Goal: Task Accomplishment & Management: Use online tool/utility

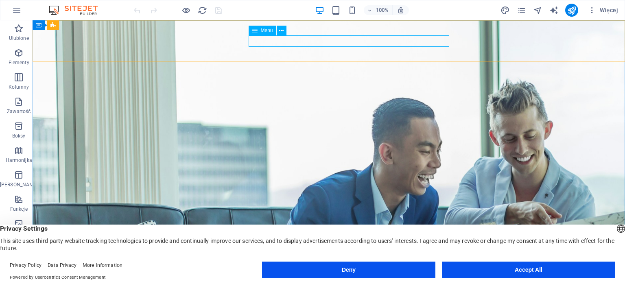
click at [253, 30] on icon at bounding box center [255, 31] width 6 height 10
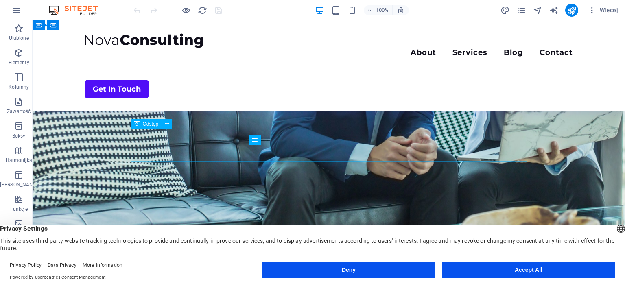
scroll to position [148, 0]
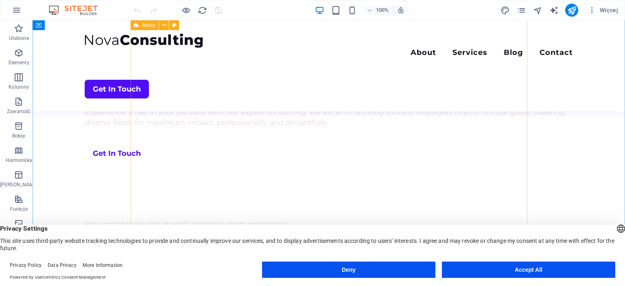
scroll to position [557, 0]
click at [20, 102] on icon "button" at bounding box center [19, 102] width 10 height 10
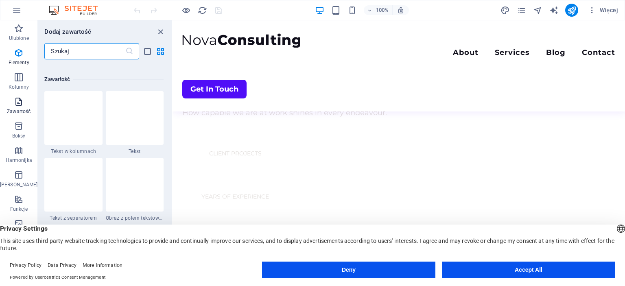
scroll to position [1424, 0]
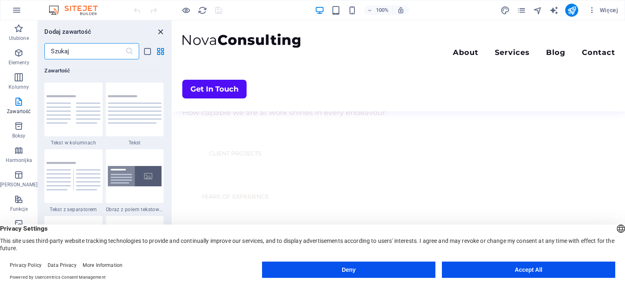
click at [157, 34] on icon "close panel" at bounding box center [160, 31] width 9 height 9
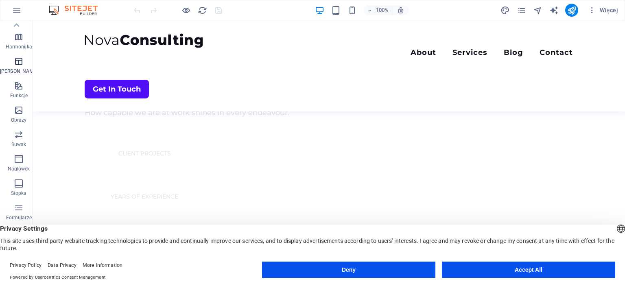
scroll to position [0, 0]
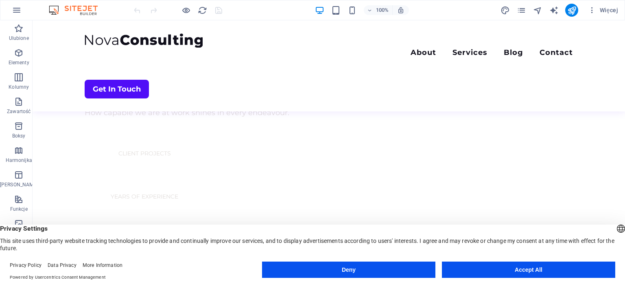
click at [523, 277] on button "Accept All" at bounding box center [528, 270] width 173 height 16
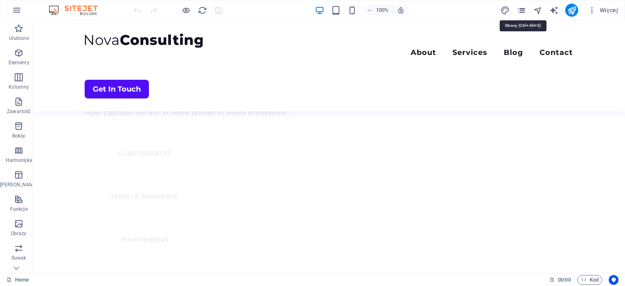
click at [522, 9] on icon "pages" at bounding box center [521, 10] width 9 height 9
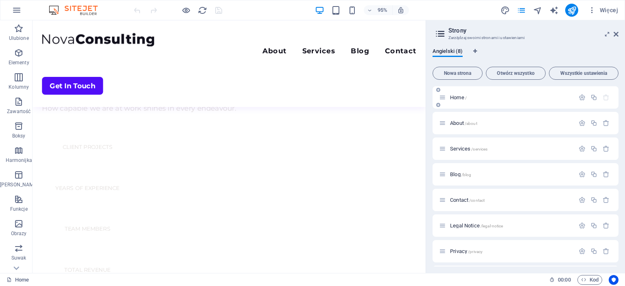
click at [499, 97] on p "Home /" at bounding box center [511, 97] width 122 height 5
click at [503, 123] on p "About /about" at bounding box center [511, 122] width 122 height 5
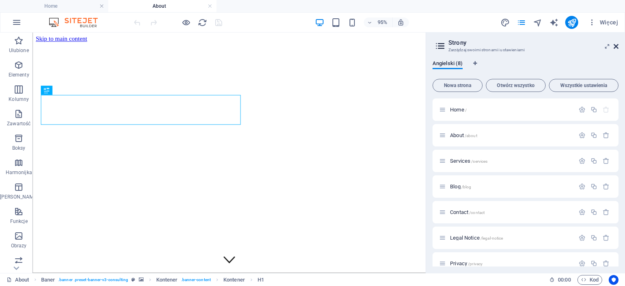
click at [615, 46] on icon at bounding box center [616, 46] width 5 height 7
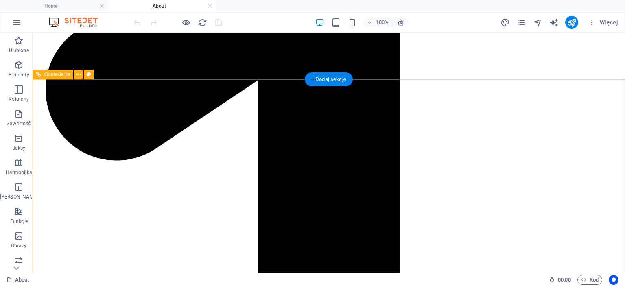
scroll to position [853, 0]
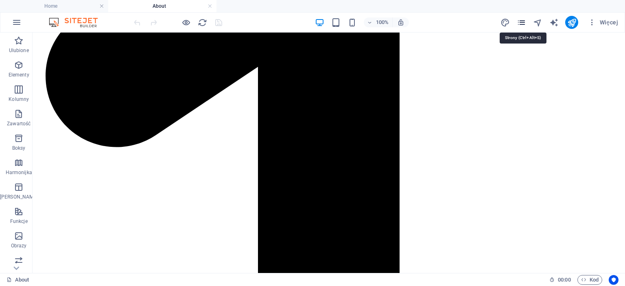
click at [525, 24] on icon "pages" at bounding box center [521, 22] width 9 height 9
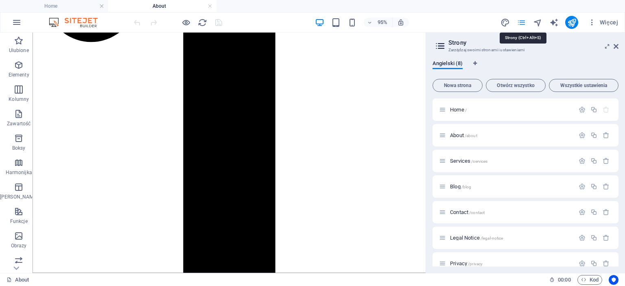
click at [525, 24] on icon "pages" at bounding box center [521, 22] width 9 height 9
click at [504, 23] on icon "design" at bounding box center [505, 22] width 9 height 9
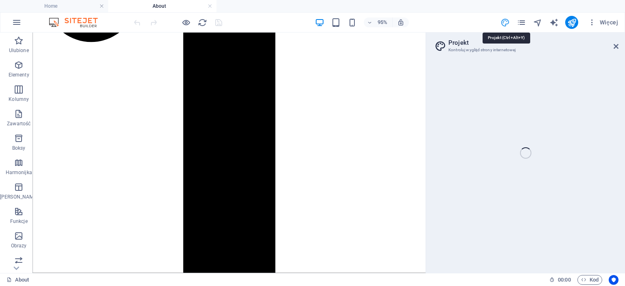
select select "700"
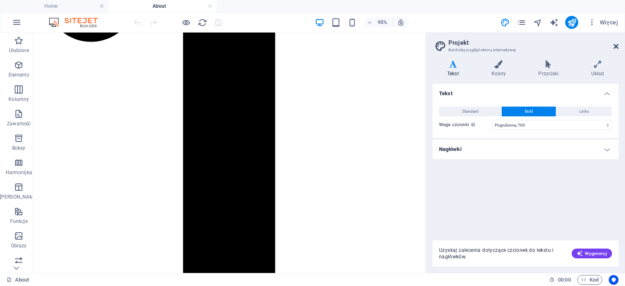
click at [616, 44] on icon at bounding box center [616, 46] width 5 height 7
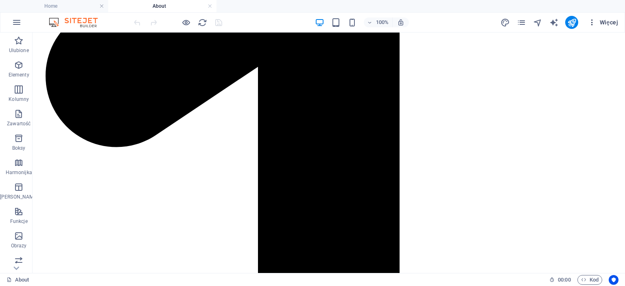
click at [610, 22] on span "Więcej" at bounding box center [603, 22] width 30 height 8
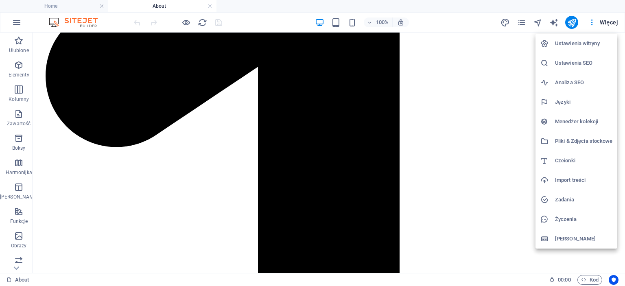
click at [584, 180] on h6 "Import treści" at bounding box center [583, 180] width 57 height 10
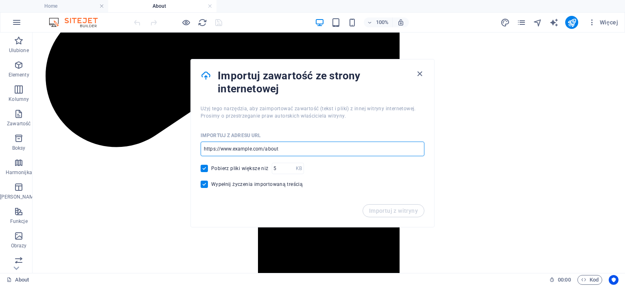
drag, startPoint x: 286, startPoint y: 148, endPoint x: 229, endPoint y: 149, distance: 57.4
click at [229, 151] on input "url" at bounding box center [313, 149] width 224 height 15
click at [229, 149] on input "url" at bounding box center [313, 149] width 224 height 15
click at [419, 74] on icon "button" at bounding box center [419, 73] width 9 height 9
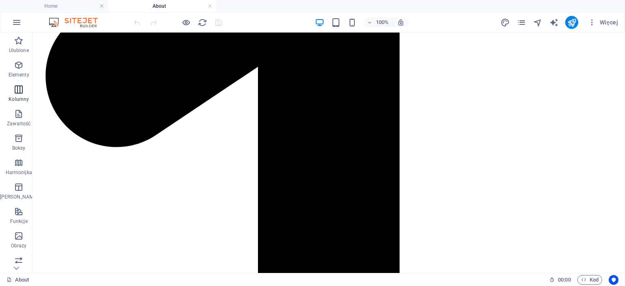
click at [9, 100] on p "Kolumny" at bounding box center [19, 99] width 20 height 7
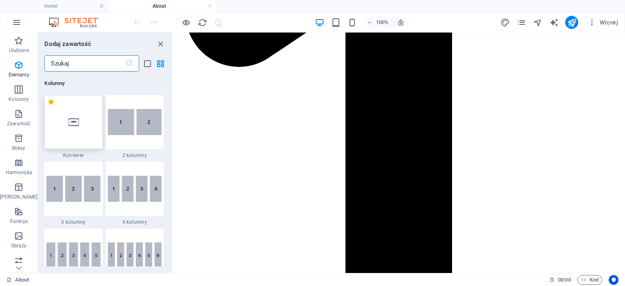
scroll to position [403, 0]
click at [117, 128] on img at bounding box center [135, 122] width 54 height 26
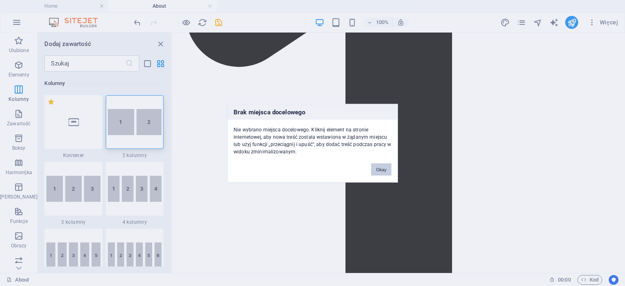
click at [335, 171] on div "Brak miejsca docelowego Nie wybrano miejsca docelowego. Kliknij element na stro…" at bounding box center [312, 143] width 625 height 286
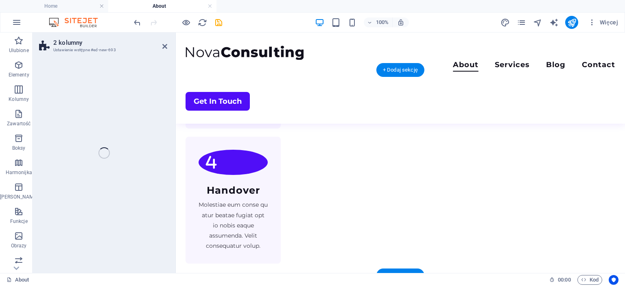
select select "rem"
select select "preset-columns-two-v2-default"
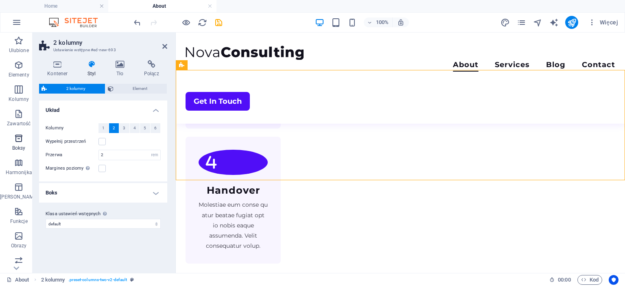
click at [18, 142] on icon "button" at bounding box center [19, 138] width 10 height 10
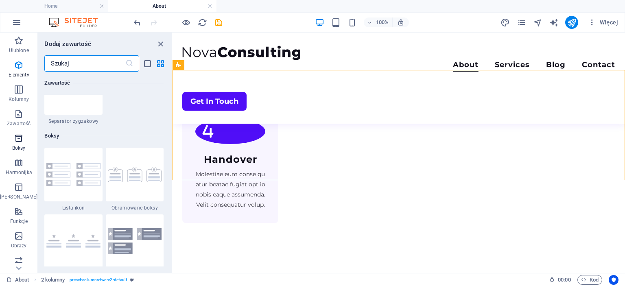
scroll to position [2245, 0]
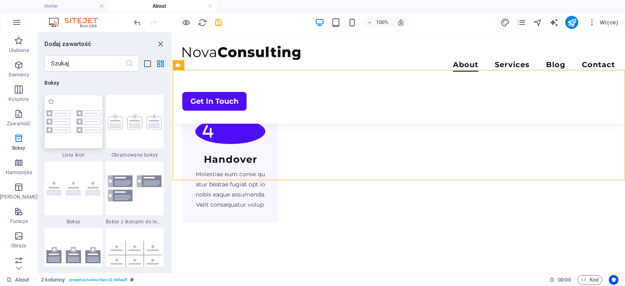
click at [58, 134] on div at bounding box center [73, 122] width 58 height 54
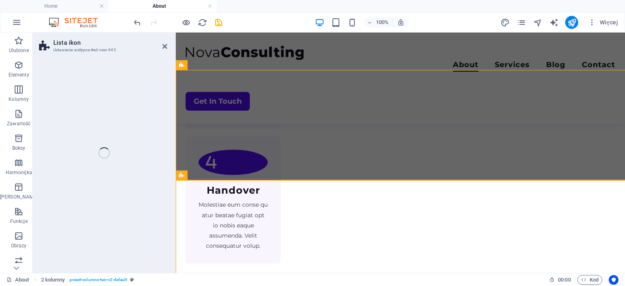
select select "rem"
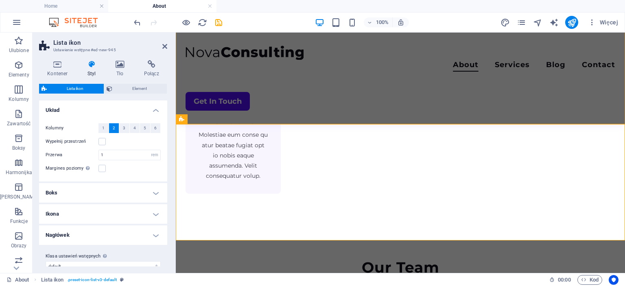
scroll to position [928, 0]
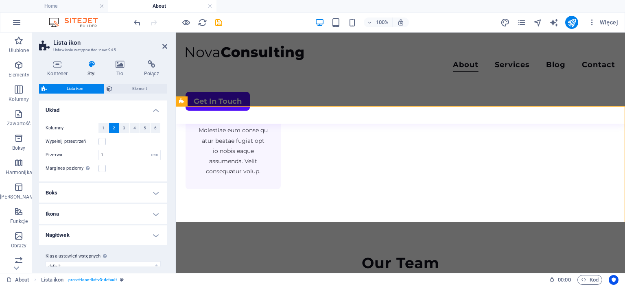
click at [110, 194] on h4 "Boks" at bounding box center [103, 193] width 128 height 20
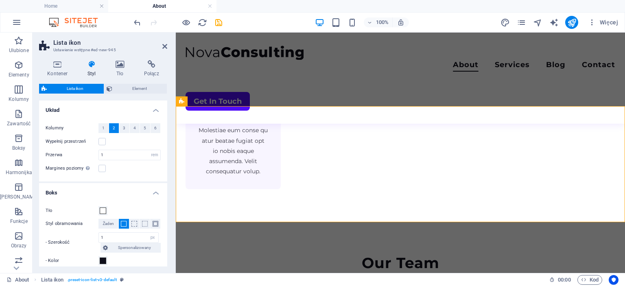
scroll to position [74, 0]
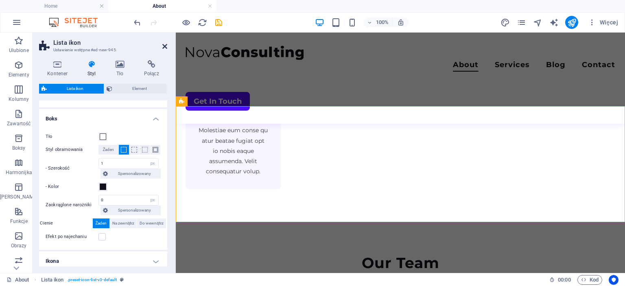
click at [165, 46] on icon at bounding box center [164, 46] width 5 height 7
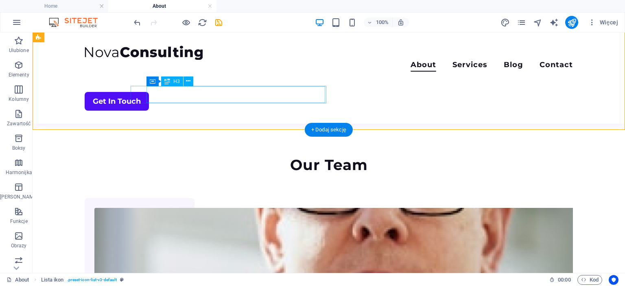
scroll to position [928, 0]
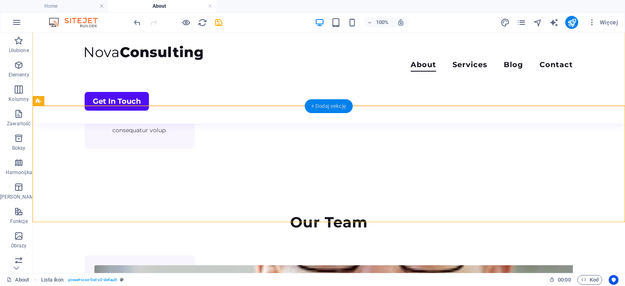
click at [333, 109] on div "+ Dodaj sekcję" at bounding box center [329, 106] width 48 height 14
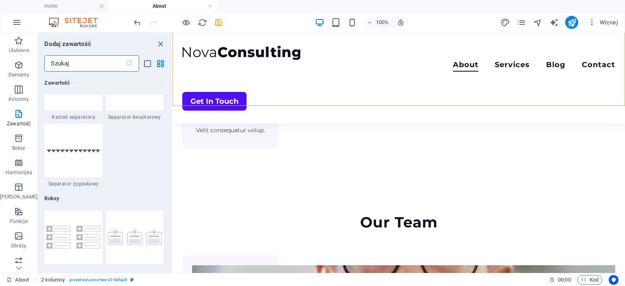
scroll to position [2018, 0]
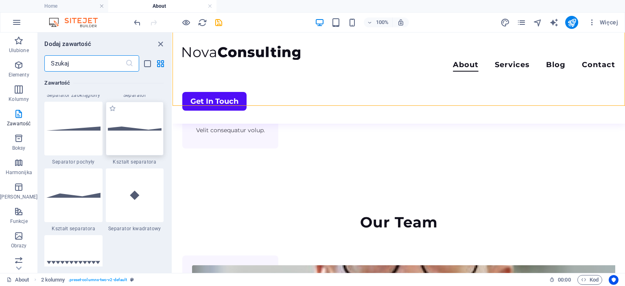
click at [133, 124] on div at bounding box center [135, 129] width 58 height 54
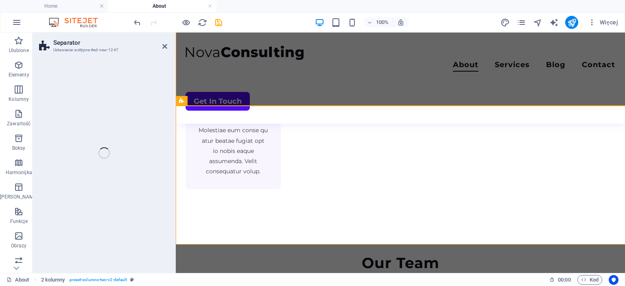
select select "polygon1"
select select "rem"
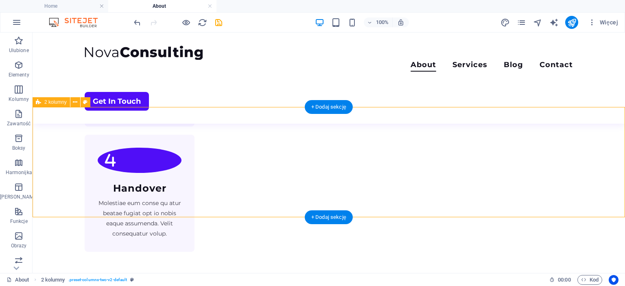
scroll to position [816, 0]
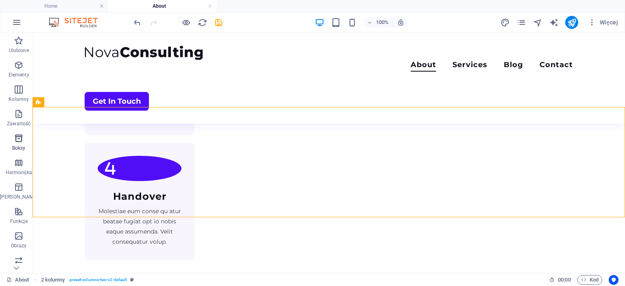
click at [9, 142] on span "Boksy" at bounding box center [18, 143] width 37 height 20
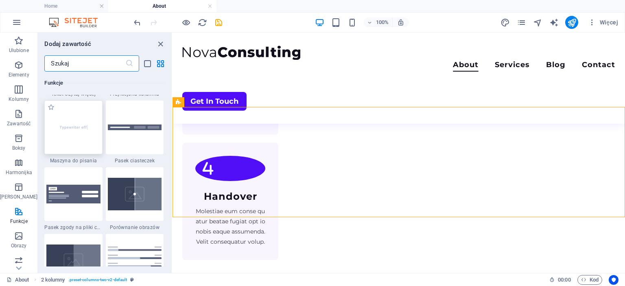
scroll to position [3247, 0]
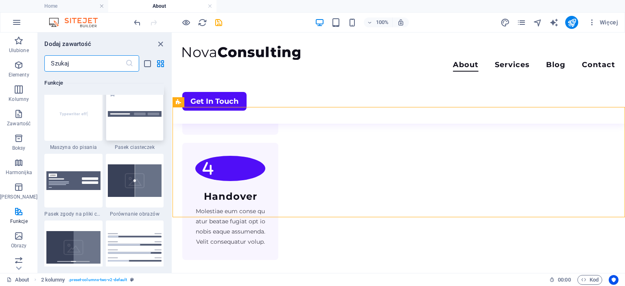
click at [124, 133] on div at bounding box center [135, 114] width 58 height 54
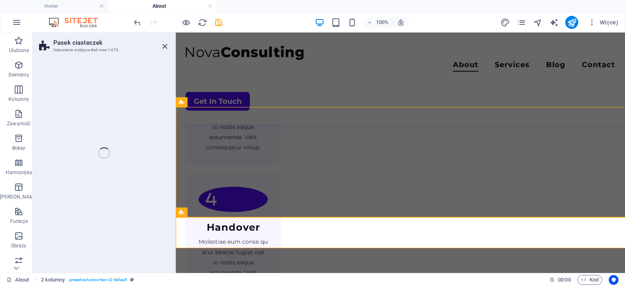
select select "px"
select select "rem"
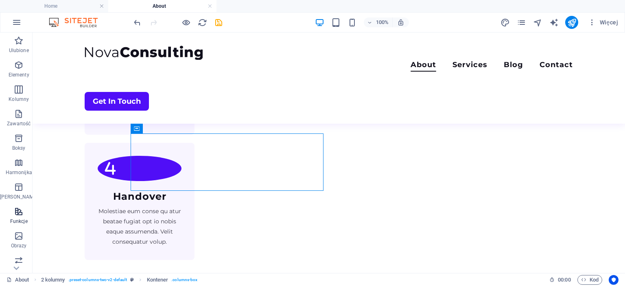
click at [22, 217] on span "Funkcje" at bounding box center [18, 217] width 37 height 20
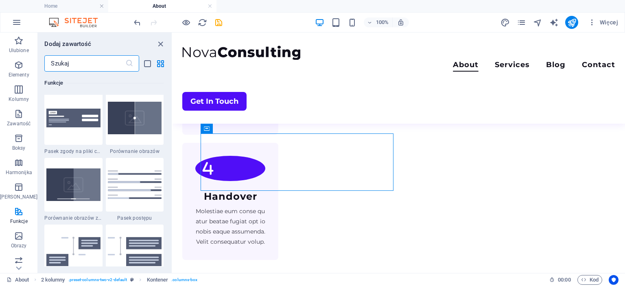
scroll to position [3321, 0]
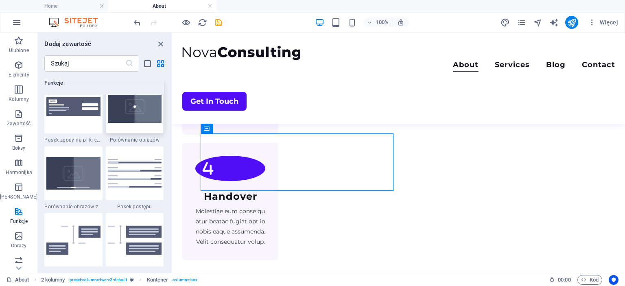
click at [144, 112] on img at bounding box center [135, 106] width 54 height 33
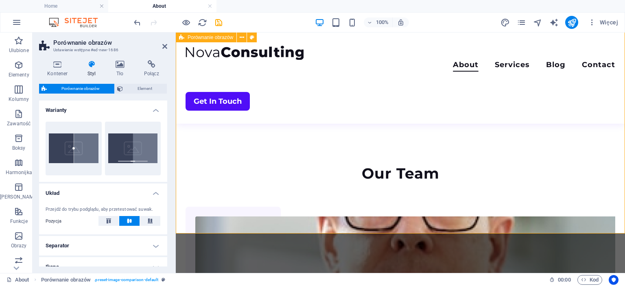
scroll to position [1002, 0]
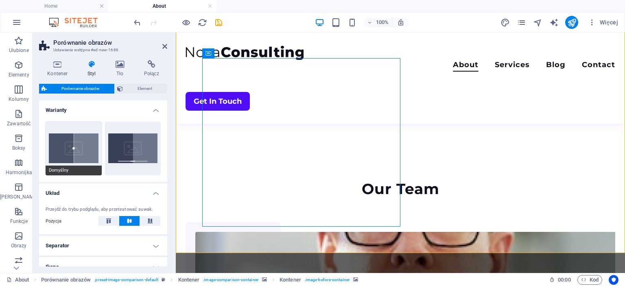
scroll to position [37, 0]
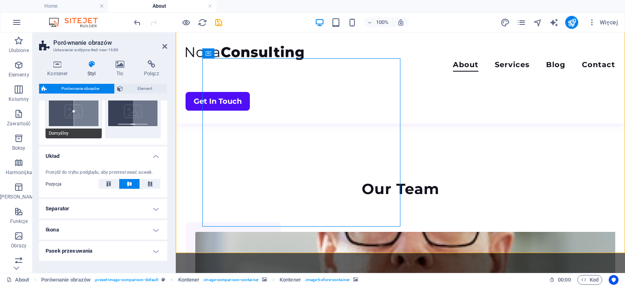
click at [83, 114] on button "Domyślny" at bounding box center [74, 112] width 56 height 54
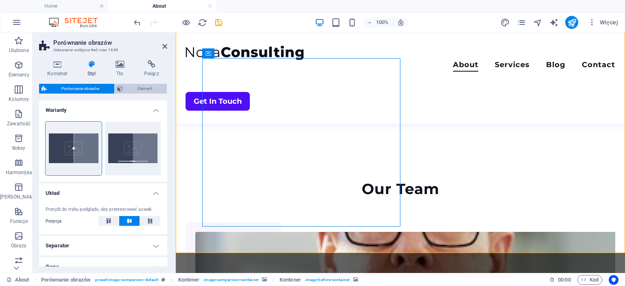
click at [128, 89] on span "Element" at bounding box center [144, 89] width 39 height 10
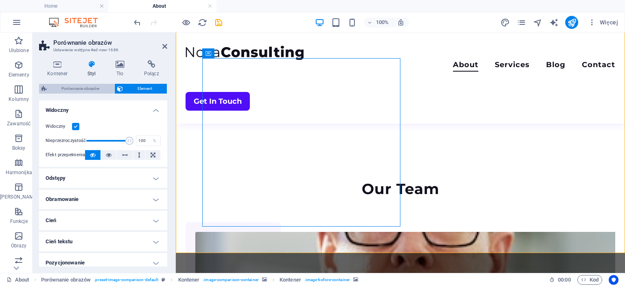
click at [96, 92] on span "Porównanie obrazów" at bounding box center [80, 89] width 63 height 10
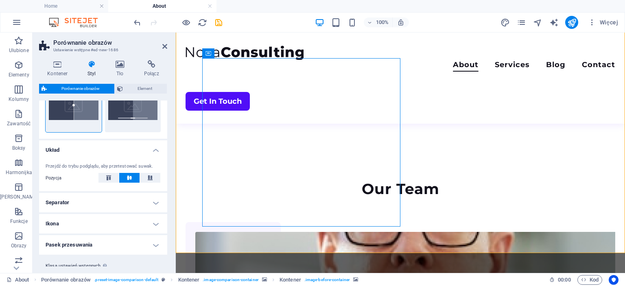
scroll to position [63, 0]
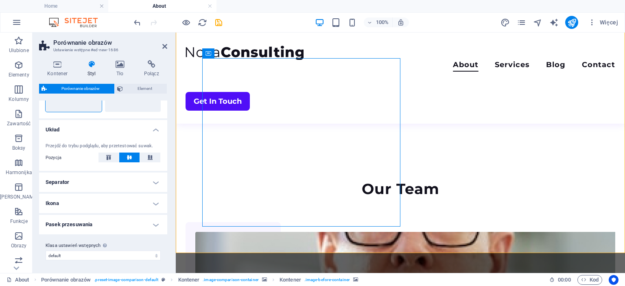
click at [72, 203] on h4 "Ikona" at bounding box center [103, 204] width 128 height 20
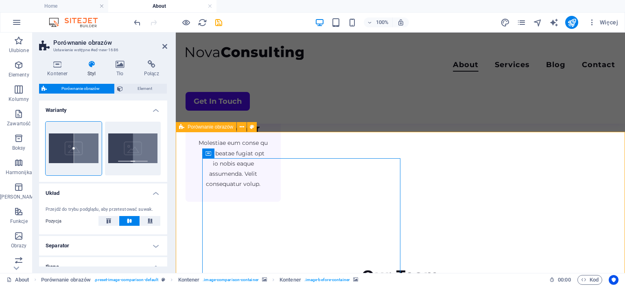
scroll to position [928, 0]
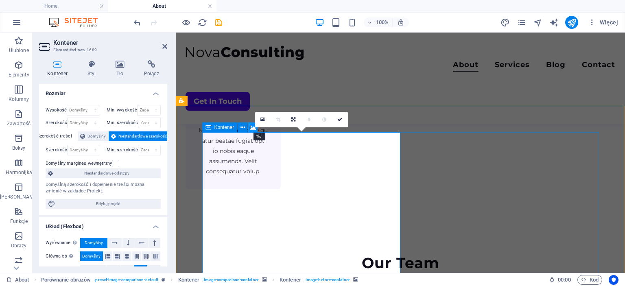
click at [255, 127] on icon at bounding box center [253, 127] width 6 height 9
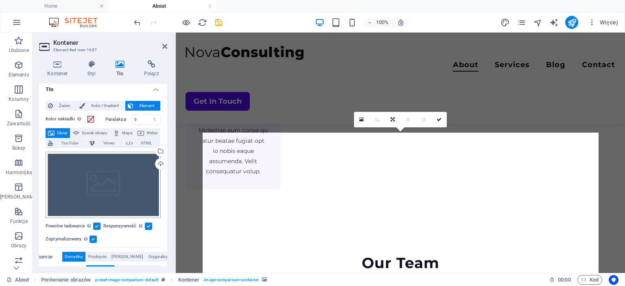
scroll to position [0, 0]
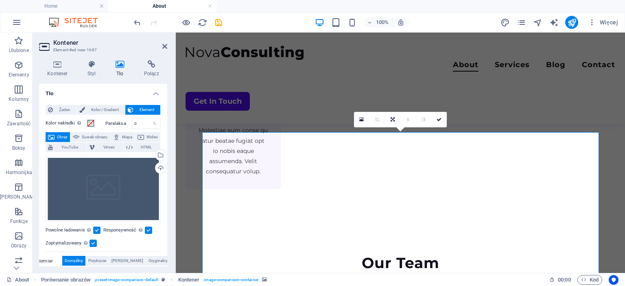
click at [58, 137] on span "Obraz" at bounding box center [62, 137] width 11 height 10
click at [123, 177] on div "Przeciągnij pliki tutaj, kliknij, aby wybrać pliki lub wybierz pliki z Plików l…" at bounding box center [103, 189] width 115 height 67
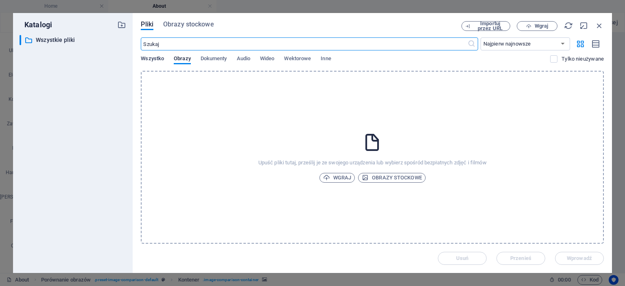
click at [159, 61] on span "Wszystko" at bounding box center [152, 59] width 23 height 11
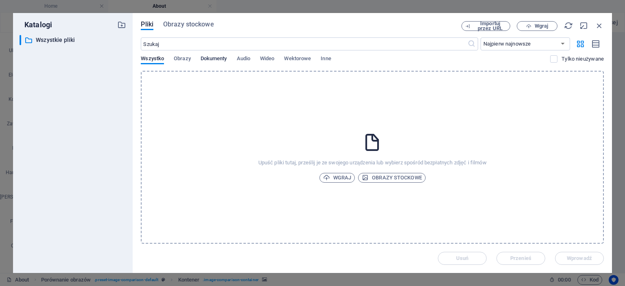
click at [211, 59] on span "Dokumenty" at bounding box center [214, 59] width 26 height 11
click at [186, 57] on span "Obrazy" at bounding box center [182, 59] width 17 height 11
click at [481, 37] on select "Najpierw najnowsze Najpierw najstarsze Nazwa (A-Z) Nazwa (Z-A) Rozmiar (0-9) Ro…" at bounding box center [526, 43] width 90 height 13
click at [184, 28] on span "Obrazy stockowe" at bounding box center [188, 25] width 51 height 10
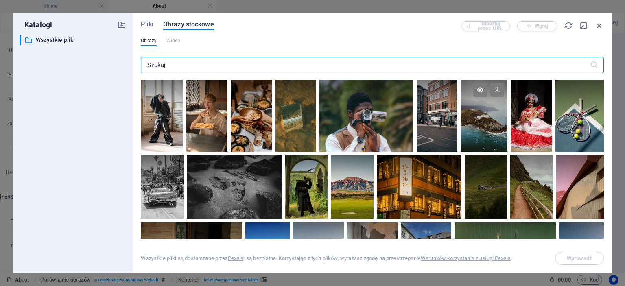
click at [489, 129] on div at bounding box center [484, 116] width 47 height 72
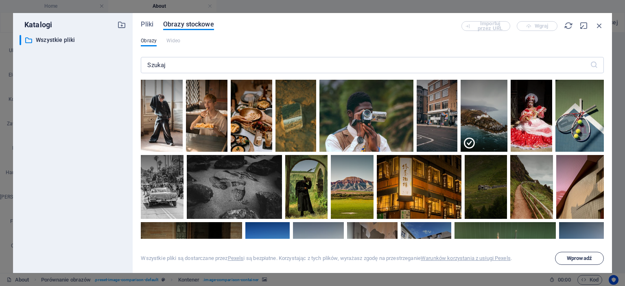
click at [577, 257] on span "Wprowadź" at bounding box center [579, 258] width 25 height 5
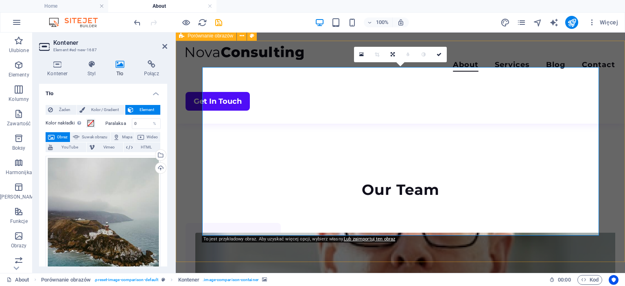
scroll to position [1002, 0]
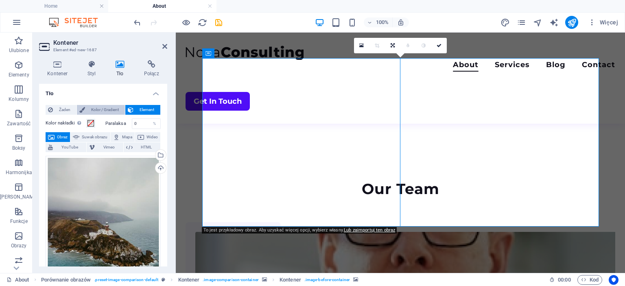
click at [105, 113] on span "Kolor / Gradient" at bounding box center [105, 110] width 35 height 10
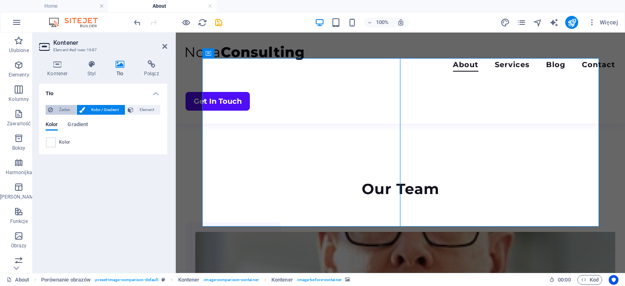
click at [63, 113] on span "Żaden" at bounding box center [64, 110] width 19 height 10
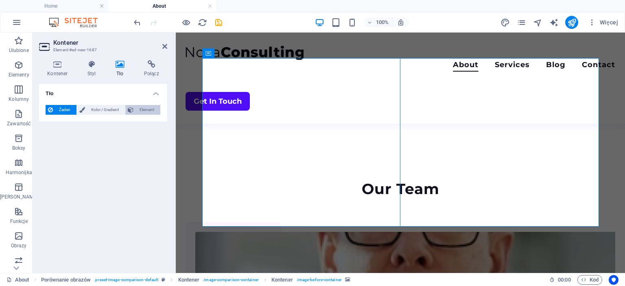
click at [143, 110] on span "Element" at bounding box center [147, 110] width 22 height 10
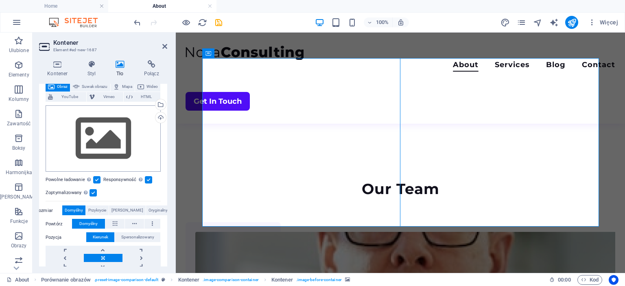
scroll to position [37, 0]
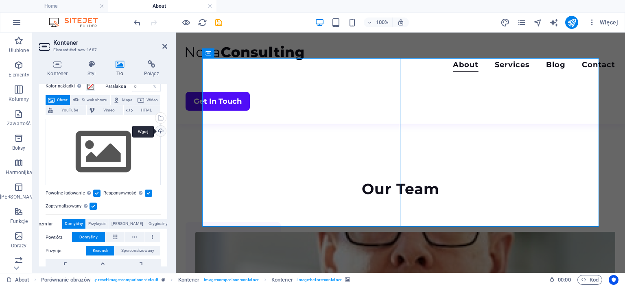
click at [158, 131] on div "Wgraj" at bounding box center [160, 132] width 12 height 12
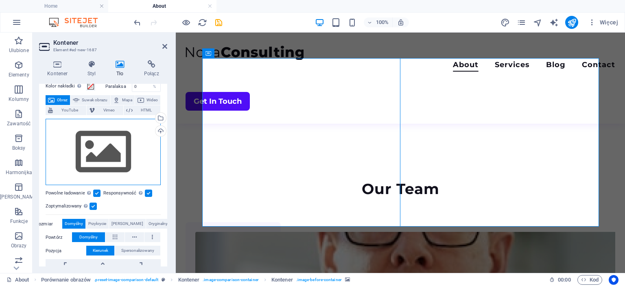
click at [66, 142] on div "Przeciągnij pliki tutaj, kliknij, aby wybrać pliki lub wybierz pliki z Plików l…" at bounding box center [103, 152] width 115 height 67
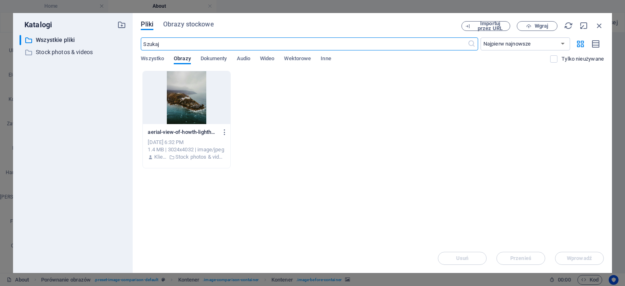
click at [176, 105] on div at bounding box center [186, 97] width 87 height 53
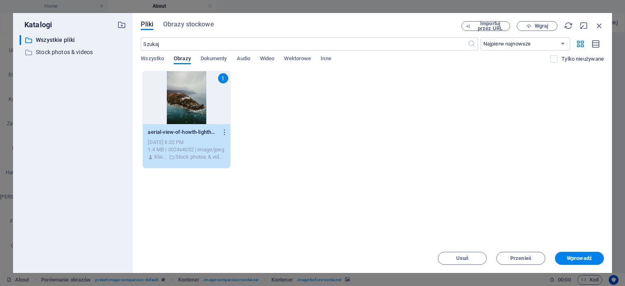
click at [583, 252] on div "Usuń Przenieś Wprowadź" at bounding box center [372, 254] width 463 height 21
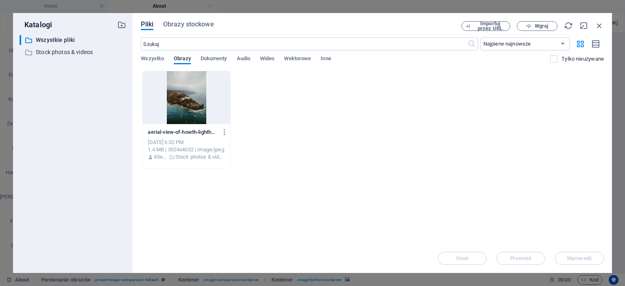
click at [580, 259] on div "Usuń Przenieś Wprowadź" at bounding box center [372, 254] width 463 height 21
click at [601, 26] on icon "button" at bounding box center [599, 25] width 9 height 9
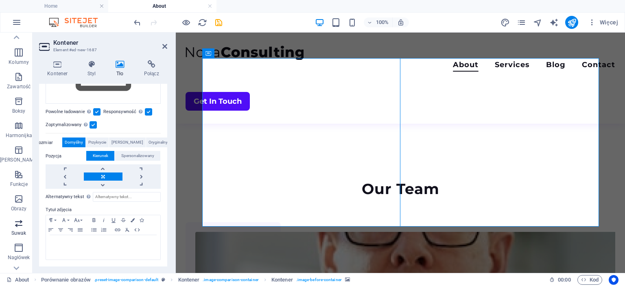
click at [20, 223] on icon "button" at bounding box center [19, 224] width 10 height 10
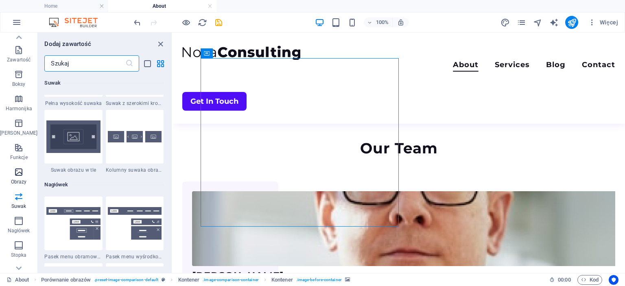
scroll to position [74, 0]
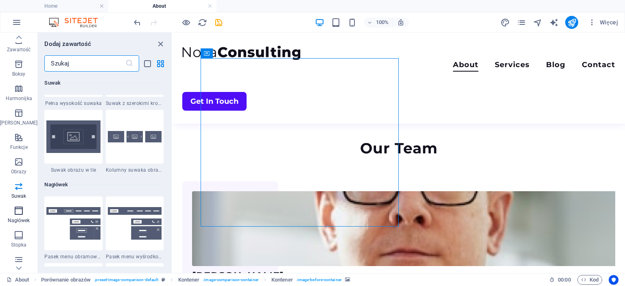
click at [20, 214] on icon "button" at bounding box center [19, 211] width 10 height 10
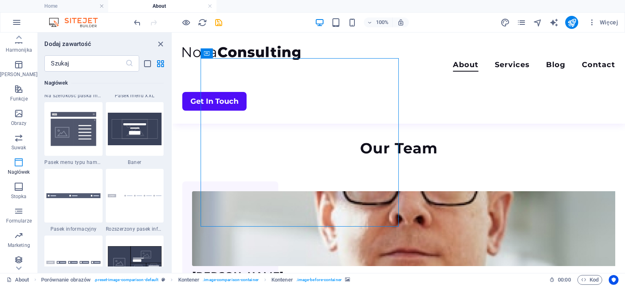
scroll to position [125, 0]
click at [17, 214] on span "Formularze" at bounding box center [18, 213] width 37 height 20
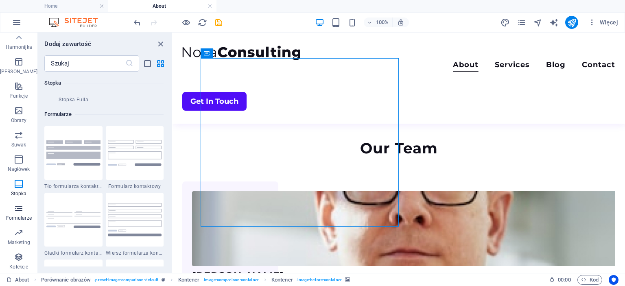
scroll to position [5942, 0]
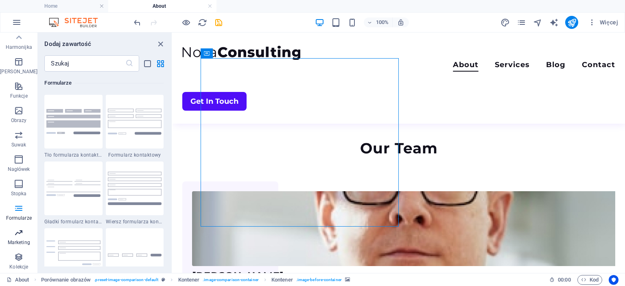
click at [14, 231] on icon "button" at bounding box center [19, 233] width 10 height 10
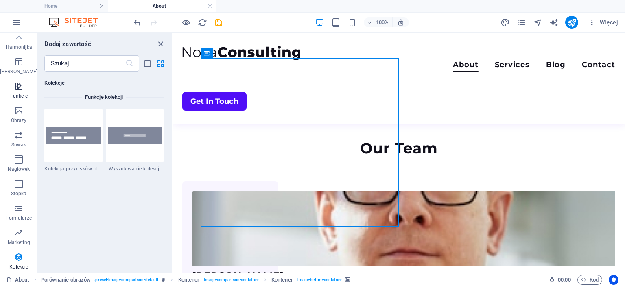
scroll to position [0, 0]
click at [22, 63] on span "Elementy" at bounding box center [18, 70] width 37 height 20
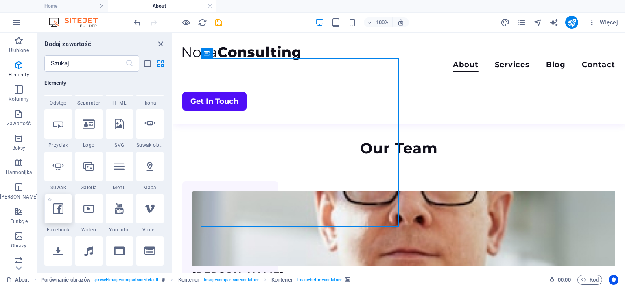
scroll to position [124, 0]
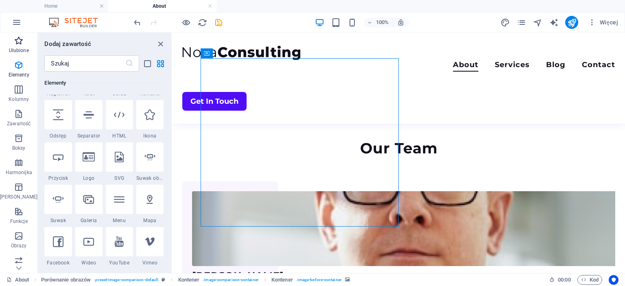
click at [15, 40] on icon "button" at bounding box center [19, 41] width 10 height 10
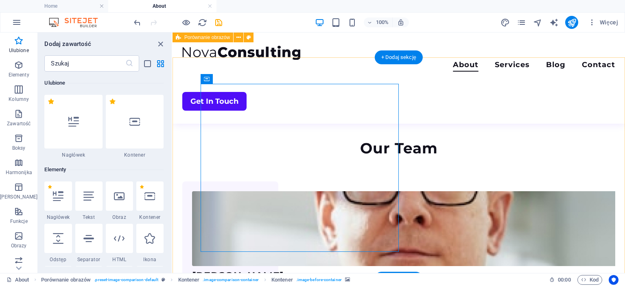
scroll to position [816, 0]
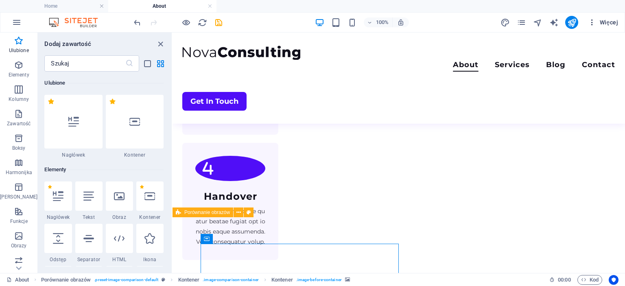
click at [613, 20] on span "Więcej" at bounding box center [603, 22] width 30 height 8
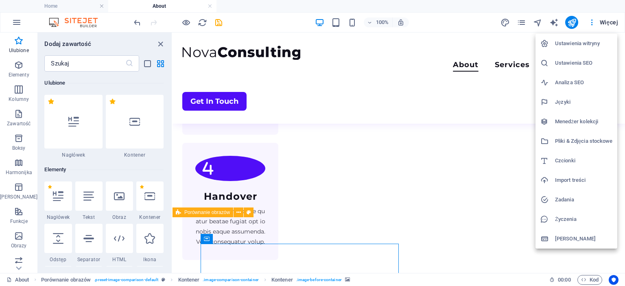
click at [564, 241] on h6 "[PERSON_NAME]" at bounding box center [583, 239] width 57 height 10
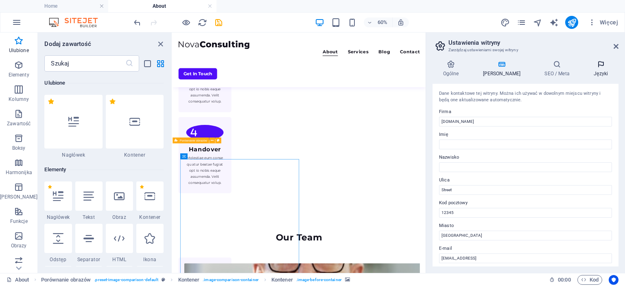
click at [592, 69] on h4 "Języki" at bounding box center [600, 68] width 35 height 17
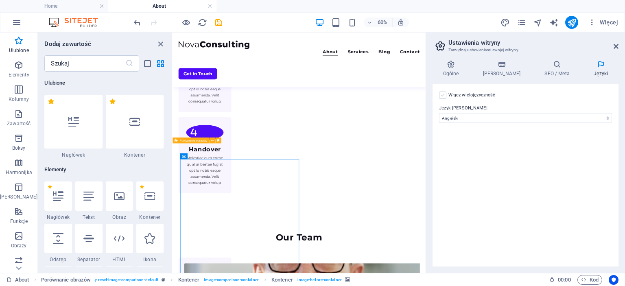
click at [444, 97] on label at bounding box center [442, 95] width 7 height 7
click at [0, 0] on input "Włącz wielojęzyczność Aby wyłączyć wielojęzyczność, usuń wszystkie języki, aż p…" at bounding box center [0, 0] width 0 height 0
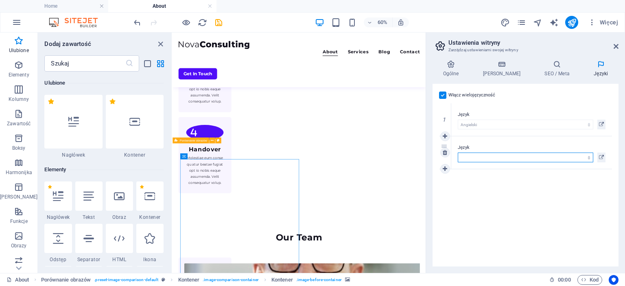
click at [458, 153] on select "Abkhazian Afar Afrikaans Akan Albanian Amharic Angielski Arabic Aragonese Armen…" at bounding box center [526, 158] width 136 height 10
select select "128"
click option "Polski" at bounding box center [0, 0] width 0 height 0
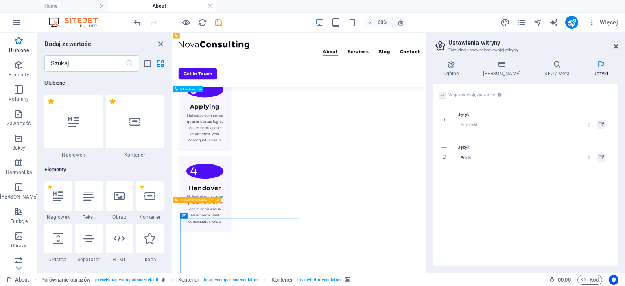
scroll to position [705, 0]
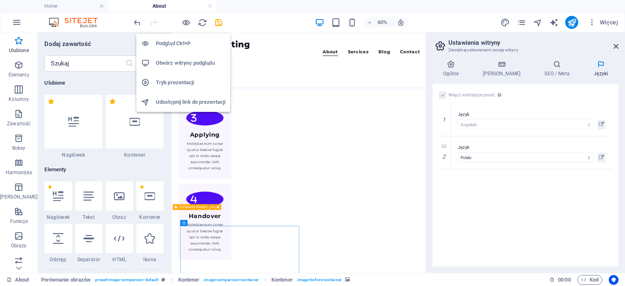
click at [177, 42] on h6 "Podgląd Ctrl+P" at bounding box center [191, 44] width 70 height 10
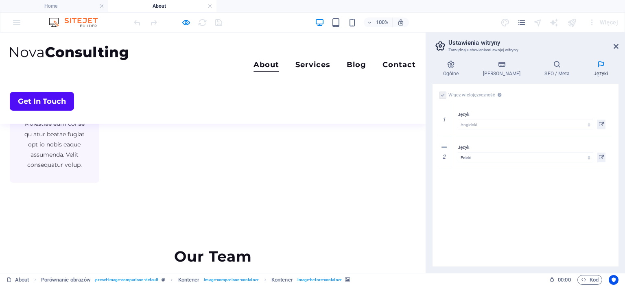
drag, startPoint x: 215, startPoint y: 157, endPoint x: 222, endPoint y: 168, distance: 13.7
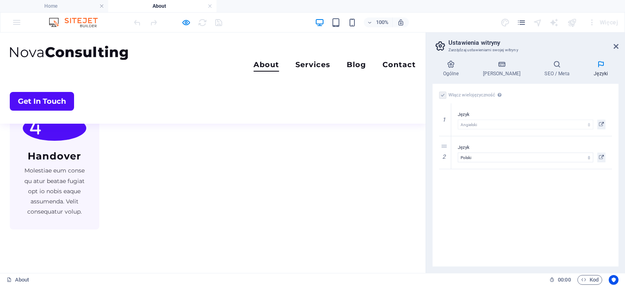
scroll to position [665, 0]
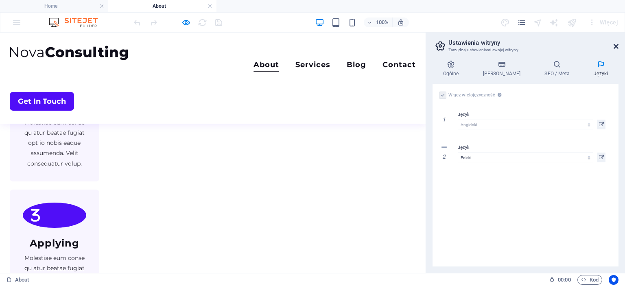
click at [615, 48] on icon at bounding box center [616, 46] width 5 height 7
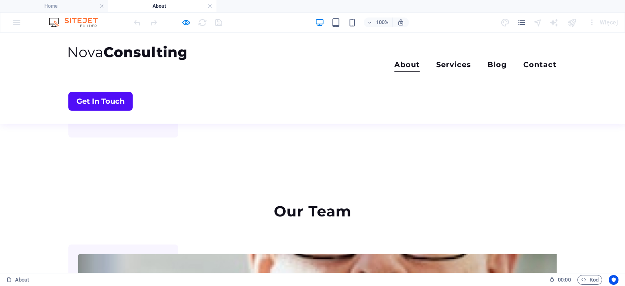
scroll to position [928, 0]
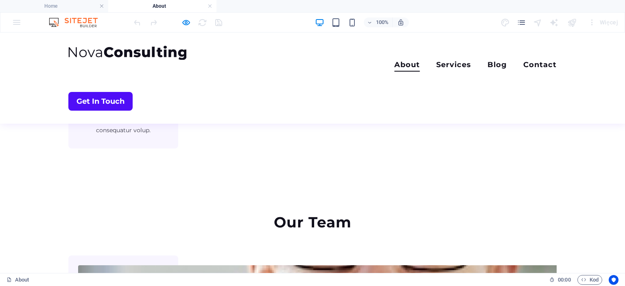
drag, startPoint x: 326, startPoint y: 167, endPoint x: 274, endPoint y: 170, distance: 51.4
type input "40"
click at [436, 61] on link "Services" at bounding box center [453, 66] width 35 height 11
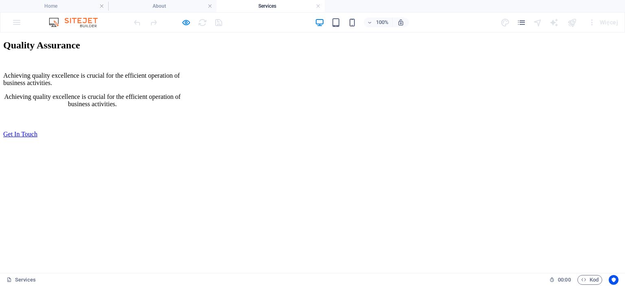
scroll to position [816, 0]
click at [177, 9] on h4 "About" at bounding box center [162, 6] width 108 height 9
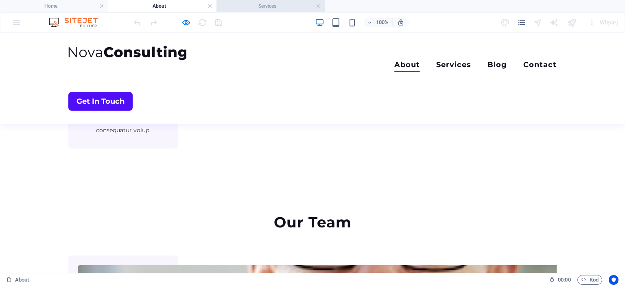
click at [244, 8] on h4 "Services" at bounding box center [271, 6] width 108 height 9
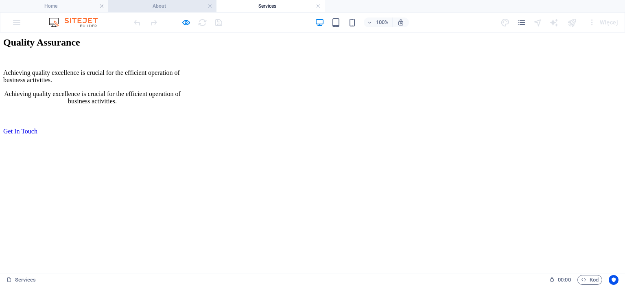
scroll to position [818, 0]
click at [67, 24] on img at bounding box center [77, 23] width 61 height 10
click at [520, 26] on icon "pages" at bounding box center [521, 22] width 9 height 9
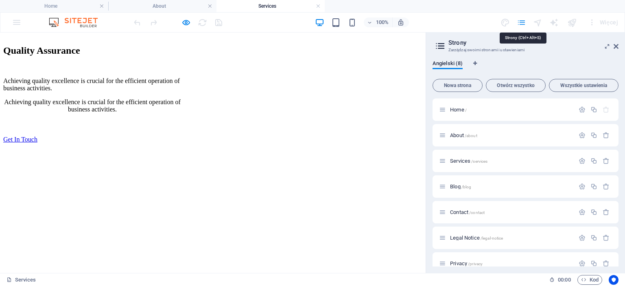
click at [520, 26] on icon "pages" at bounding box center [521, 22] width 9 height 9
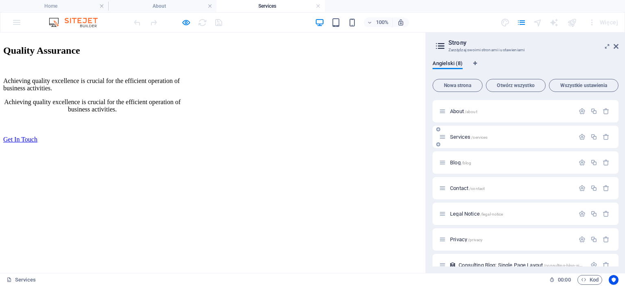
scroll to position [37, 0]
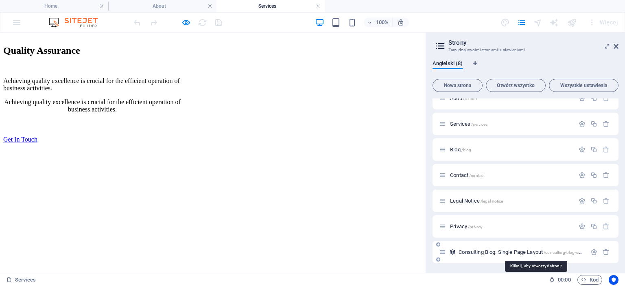
click at [494, 254] on span "Consulting Blog: Single Page Layout /consulting-blog-single-page-layout" at bounding box center [534, 252] width 151 height 6
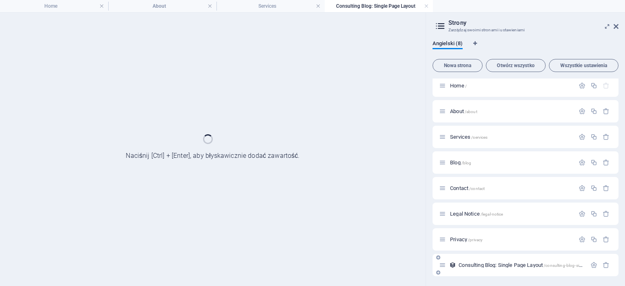
scroll to position [4, 0]
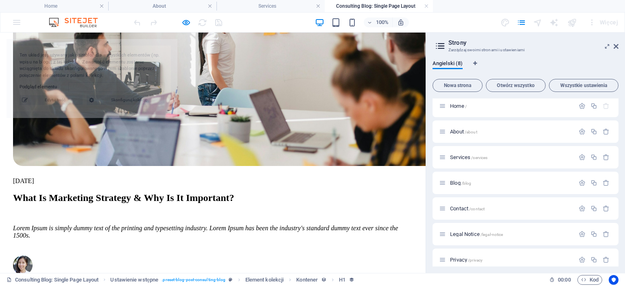
select select "68dcdcc32b24f682fb0a0a8a"
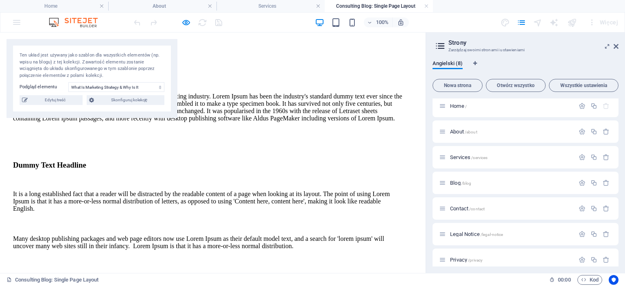
scroll to position [595, 0]
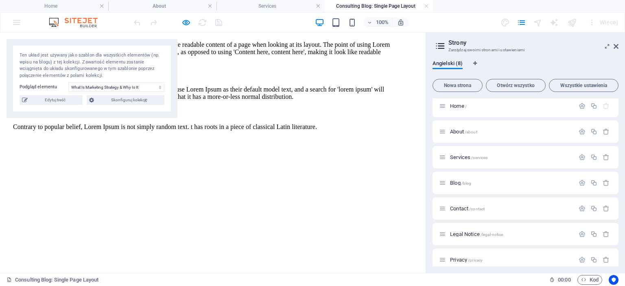
click at [252, 137] on figure at bounding box center [208, 137] width 391 height 0
click at [6, 24] on div "100% Więcej" at bounding box center [312, 23] width 624 height 20
drag, startPoint x: 14, startPoint y: 24, endPoint x: 22, endPoint y: 21, distance: 8.5
click at [14, 22] on div "100% Więcej" at bounding box center [312, 23] width 624 height 20
click at [74, 5] on h4 "Home" at bounding box center [54, 6] width 108 height 9
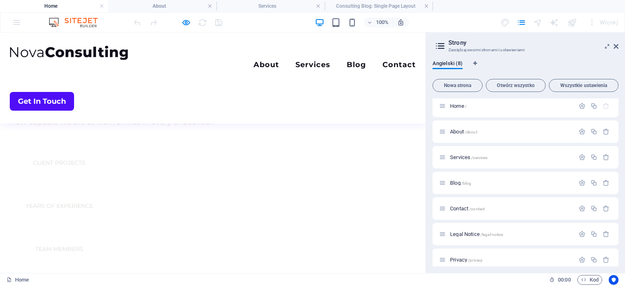
scroll to position [558, 0]
click at [15, 22] on div "100% Więcej" at bounding box center [312, 23] width 624 height 20
click at [178, 23] on div at bounding box center [177, 22] width 91 height 13
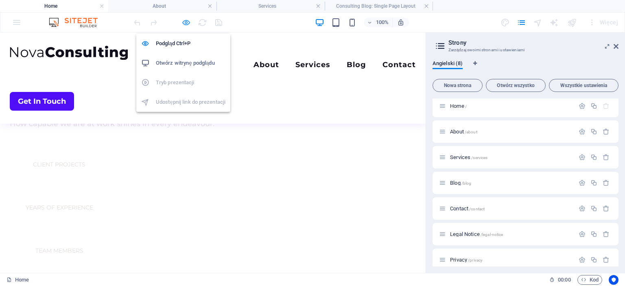
click at [188, 22] on icon "button" at bounding box center [186, 22] width 9 height 9
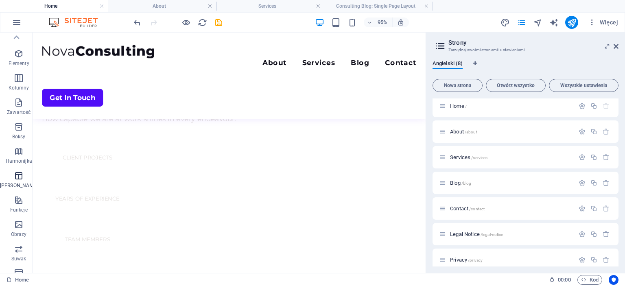
scroll to position [0, 0]
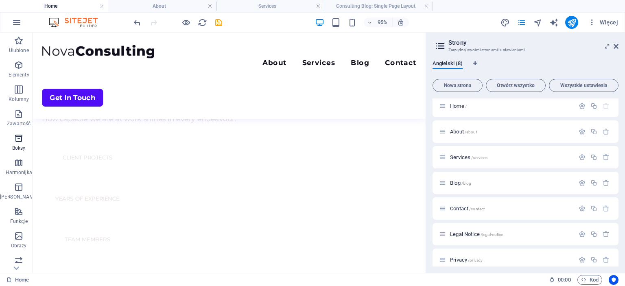
click at [21, 139] on icon "button" at bounding box center [19, 138] width 10 height 10
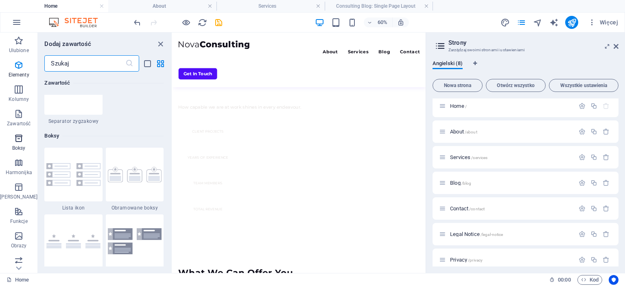
scroll to position [2245, 0]
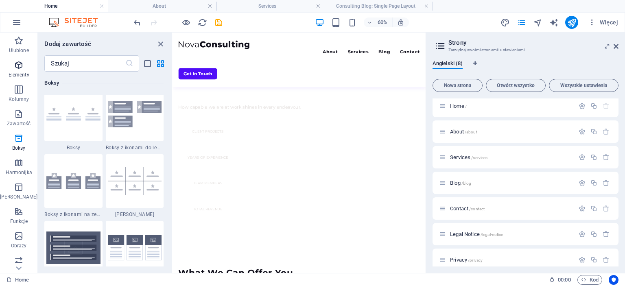
click at [18, 66] on icon "button" at bounding box center [19, 65] width 10 height 10
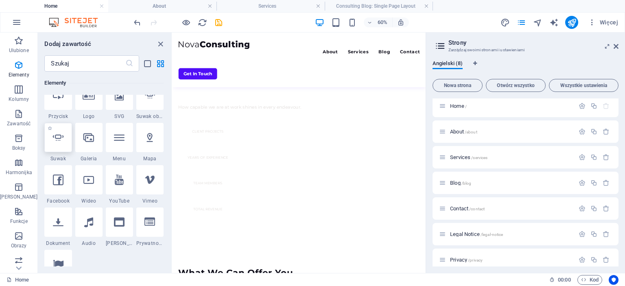
scroll to position [198, 0]
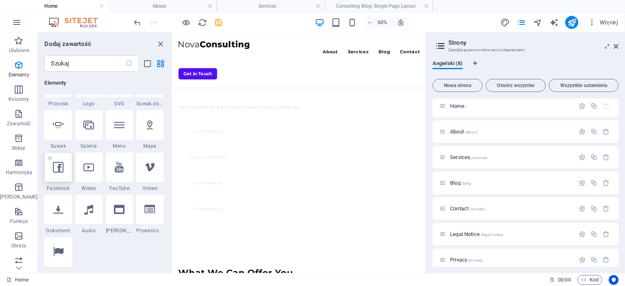
click at [55, 167] on icon at bounding box center [58, 167] width 11 height 11
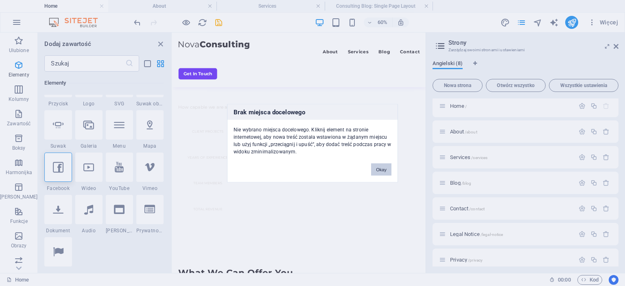
click at [385, 171] on button "Okay" at bounding box center [381, 169] width 20 height 12
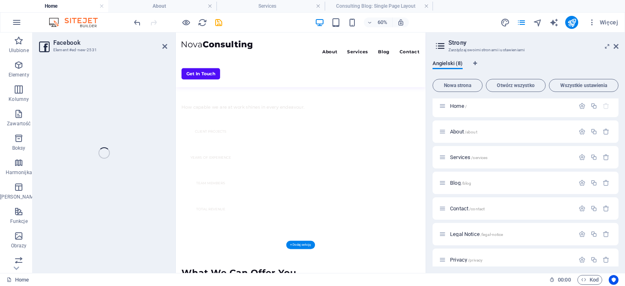
select select "%"
select select "px"
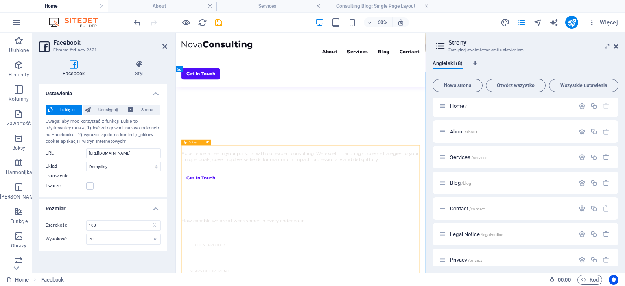
scroll to position [372, 0]
click at [168, 45] on aside "Facebook Element #ed-new-2531 Facebook Styl Ustawienia Lubię to Udostępnij Stro…" at bounding box center [104, 153] width 143 height 241
click at [165, 48] on icon at bounding box center [164, 46] width 5 height 7
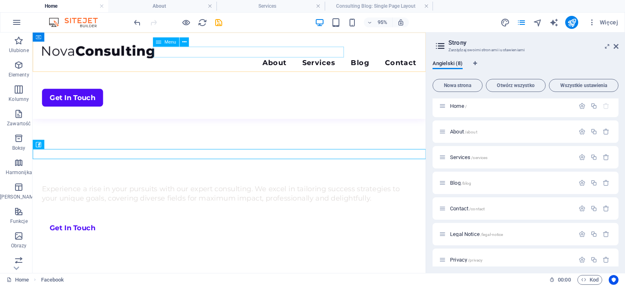
scroll to position [756, 0]
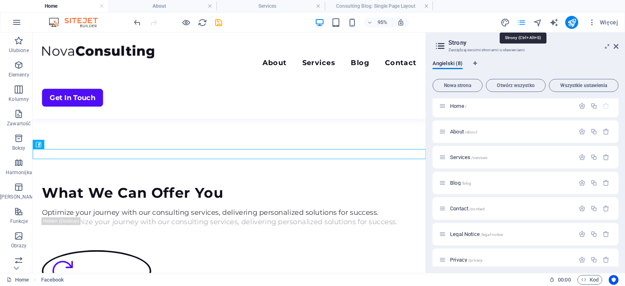
click at [526, 22] on icon "pages" at bounding box center [521, 22] width 9 height 9
click at [505, 24] on icon "design" at bounding box center [505, 22] width 9 height 9
select select "700"
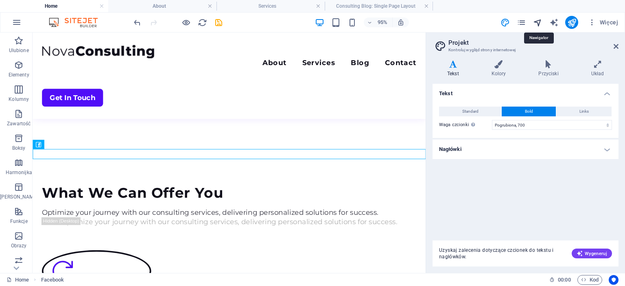
click at [536, 24] on icon "navigator" at bounding box center [537, 22] width 9 height 9
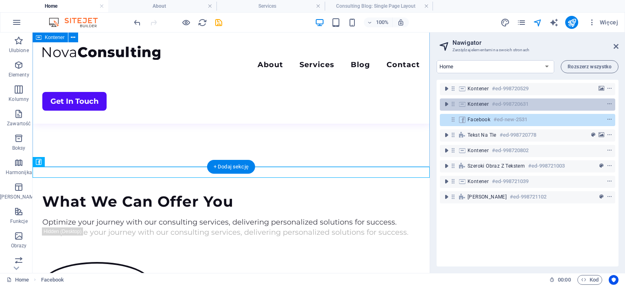
click at [478, 105] on span "Kontener" at bounding box center [478, 104] width 21 height 7
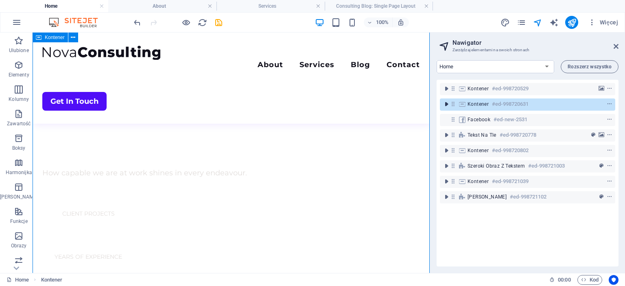
click at [445, 107] on icon "toggle-expand" at bounding box center [446, 104] width 8 height 8
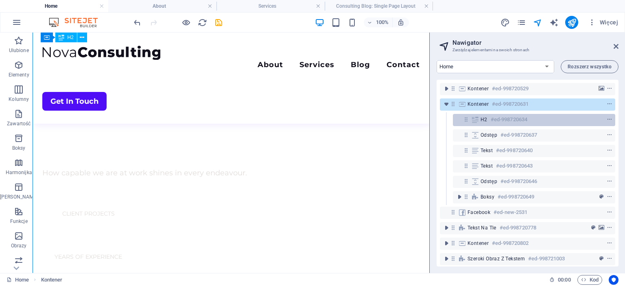
click at [501, 118] on h6 "#ed-998720634" at bounding box center [509, 120] width 37 height 10
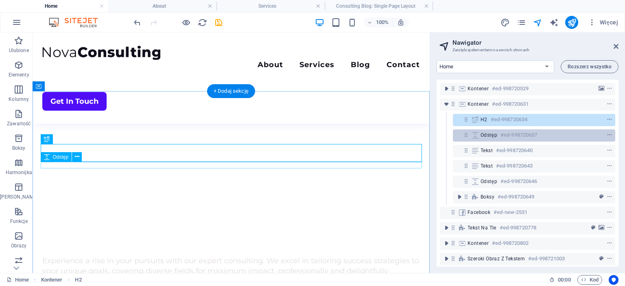
click at [501, 138] on h6 "#ed-998720637" at bounding box center [519, 135] width 37 height 10
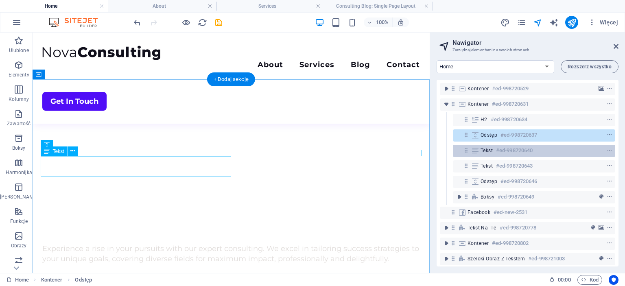
click at [497, 151] on h6 "#ed-998720640" at bounding box center [514, 151] width 37 height 10
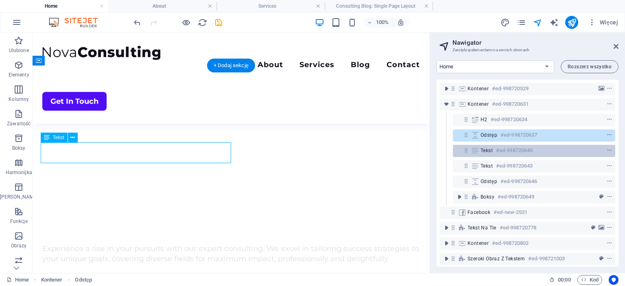
scroll to position [335, 0]
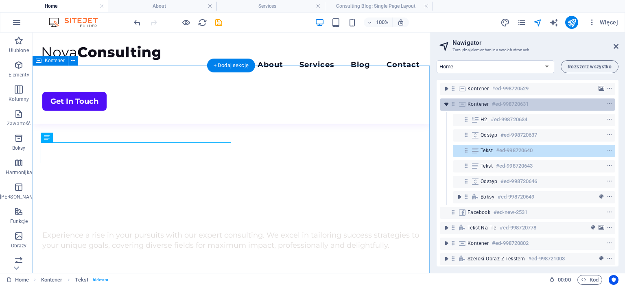
click at [448, 105] on icon "toggle-expand" at bounding box center [446, 104] width 8 height 8
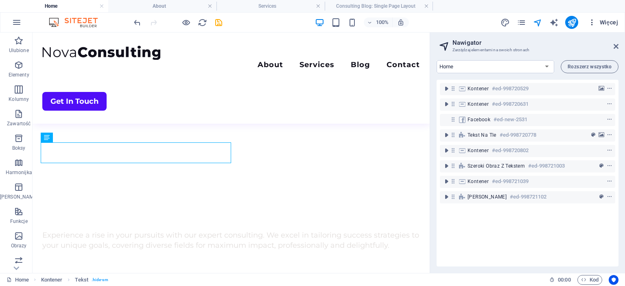
click at [604, 24] on span "Więcej" at bounding box center [603, 22] width 30 height 8
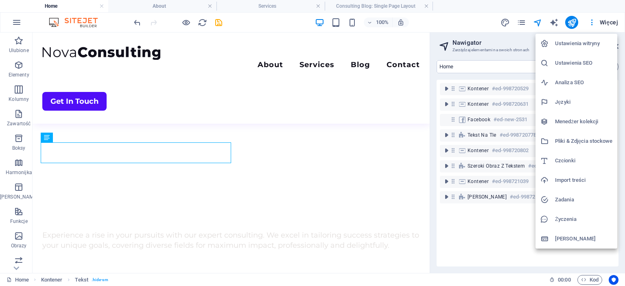
click at [585, 64] on h6 "Ustawienia SEO" at bounding box center [583, 63] width 57 height 10
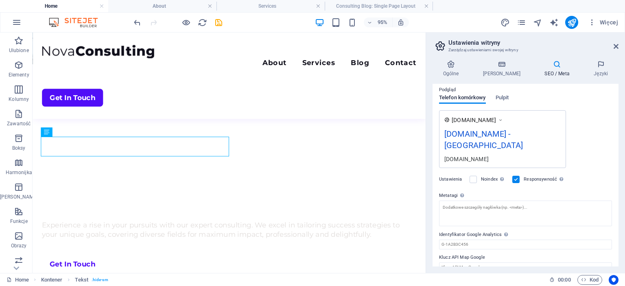
scroll to position [0, 0]
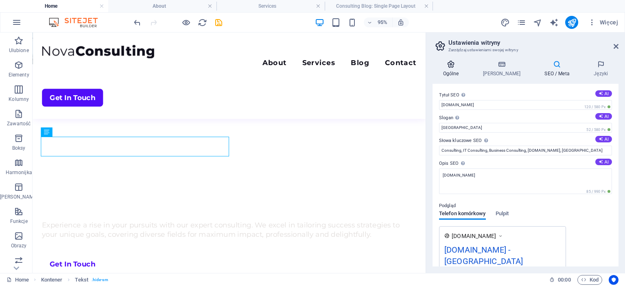
click at [453, 66] on icon at bounding box center [451, 64] width 37 height 8
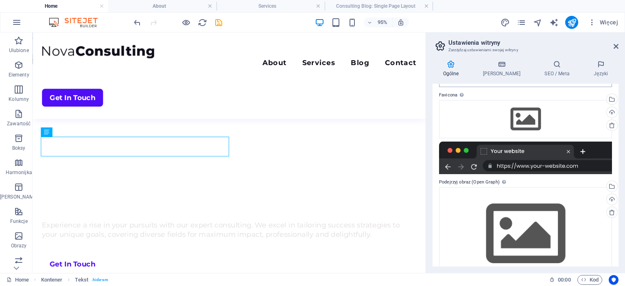
scroll to position [94, 0]
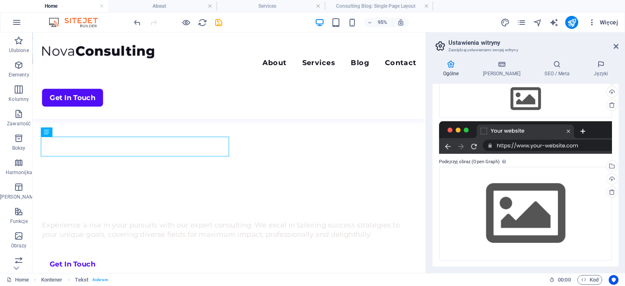
click at [621, 20] on button "Więcej" at bounding box center [603, 22] width 37 height 13
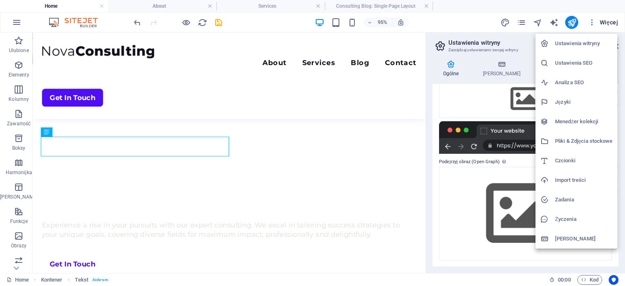
click at [512, 45] on div at bounding box center [312, 143] width 625 height 286
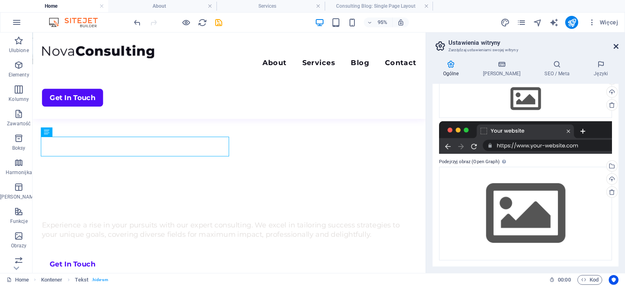
click at [616, 45] on icon at bounding box center [616, 46] width 5 height 7
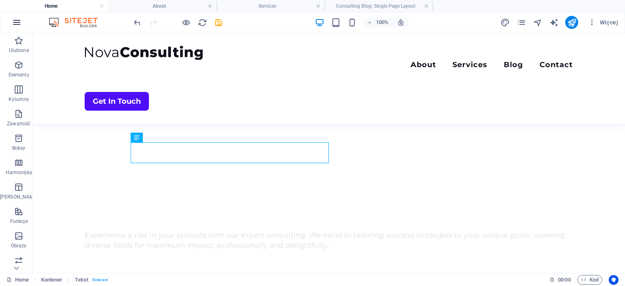
click at [18, 23] on icon "button" at bounding box center [17, 23] width 10 height 10
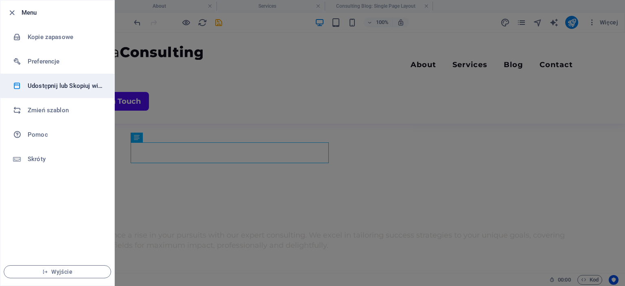
click at [88, 86] on h6 "Udostępnij lub Skopiuj witrynę" at bounding box center [65, 86] width 75 height 10
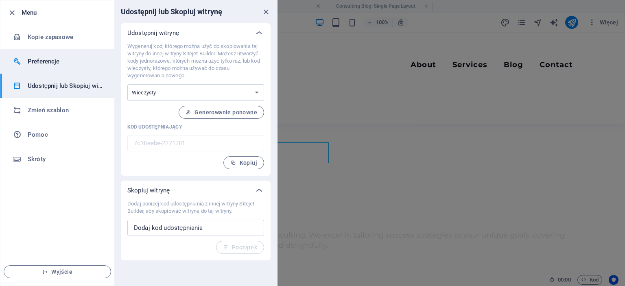
click at [57, 64] on h6 "Preferencje" at bounding box center [65, 62] width 75 height 10
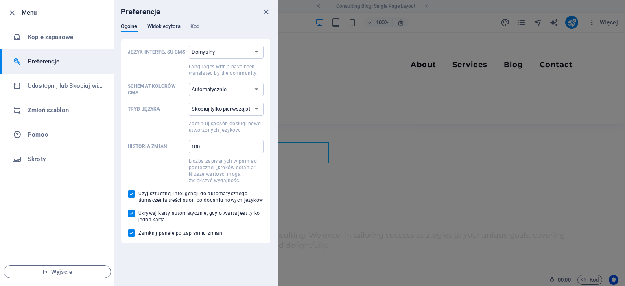
click at [168, 28] on span "Widok edytora" at bounding box center [163, 27] width 33 height 11
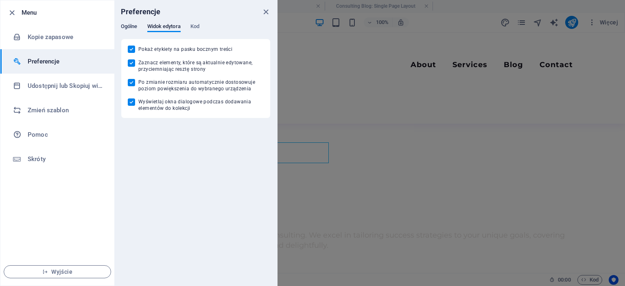
click at [130, 28] on span "Ogólne" at bounding box center [129, 27] width 17 height 11
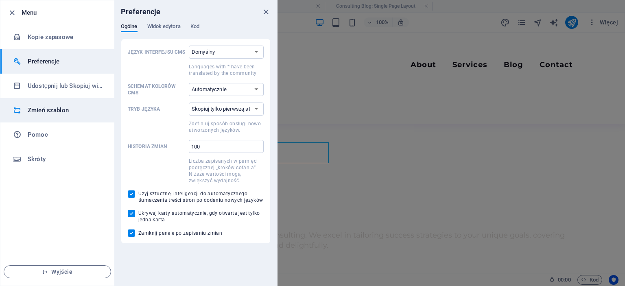
click at [49, 113] on h6 "Zmień szablon" at bounding box center [65, 110] width 75 height 10
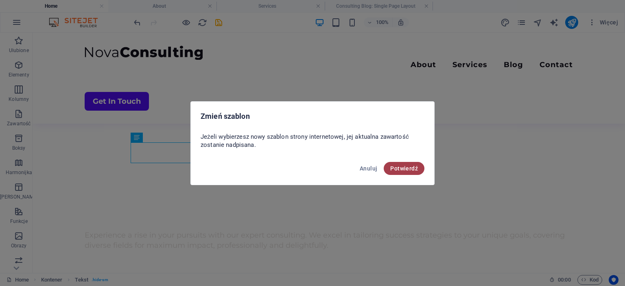
click at [408, 171] on span "Potwierdź" at bounding box center [404, 168] width 28 height 7
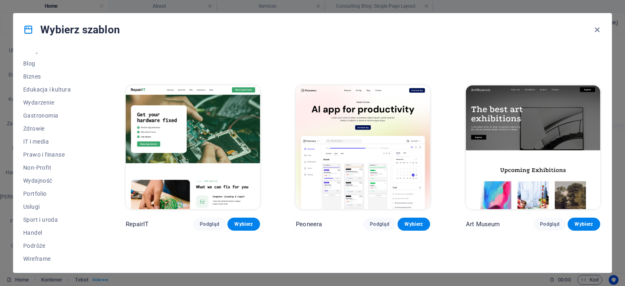
scroll to position [115, 0]
click at [37, 243] on span "Podróże" at bounding box center [56, 244] width 67 height 7
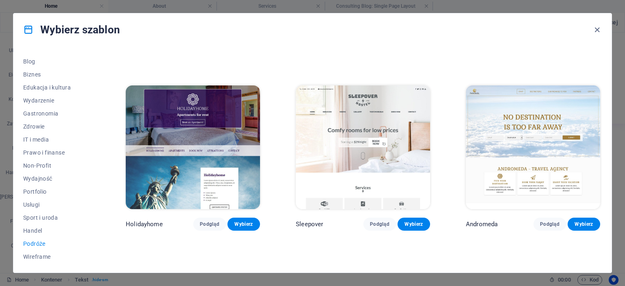
scroll to position [296, 0]
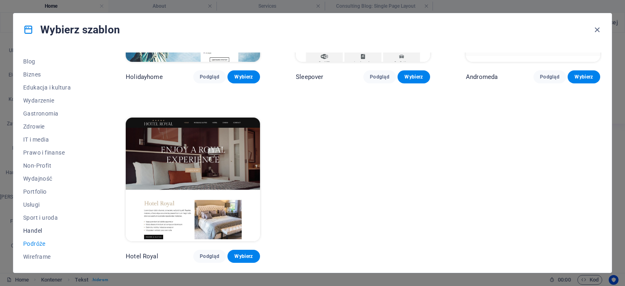
click at [33, 230] on span "Handel" at bounding box center [56, 231] width 67 height 7
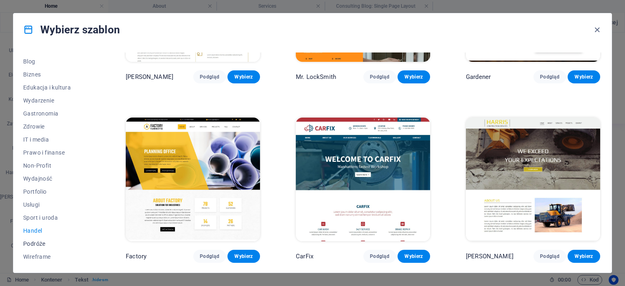
click at [37, 244] on span "Podróże" at bounding box center [56, 244] width 67 height 7
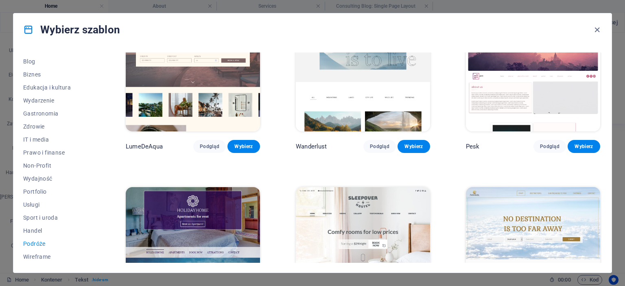
scroll to position [0, 0]
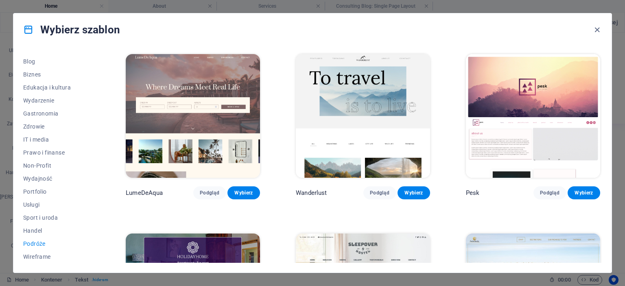
click at [348, 66] on img at bounding box center [363, 116] width 134 height 124
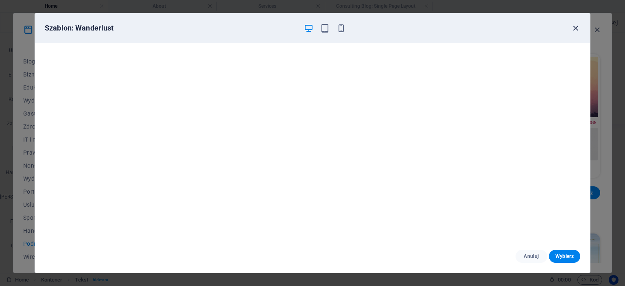
click at [573, 29] on icon "button" at bounding box center [575, 28] width 9 height 9
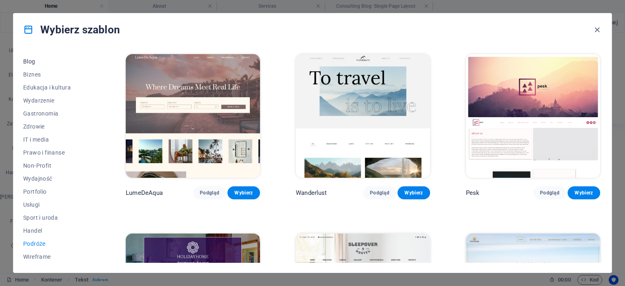
click at [39, 64] on button "Blog" at bounding box center [56, 61] width 67 height 13
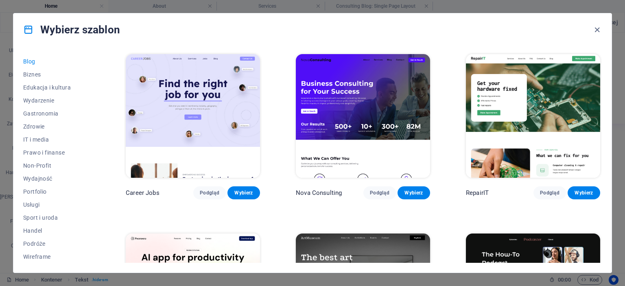
click at [343, 110] on img at bounding box center [363, 116] width 134 height 124
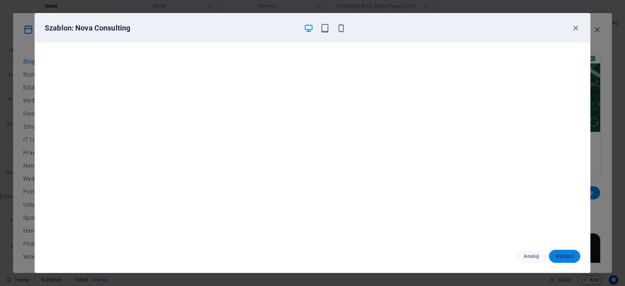
click at [551, 255] on button "Wybierz" at bounding box center [564, 256] width 31 height 13
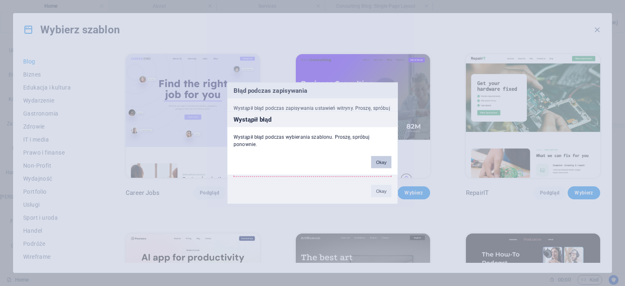
click at [384, 159] on button "Okay" at bounding box center [381, 162] width 20 height 12
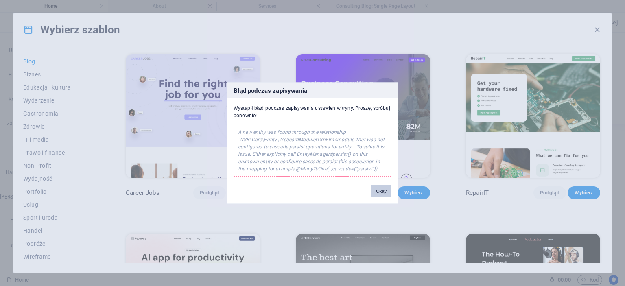
click at [385, 195] on button "Okay" at bounding box center [381, 191] width 20 height 12
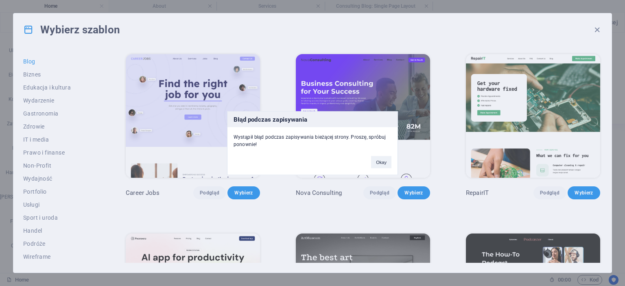
click at [596, 28] on div "Błąd podczas zapisywania Wystąpił błąd podczas zapisywania bieżącej strony. Pro…" at bounding box center [312, 143] width 625 height 286
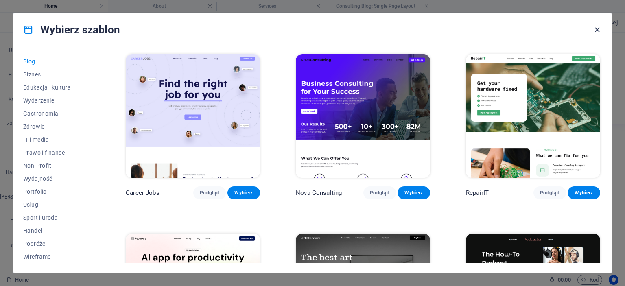
click at [595, 30] on icon "button" at bounding box center [597, 29] width 9 height 9
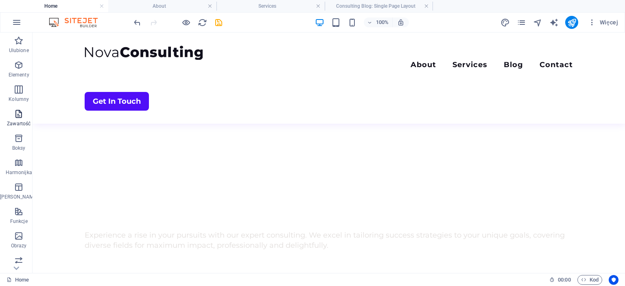
click at [14, 116] on icon "button" at bounding box center [19, 114] width 10 height 10
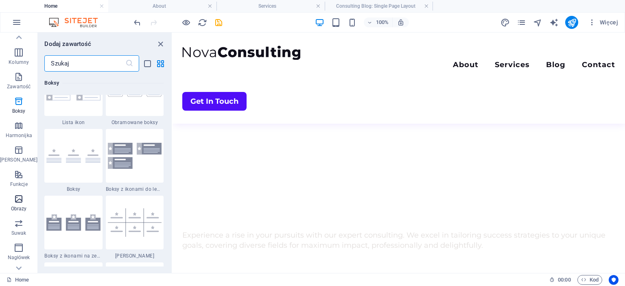
scroll to position [74, 0]
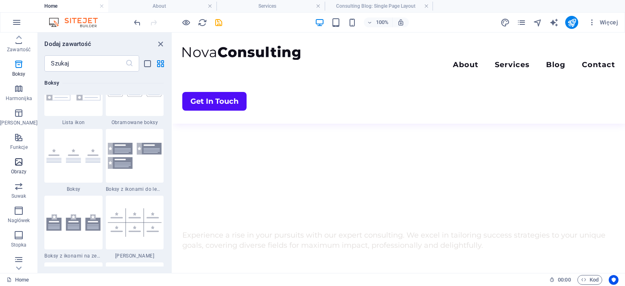
click at [26, 161] on span "Obrazy" at bounding box center [18, 167] width 37 height 20
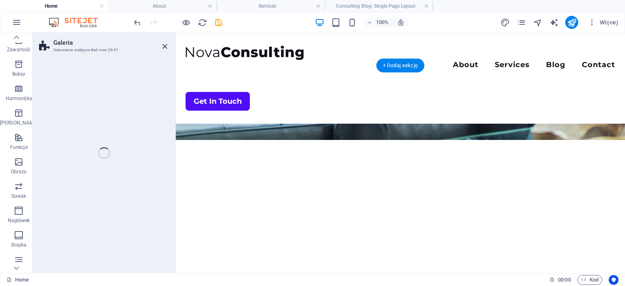
select select "rem"
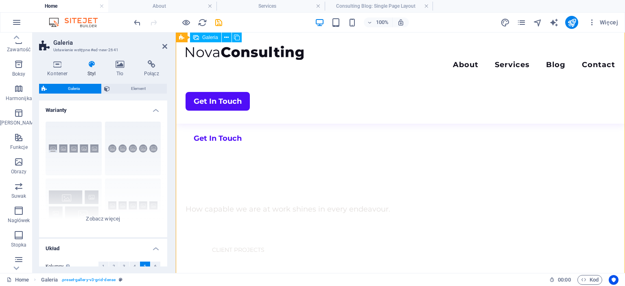
scroll to position [483, 0]
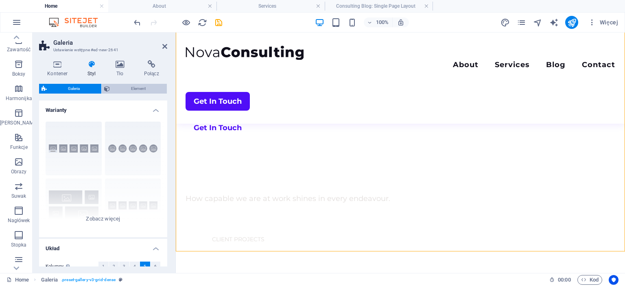
click at [142, 89] on span "Element" at bounding box center [138, 89] width 53 height 10
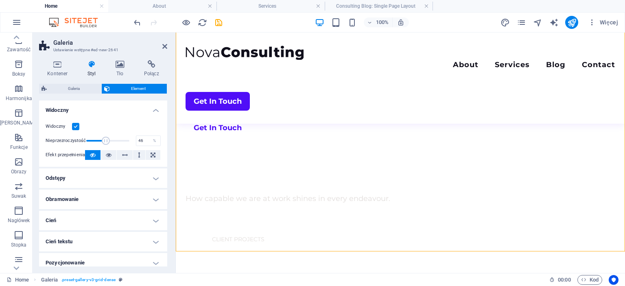
drag, startPoint x: 129, startPoint y: 141, endPoint x: 105, endPoint y: 140, distance: 23.2
click at [105, 140] on span at bounding box center [106, 141] width 8 height 8
type input "100"
drag, startPoint x: 105, startPoint y: 140, endPoint x: 133, endPoint y: 142, distance: 27.3
click at [133, 142] on span at bounding box center [129, 141] width 8 height 8
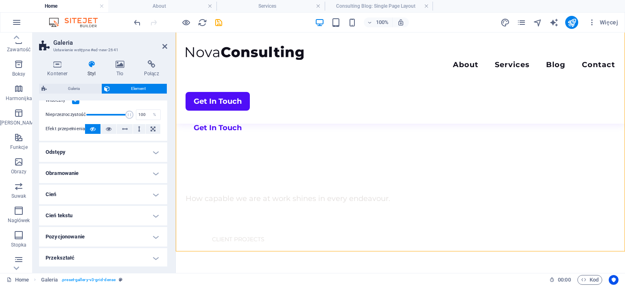
scroll to position [37, 0]
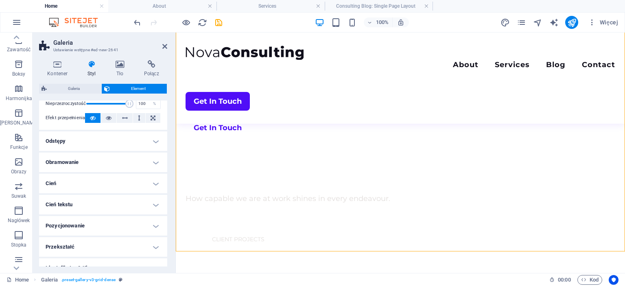
click at [62, 136] on h4 "Odstępy" at bounding box center [103, 141] width 128 height 20
click at [74, 139] on h4 "Odstępy" at bounding box center [103, 138] width 128 height 15
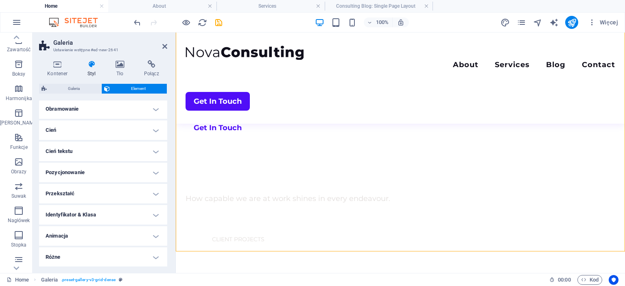
scroll to position [0, 0]
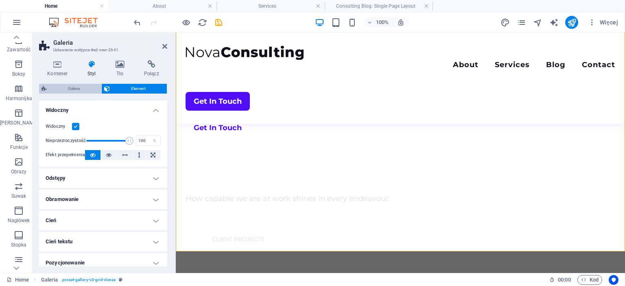
click at [81, 91] on span "Galeria" at bounding box center [74, 89] width 50 height 10
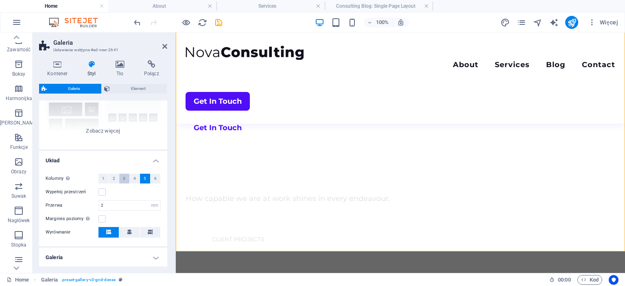
scroll to position [111, 0]
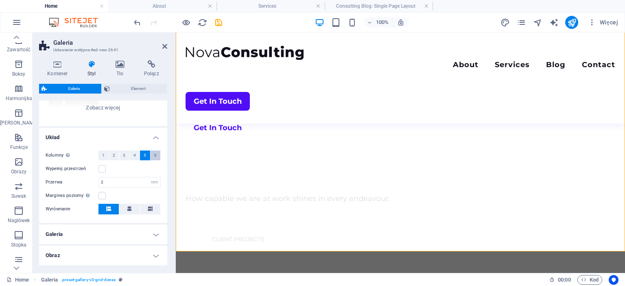
click at [152, 155] on button "6" at bounding box center [156, 156] width 10 height 10
click at [115, 184] on input "2" at bounding box center [129, 182] width 61 height 10
click at [105, 168] on label at bounding box center [101, 168] width 7 height 7
click at [0, 0] on input "Wypełnij przestrzeń" at bounding box center [0, 0] width 0 height 0
click at [110, 184] on input "2" at bounding box center [129, 182] width 61 height 10
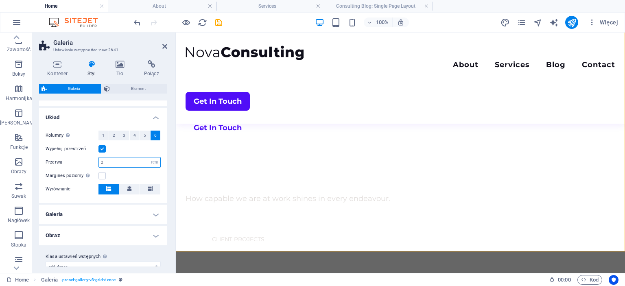
scroll to position [142, 0]
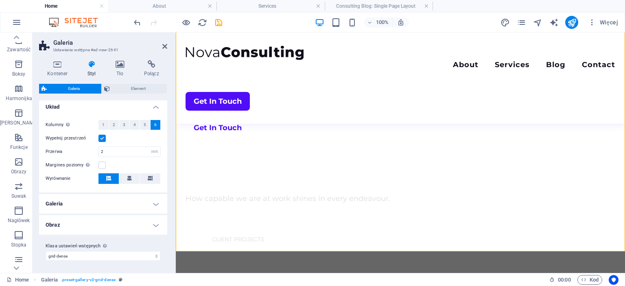
click at [97, 200] on h4 "Galeria" at bounding box center [103, 204] width 128 height 20
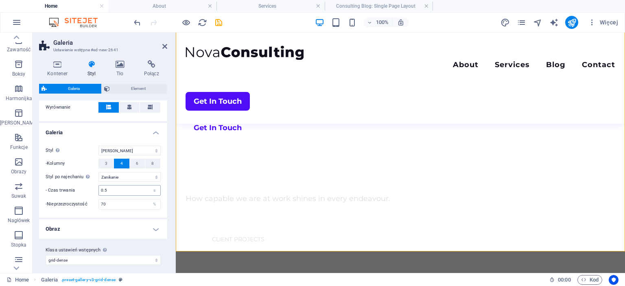
scroll to position [216, 0]
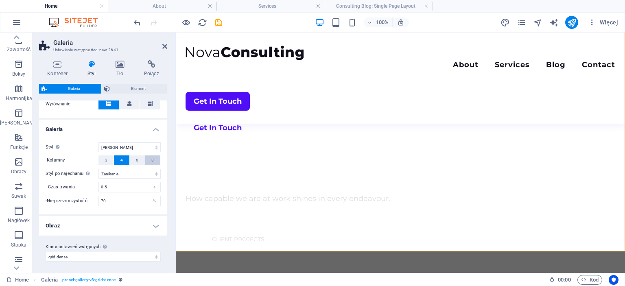
click at [155, 160] on button "8" at bounding box center [152, 160] width 15 height 10
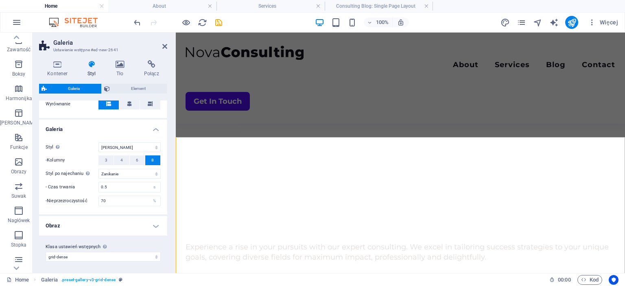
scroll to position [335, 0]
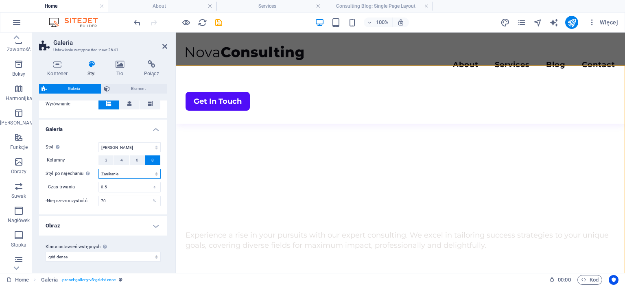
click at [98, 169] on select "Wyłączony Obróć Powiększ [PERSON_NAME] Podpisy" at bounding box center [129, 174] width 62 height 10
click option "Powiększ" at bounding box center [0, 0] width 0 height 0
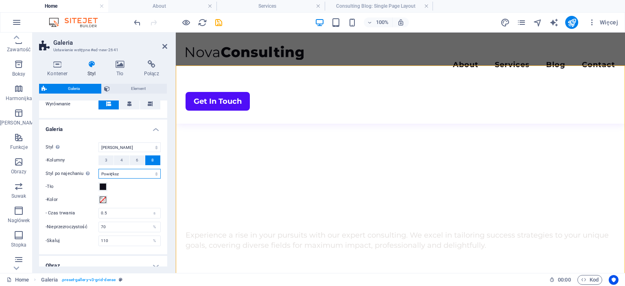
click at [98, 169] on select "Wyłączony Obróć Powiększ [PERSON_NAME] Podpisy" at bounding box center [129, 174] width 62 height 10
select select "none_default"
click option "Wyłączony" at bounding box center [0, 0] width 0 height 0
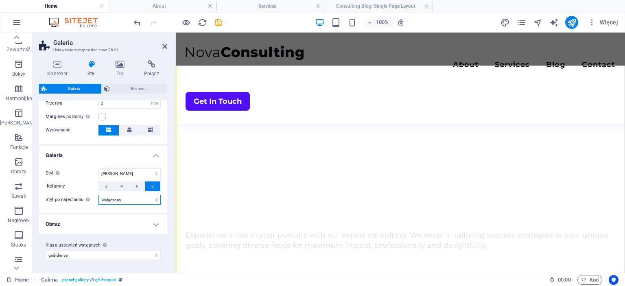
scroll to position [189, 0]
click at [98, 196] on select "Wyłączony Obróć Powiększ [PERSON_NAME] Podpisy" at bounding box center [129, 201] width 62 height 10
click at [76, 208] on div "Styl Tylko w trybie komputera stacjonarnego i tabletu Domyślny [PERSON_NAME] si…" at bounding box center [102, 187] width 131 height 53
click at [98, 169] on select "Domyślny [PERSON_NAME] siatkę [PERSON_NAME] przesunięta Kolaż" at bounding box center [129, 174] width 62 height 10
click option "Kolaż" at bounding box center [0, 0] width 0 height 0
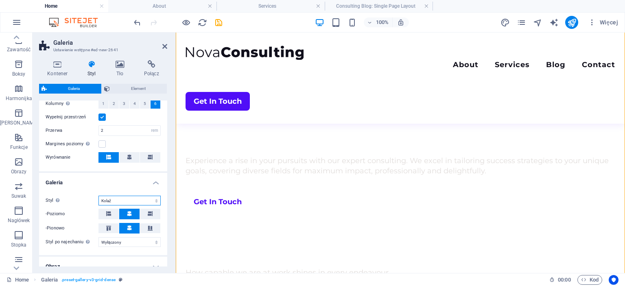
scroll to position [152, 0]
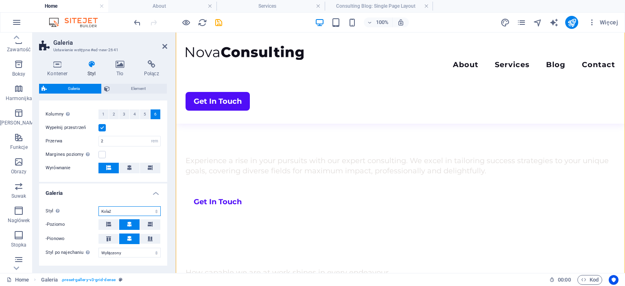
click at [98, 206] on select "Domyślny [PERSON_NAME] siatkę [PERSON_NAME] przesunięta Kolaż" at bounding box center [129, 211] width 62 height 10
click option "Domyślny" at bounding box center [0, 0] width 0 height 0
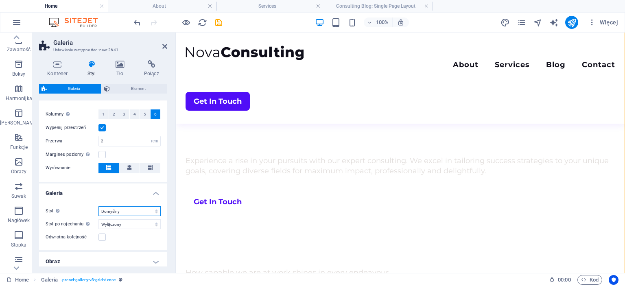
click at [98, 206] on select "Domyślny [PERSON_NAME] siatkę [PERSON_NAME] przesunięta Kolaż" at bounding box center [129, 211] width 62 height 10
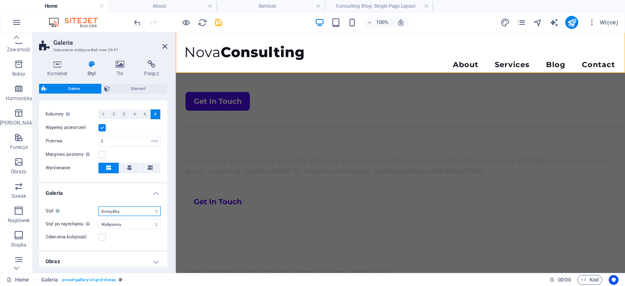
select select "grid"
click option "[PERSON_NAME]" at bounding box center [0, 0] width 0 height 0
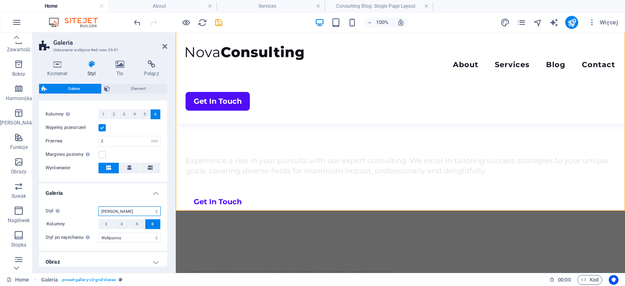
scroll to position [189, 0]
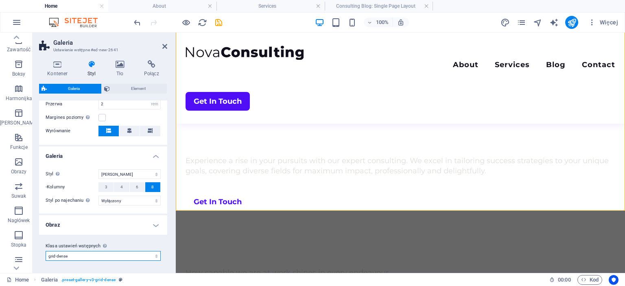
click at [46, 251] on select "grid-dense Dodaj klasę ustawień wstępnych" at bounding box center [103, 256] width 115 height 10
click at [84, 254] on select "grid-dense Dodaj klasę ustawień wstępnych" at bounding box center [103, 256] width 115 height 10
click at [118, 89] on span "Element" at bounding box center [138, 89] width 53 height 10
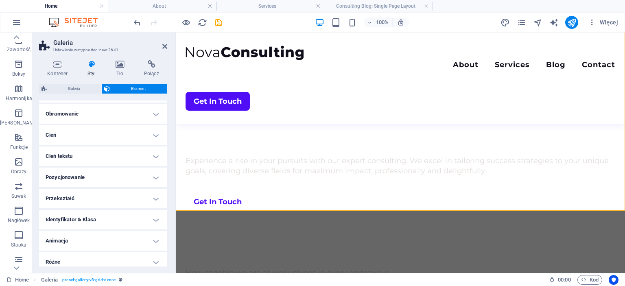
scroll to position [90, 0]
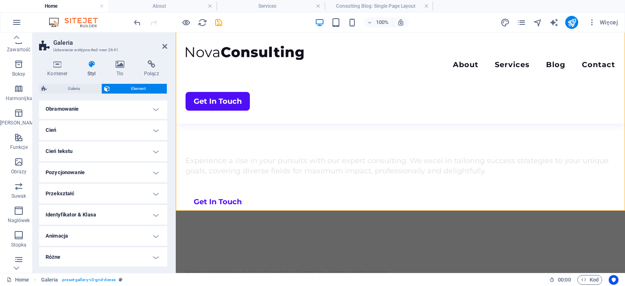
click at [87, 219] on h4 "Identyfikator & Klasa" at bounding box center [103, 215] width 128 height 20
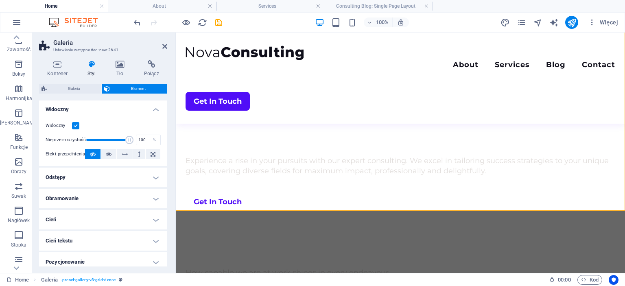
scroll to position [0, 0]
click at [66, 92] on span "Galeria" at bounding box center [74, 89] width 50 height 10
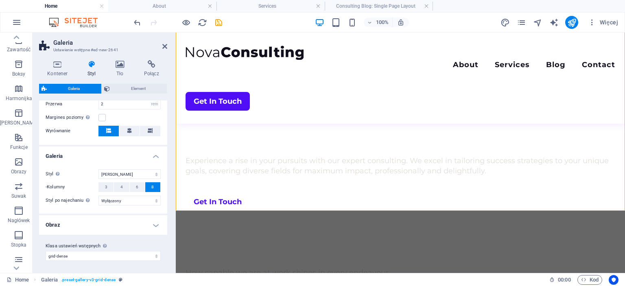
scroll to position [189, 0]
drag, startPoint x: 166, startPoint y: 44, endPoint x: 131, endPoint y: 25, distance: 39.9
click at [166, 44] on icon at bounding box center [164, 46] width 5 height 7
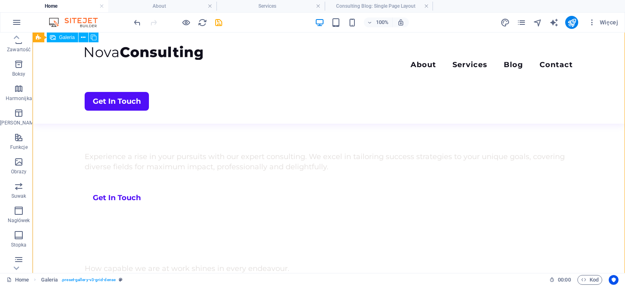
scroll to position [632, 0]
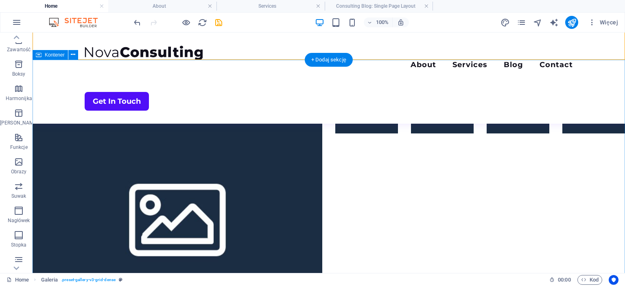
scroll to position [817, 0]
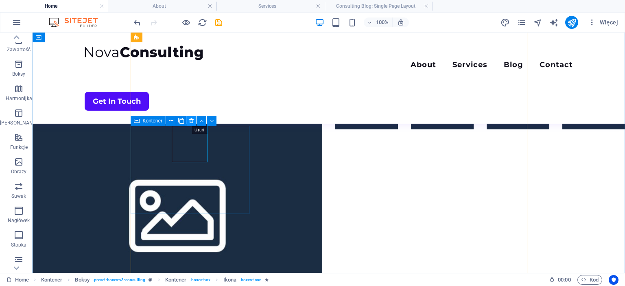
drag, startPoint x: 193, startPoint y: 121, endPoint x: 160, endPoint y: 89, distance: 46.0
click at [193, 121] on icon at bounding box center [191, 121] width 4 height 9
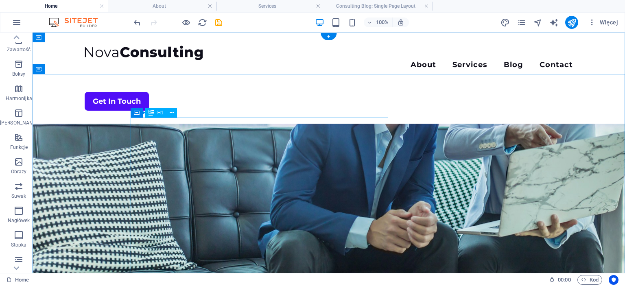
scroll to position [111, 0]
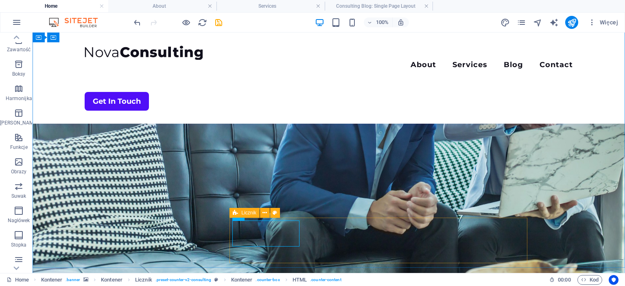
click at [246, 212] on span "Licznik" at bounding box center [248, 212] width 15 height 5
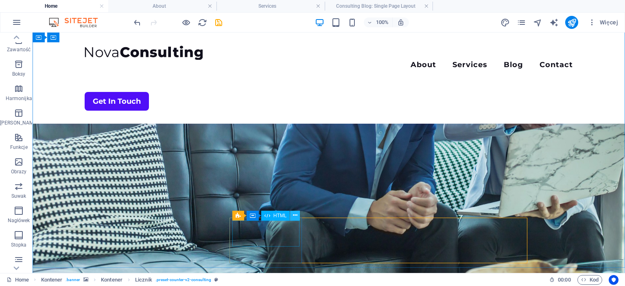
click at [297, 214] on icon at bounding box center [295, 215] width 4 height 9
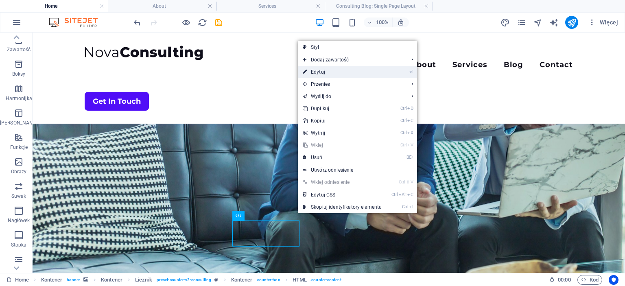
click at [325, 72] on link "⏎ Edytuj" at bounding box center [342, 72] width 89 height 12
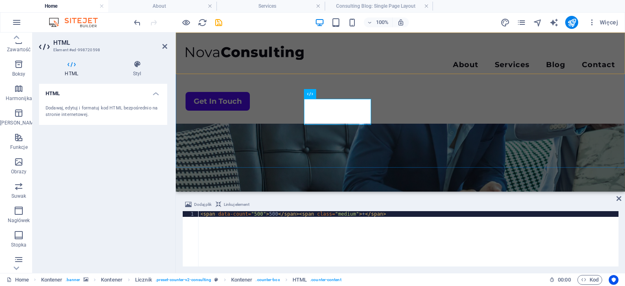
scroll to position [233, 0]
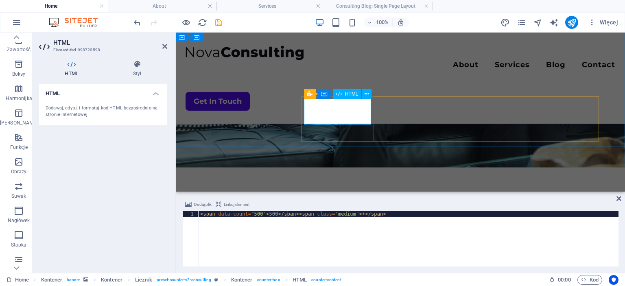
click at [100, 101] on div "Dodawaj, edytuj i formatuj kod HTML bezpośrednio na stronie internetowej." at bounding box center [103, 111] width 128 height 26
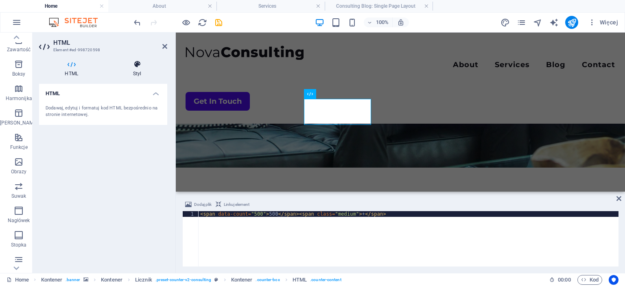
click at [138, 75] on h4 "Styl" at bounding box center [137, 68] width 60 height 17
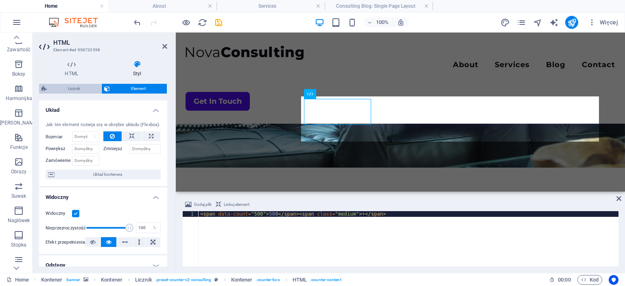
click at [78, 88] on span "Licznik" at bounding box center [74, 89] width 50 height 10
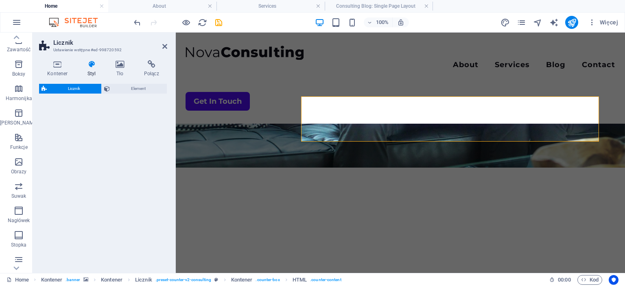
select select "rem"
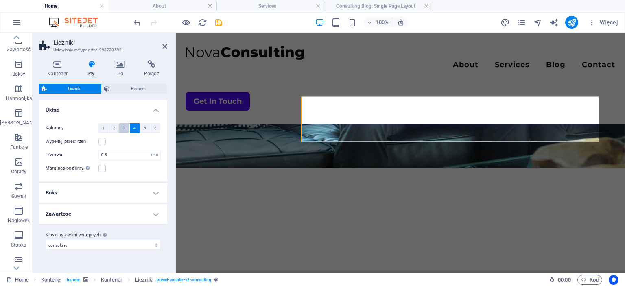
click at [123, 128] on button "3" at bounding box center [124, 128] width 10 height 10
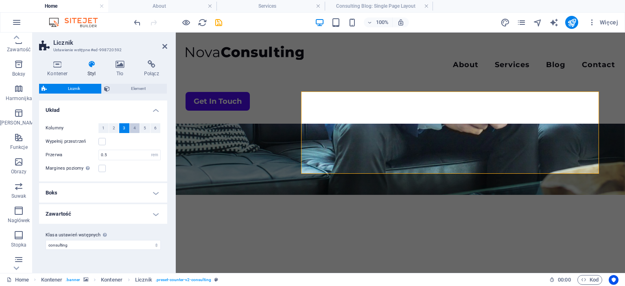
click at [136, 128] on button "4" at bounding box center [135, 128] width 10 height 10
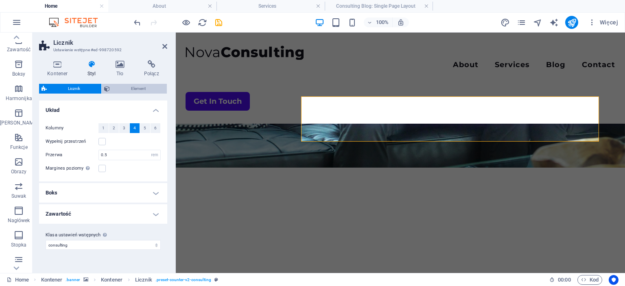
click at [129, 91] on span "Element" at bounding box center [138, 89] width 52 height 10
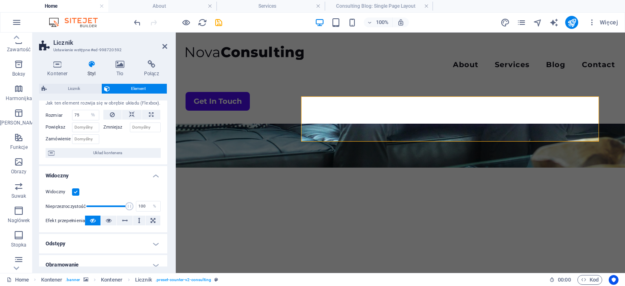
scroll to position [0, 0]
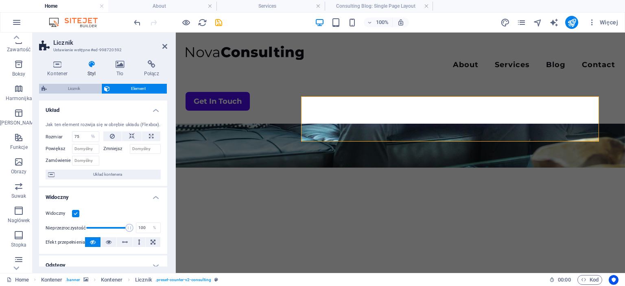
click at [75, 89] on span "Licznik" at bounding box center [74, 89] width 50 height 10
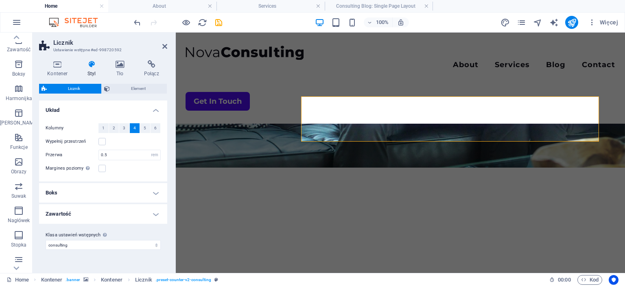
click at [90, 190] on h4 "Boks" at bounding box center [103, 193] width 128 height 20
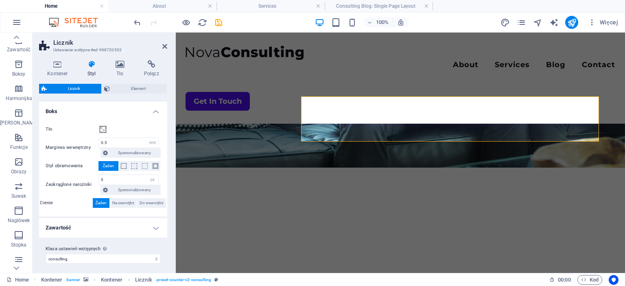
scroll to position [84, 0]
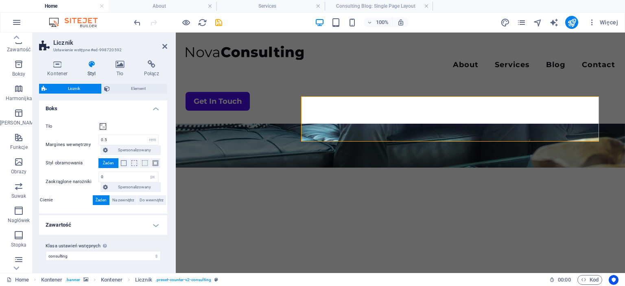
click at [89, 219] on h4 "Zawartość" at bounding box center [103, 225] width 128 height 20
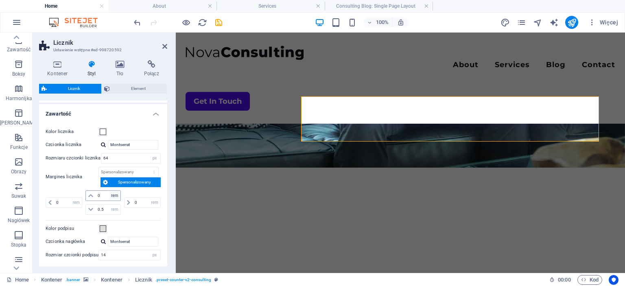
scroll to position [228, 0]
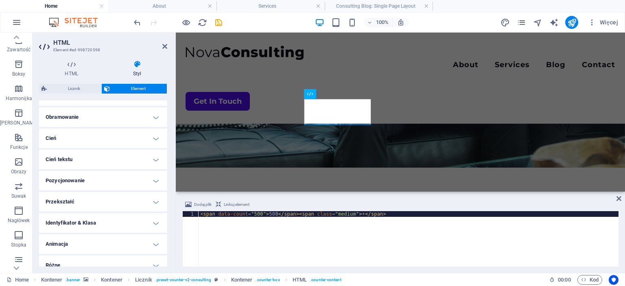
scroll to position [177, 0]
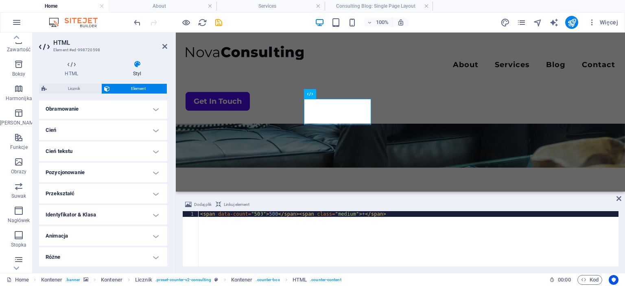
click at [261, 214] on div "< span data-count = "500" > 500 </ span > < span class = "medium" > + </ span >" at bounding box center [409, 244] width 420 height 67
click at [256, 214] on div "< span data-count = "500" > 500 </ span > < span class = "medium" > + </ span >" at bounding box center [409, 244] width 420 height 67
click at [258, 213] on div "< span data-count = "500" > 500 </ span > < span class = "medium" > + </ span >" at bounding box center [409, 238] width 420 height 55
click at [259, 213] on div "< span data-count = "500" > 500 </ span > < span class = "medium" > + </ span >" at bounding box center [409, 244] width 420 height 67
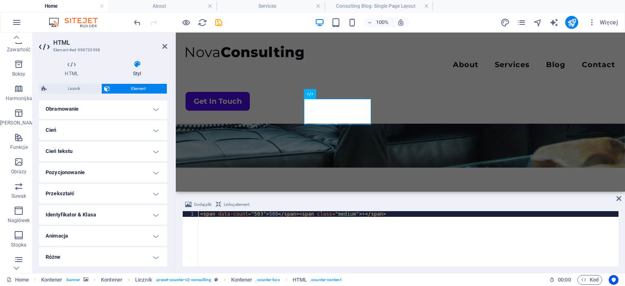
click at [258, 213] on div "< span data-count = "500" > 500 </ span > < span class = "medium" > + </ span >" at bounding box center [409, 244] width 420 height 67
click at [256, 215] on div "< span data-count = "500" > 500 </ span > < span class = "medium" > + </ span >" at bounding box center [409, 244] width 420 height 67
click at [271, 215] on div "< span data-count = "500" > 500 </ span > < span class = "medium" > + </ span >" at bounding box center [409, 244] width 420 height 67
click at [271, 214] on div "< span data-count = "500" > 500 </ span > < span class = "medium" > + </ span >" at bounding box center [409, 244] width 420 height 67
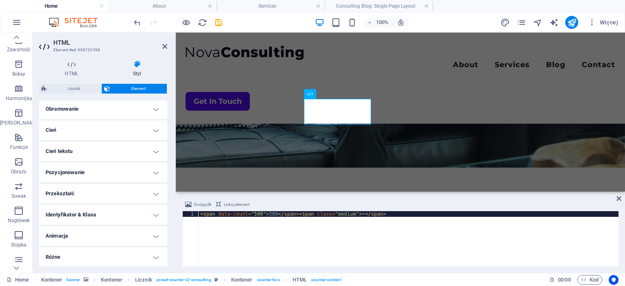
click at [266, 216] on div "< span data-count = "500" > 500 </ span > < span class = "medium" > + </ span >" at bounding box center [409, 244] width 420 height 67
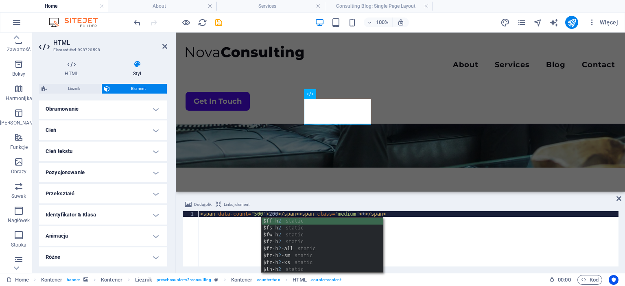
click at [250, 225] on div "< span data-count = "500" > 200 </ span > < span class = "medium" > + </ span >" at bounding box center [409, 244] width 420 height 67
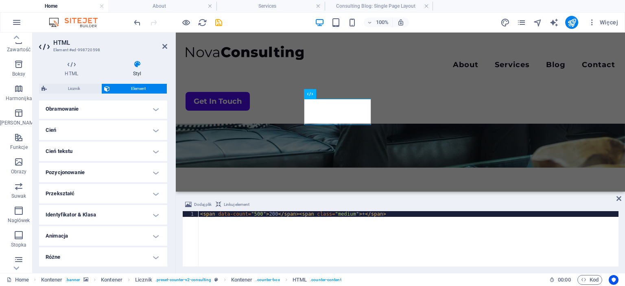
click at [255, 214] on div "< span data-count = "500" > 200 </ span > < span class = "medium" > + </ span >" at bounding box center [409, 244] width 420 height 67
click at [252, 215] on div "< span data-count = "500" > 200 </ span > < span class = "medium" > + </ span >" at bounding box center [409, 244] width 420 height 67
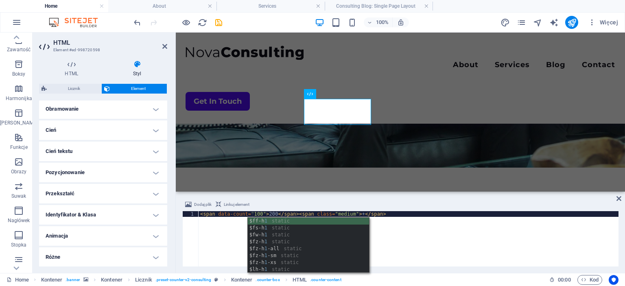
click at [466, 247] on div "< span data-count = "100" > 200 </ span > < span class = "medium" > + </ span >" at bounding box center [409, 244] width 420 height 67
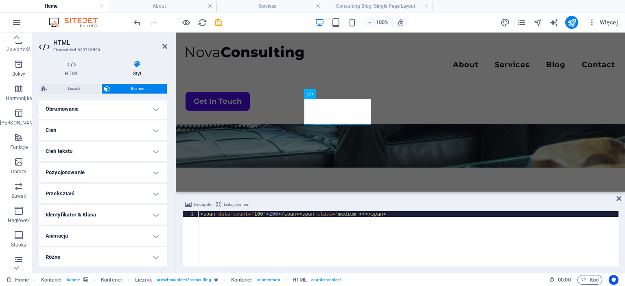
type textarea "<span data-count="100">200</span><span class="medium">+</span>"
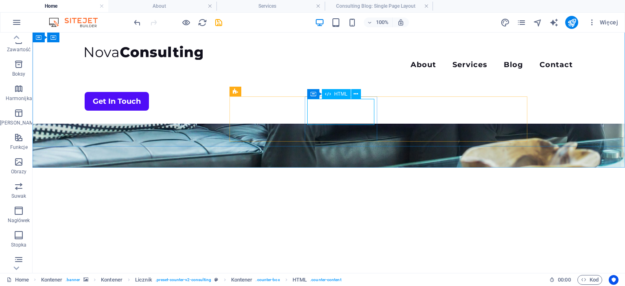
click at [342, 95] on span "HTML" at bounding box center [340, 94] width 13 height 5
click at [353, 94] on button at bounding box center [356, 94] width 10 height 10
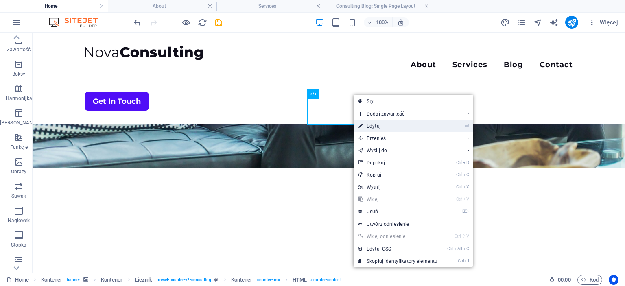
click at [381, 123] on link "⏎ Edytuj" at bounding box center [398, 126] width 89 height 12
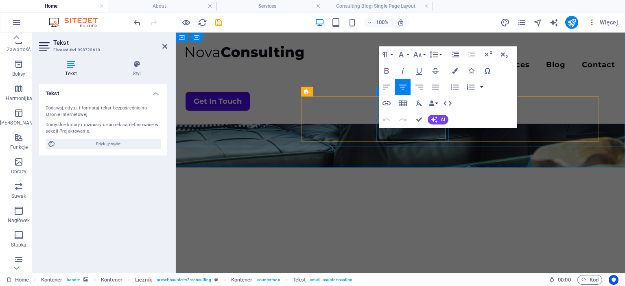
drag, startPoint x: 433, startPoint y: 136, endPoint x: 398, endPoint y: 131, distance: 35.3
click at [483, 55] on icon "button" at bounding box center [488, 55] width 10 height 10
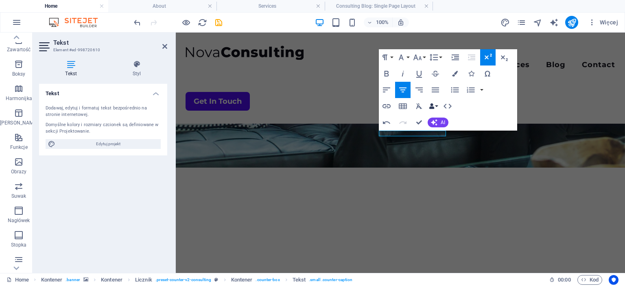
click at [434, 109] on button "Data Bindings" at bounding box center [433, 106] width 11 height 16
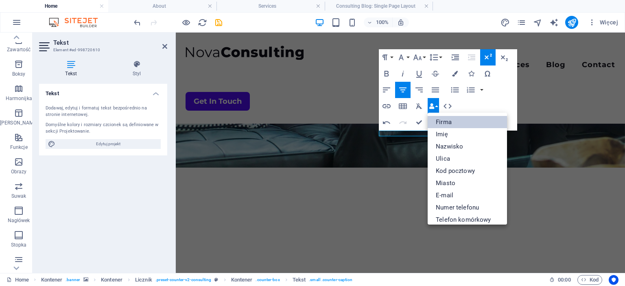
click at [435, 121] on link "Firma" at bounding box center [467, 122] width 79 height 12
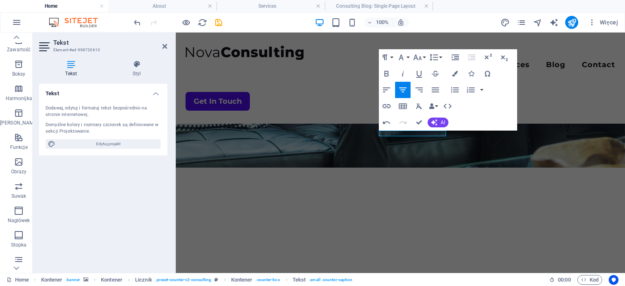
click at [440, 103] on div "Insert Link Insert Table Clear Formatting Data Bindings Firma Imię Nazwisko Uli…" at bounding box center [417, 106] width 77 height 16
click at [437, 109] on button "Data Bindings" at bounding box center [433, 106] width 11 height 16
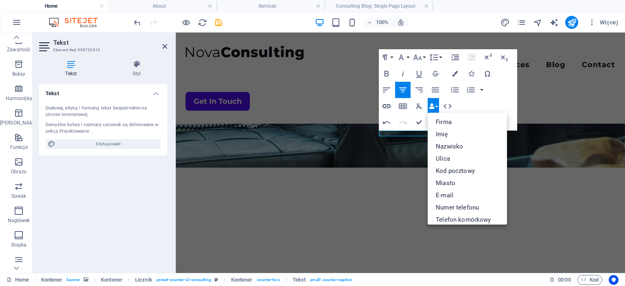
click at [388, 107] on icon "button" at bounding box center [387, 106] width 10 height 10
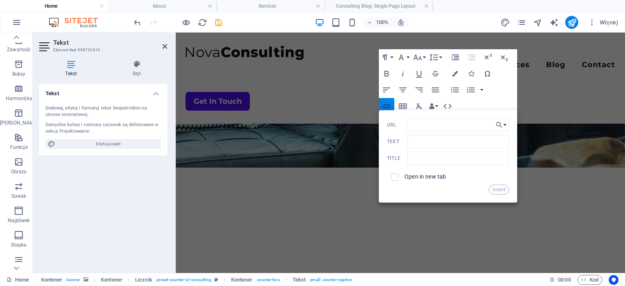
click at [386, 104] on icon "button" at bounding box center [387, 106] width 10 height 10
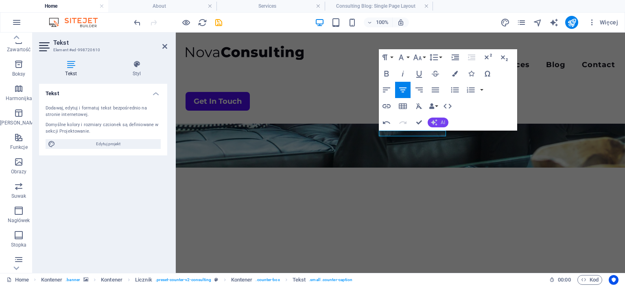
click at [436, 123] on icon "button" at bounding box center [434, 122] width 7 height 7
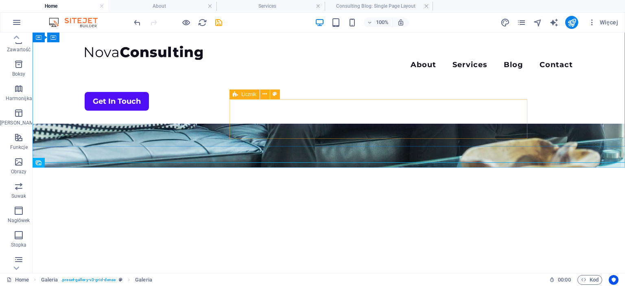
click at [236, 96] on icon at bounding box center [235, 95] width 5 height 10
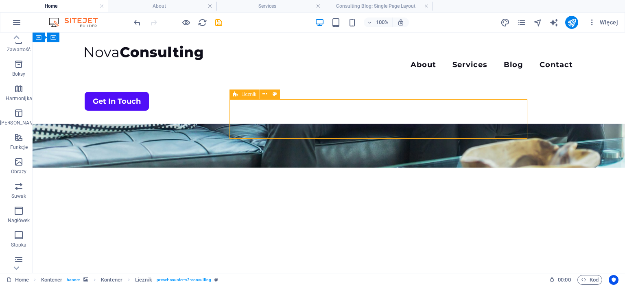
click at [236, 96] on icon at bounding box center [235, 95] width 5 height 10
select select "rem"
select select "px"
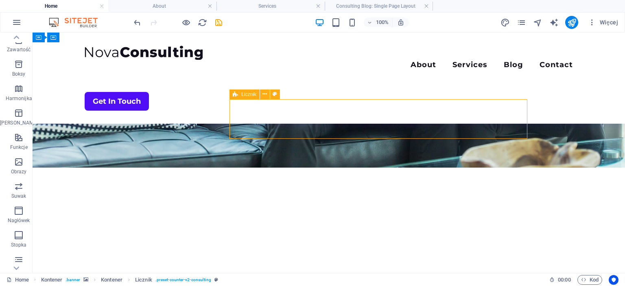
select select "px"
select select "rem"
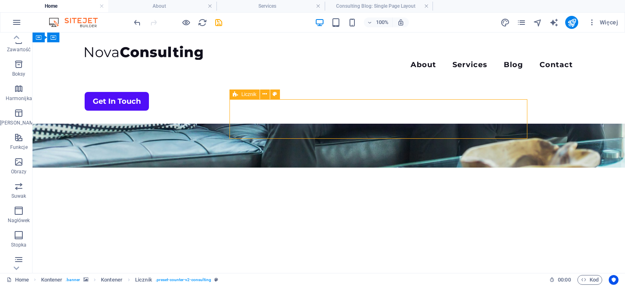
select select "px"
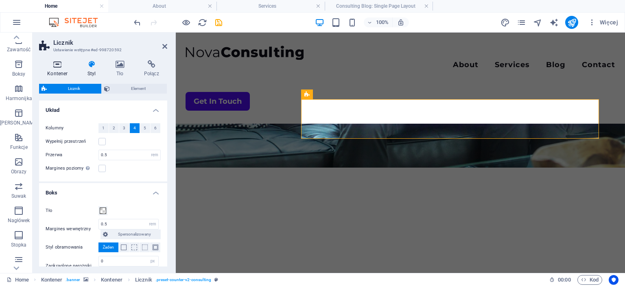
click at [59, 65] on icon at bounding box center [57, 64] width 37 height 8
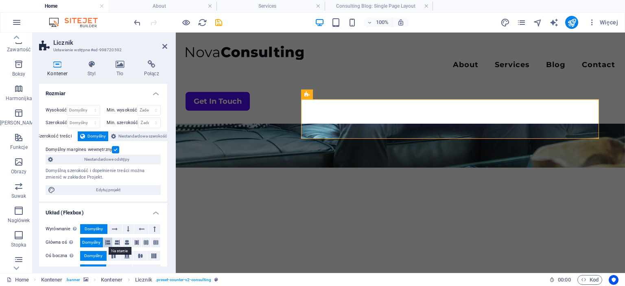
click at [111, 241] on button at bounding box center [107, 243] width 9 height 10
click at [120, 242] on button at bounding box center [117, 243] width 9 height 10
click at [108, 244] on icon at bounding box center [107, 243] width 5 height 10
click at [117, 227] on icon at bounding box center [115, 229] width 6 height 10
click at [124, 228] on button at bounding box center [128, 229] width 11 height 10
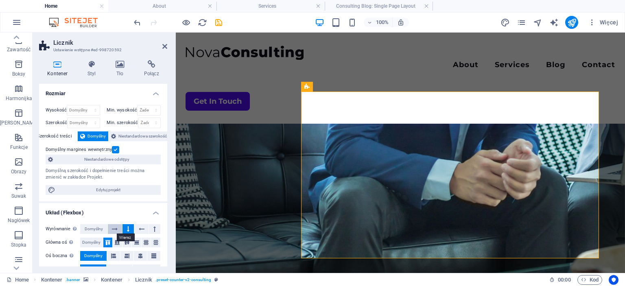
click at [116, 228] on icon at bounding box center [115, 229] width 6 height 10
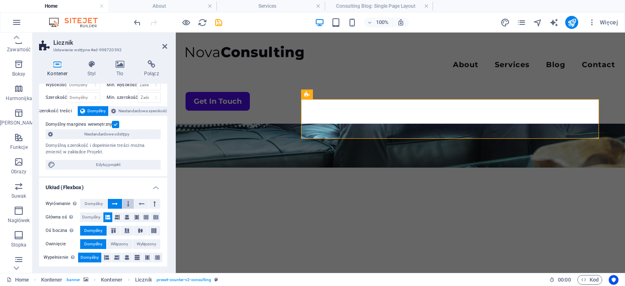
scroll to position [37, 0]
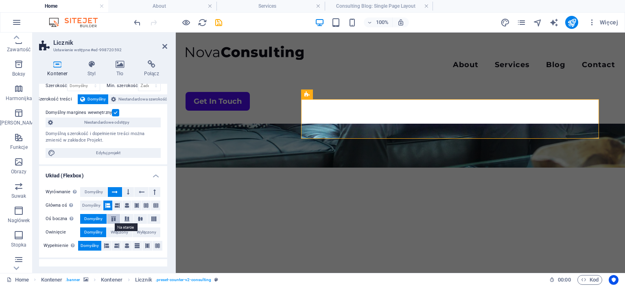
click at [112, 221] on button at bounding box center [113, 219] width 13 height 10
click at [94, 221] on span "Domyślny" at bounding box center [93, 219] width 18 height 10
click at [119, 230] on span "Włączony" at bounding box center [120, 233] width 18 height 10
click at [100, 233] on span "Domyślny" at bounding box center [93, 233] width 18 height 10
click at [117, 246] on icon at bounding box center [116, 246] width 5 height 10
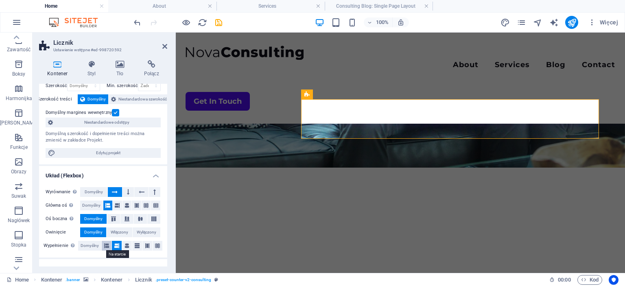
click at [105, 247] on icon at bounding box center [106, 246] width 5 height 10
click at [86, 245] on span "Domyślny" at bounding box center [90, 246] width 18 height 10
click at [105, 245] on icon at bounding box center [106, 246] width 5 height 10
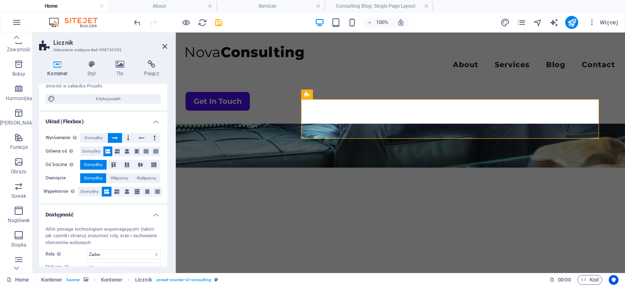
scroll to position [31, 0]
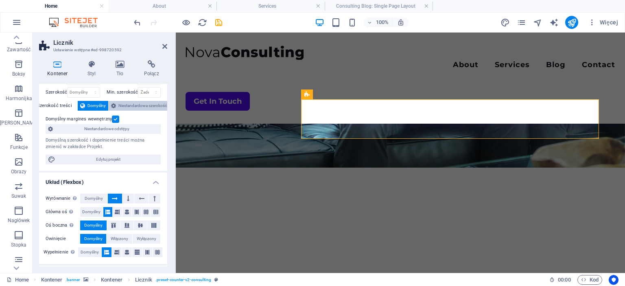
click at [133, 107] on span "Niestandardowa szerokość" at bounding box center [142, 106] width 48 height 10
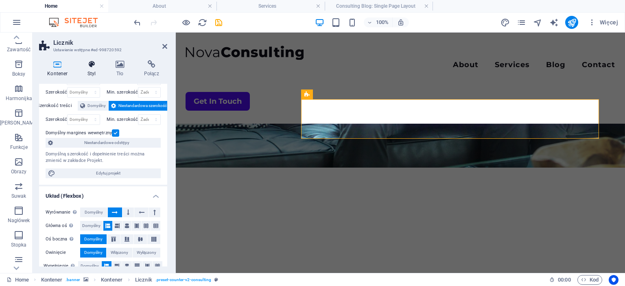
click at [94, 71] on h4 "Styl" at bounding box center [93, 68] width 28 height 17
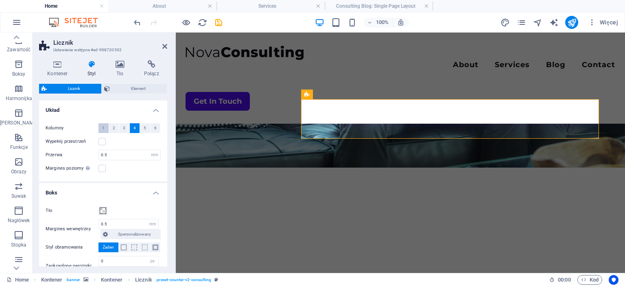
click at [105, 127] on span "1" at bounding box center [103, 128] width 2 height 10
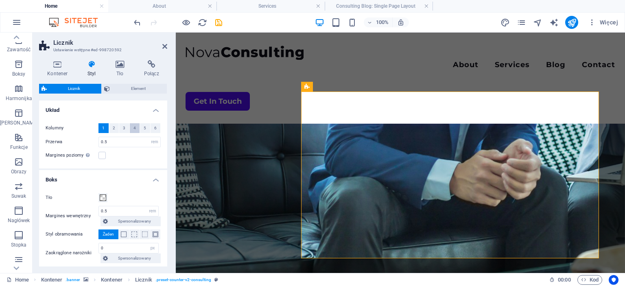
click at [133, 127] on button "4" at bounding box center [135, 128] width 10 height 10
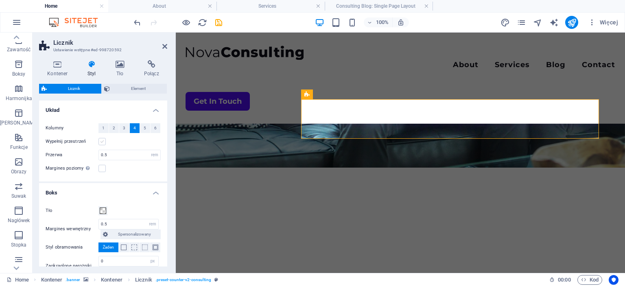
click at [104, 140] on label at bounding box center [101, 141] width 7 height 7
click at [0, 0] on input "Wypełnij przestrzeń" at bounding box center [0, 0] width 0 height 0
click at [105, 140] on label at bounding box center [101, 141] width 7 height 7
click at [0, 0] on input "Wypełnij przestrzeń" at bounding box center [0, 0] width 0 height 0
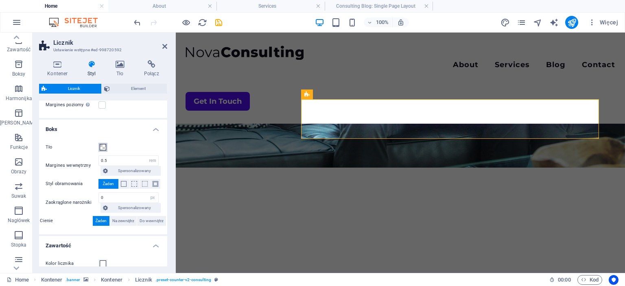
scroll to position [74, 0]
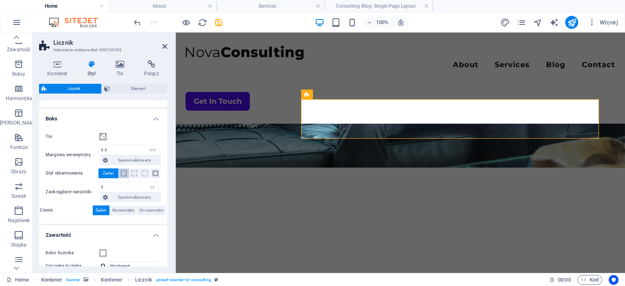
click at [128, 173] on button at bounding box center [124, 173] width 10 height 10
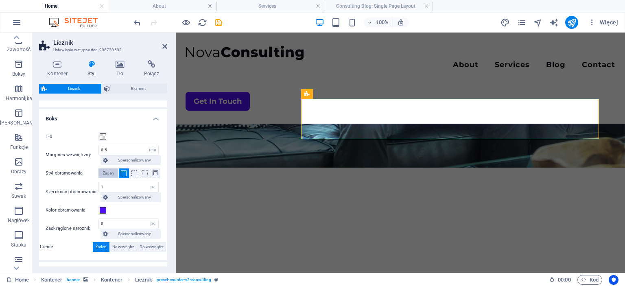
click at [112, 173] on span "Żaden" at bounding box center [108, 173] width 11 height 10
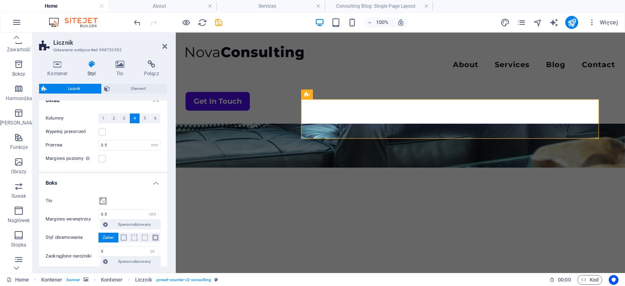
scroll to position [0, 0]
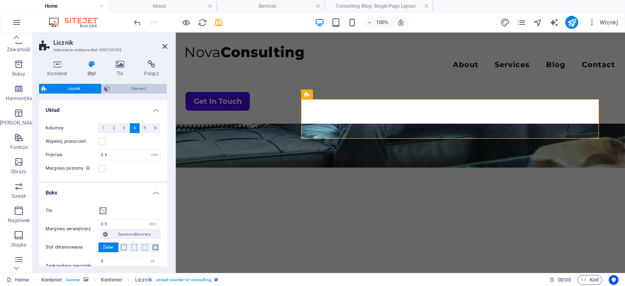
click at [123, 90] on span "Element" at bounding box center [138, 89] width 52 height 10
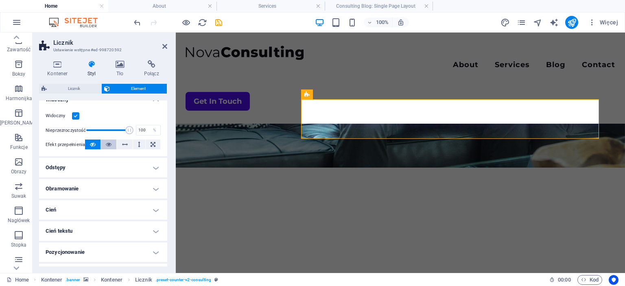
scroll to position [111, 0]
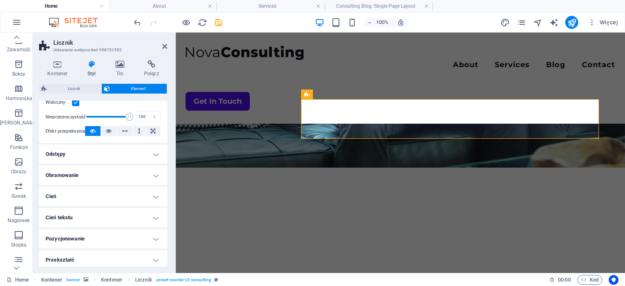
click at [98, 149] on h4 "Odstępy" at bounding box center [103, 154] width 128 height 20
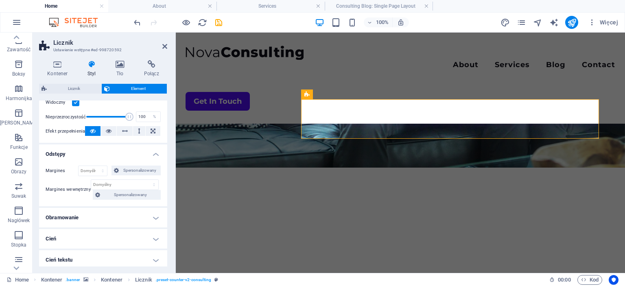
click at [98, 155] on h4 "Odstępy" at bounding box center [103, 151] width 128 height 15
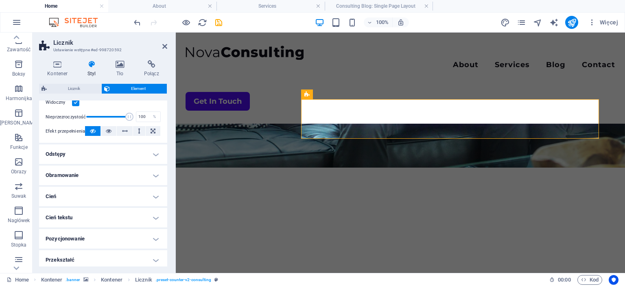
click at [81, 178] on h4 "Obramowanie" at bounding box center [103, 176] width 128 height 20
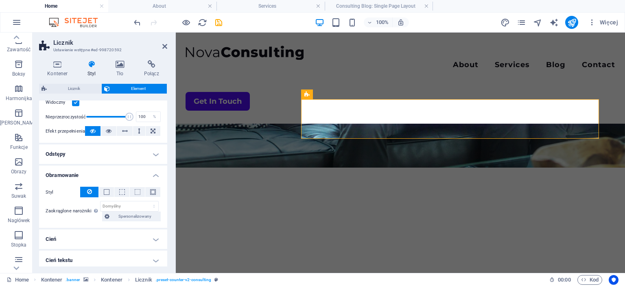
click at [82, 178] on h4 "Obramowanie" at bounding box center [103, 173] width 128 height 15
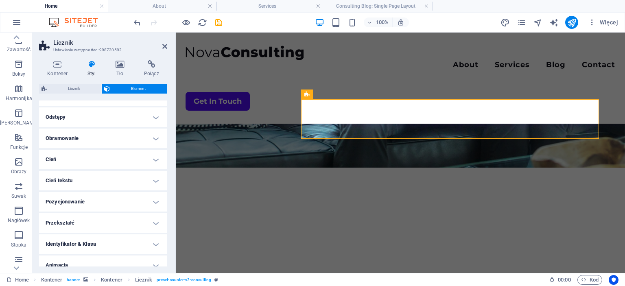
scroll to position [177, 0]
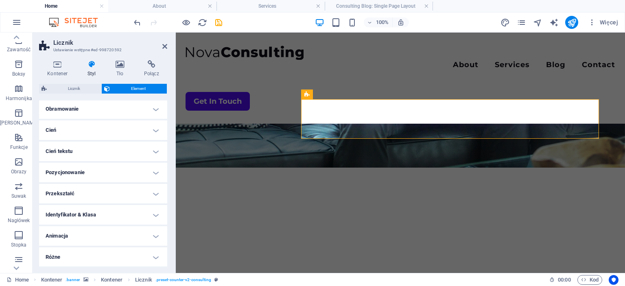
click at [79, 216] on h4 "Identyfikator & Klasa" at bounding box center [103, 215] width 128 height 20
click at [79, 216] on h4 "Identyfikator & Klasa" at bounding box center [103, 212] width 128 height 15
click at [69, 234] on h4 "Animacja" at bounding box center [103, 236] width 128 height 20
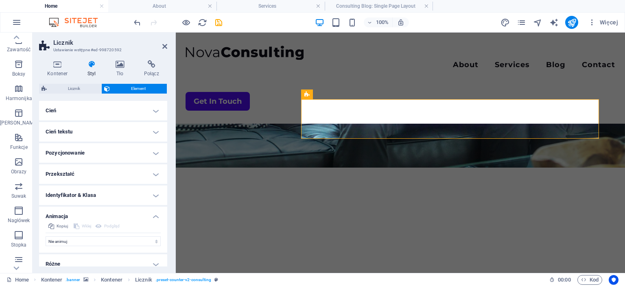
scroll to position [204, 0]
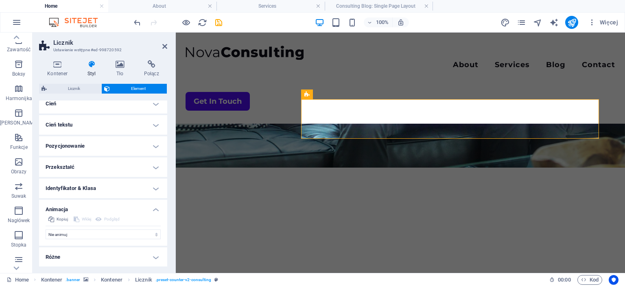
click at [66, 207] on h4 "Animacja" at bounding box center [103, 207] width 128 height 15
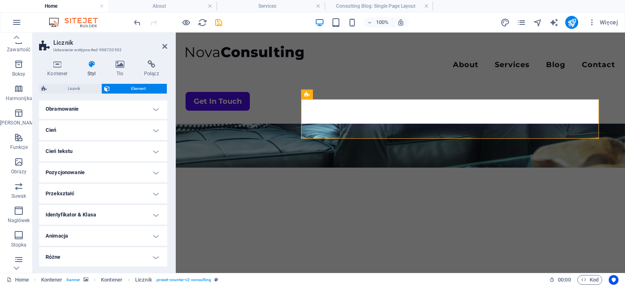
click at [67, 256] on h4 "Różne" at bounding box center [103, 257] width 128 height 20
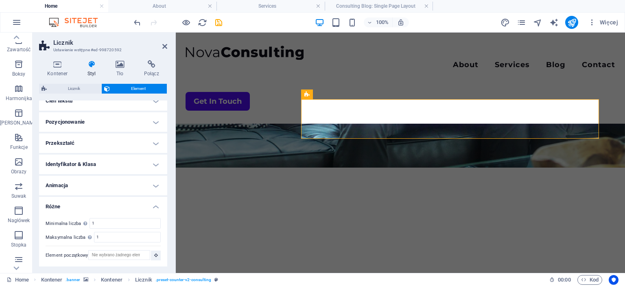
click at [79, 165] on h4 "Identyfikator & Klasa" at bounding box center [103, 165] width 128 height 20
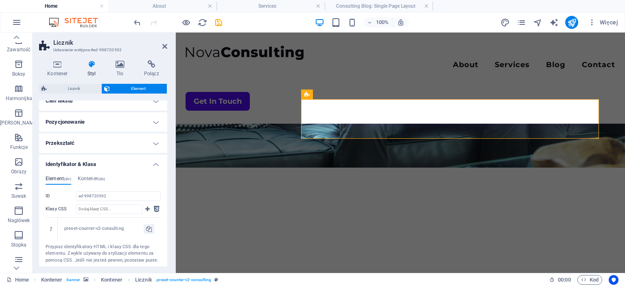
click at [80, 145] on h4 "Przekształć" at bounding box center [103, 143] width 128 height 20
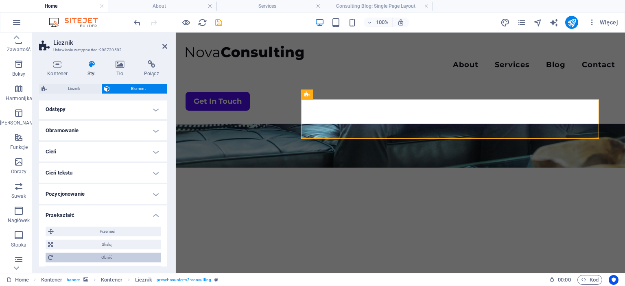
scroll to position [116, 0]
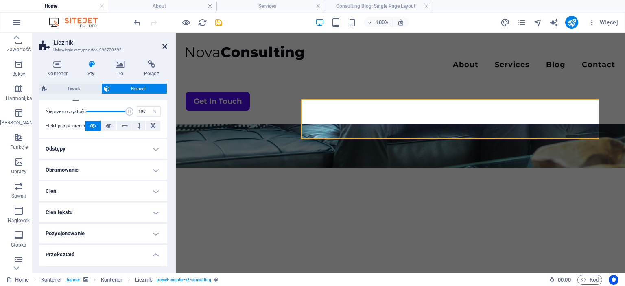
click at [164, 46] on icon at bounding box center [164, 46] width 5 height 7
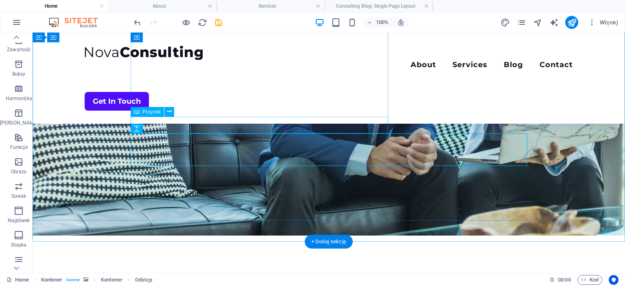
scroll to position [158, 0]
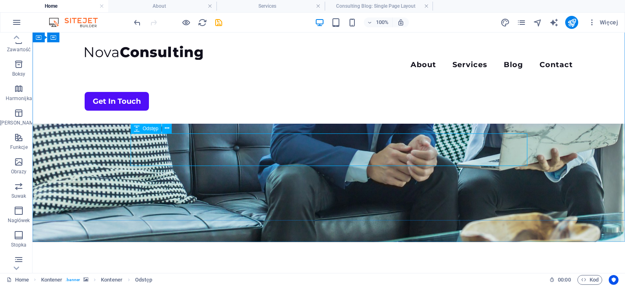
click at [136, 129] on icon at bounding box center [137, 129] width 6 height 10
click at [169, 129] on button at bounding box center [167, 129] width 10 height 10
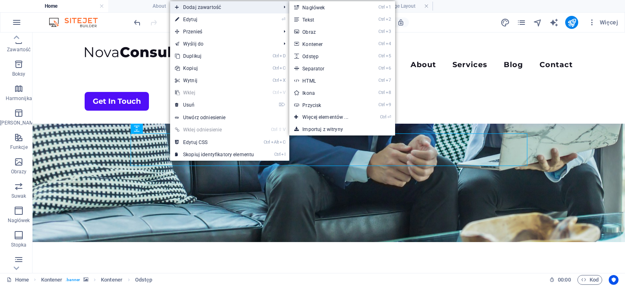
click at [206, 10] on span "Dodaj zawartość" at bounding box center [223, 7] width 107 height 12
click at [326, 117] on link "Ctrl ⏎ Więcej elementów ..." at bounding box center [326, 117] width 75 height 12
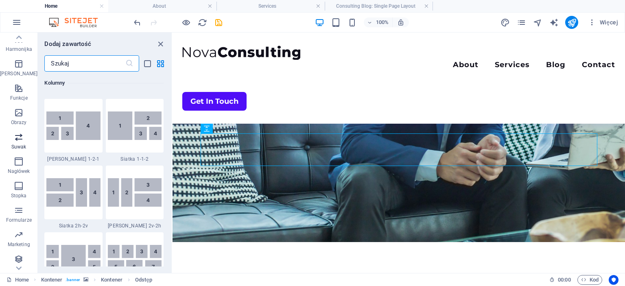
scroll to position [125, 0]
click at [14, 234] on icon "button" at bounding box center [19, 233] width 10 height 10
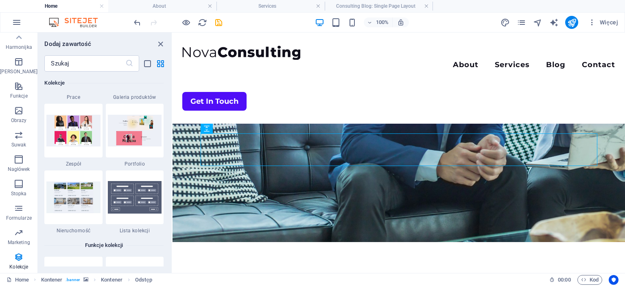
scroll to position [7520, 0]
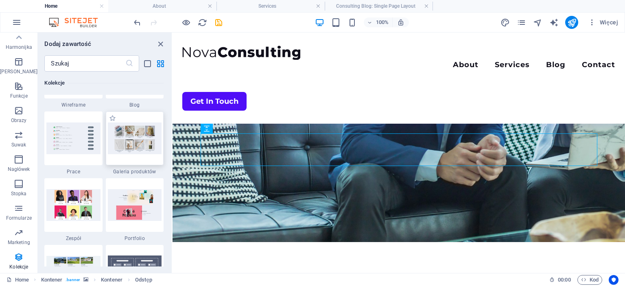
click at [137, 155] on div at bounding box center [135, 139] width 58 height 54
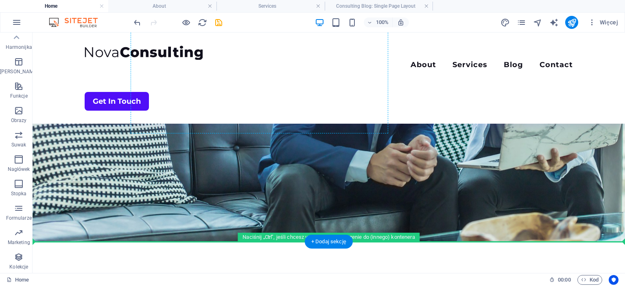
scroll to position [125, 0]
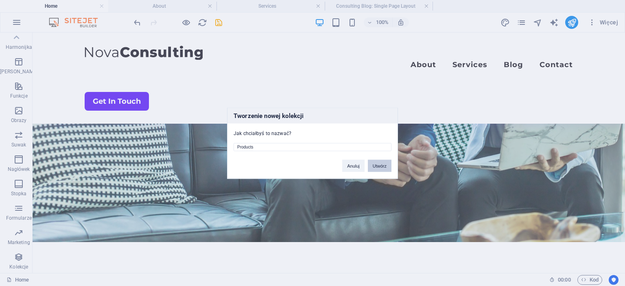
click at [378, 165] on button "Utwórz" at bounding box center [380, 166] width 24 height 12
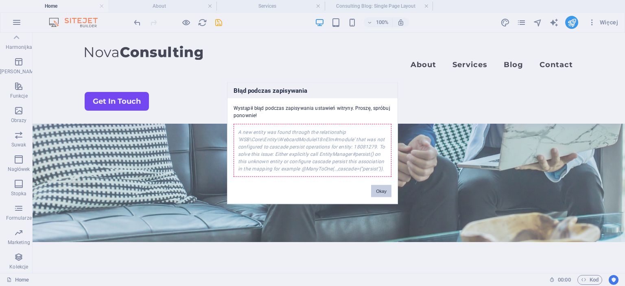
click at [381, 188] on button "Okay" at bounding box center [381, 191] width 20 height 12
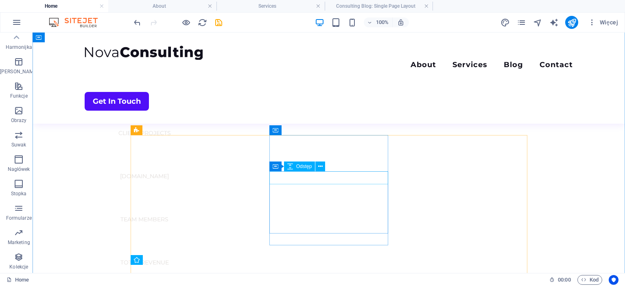
scroll to position [529, 0]
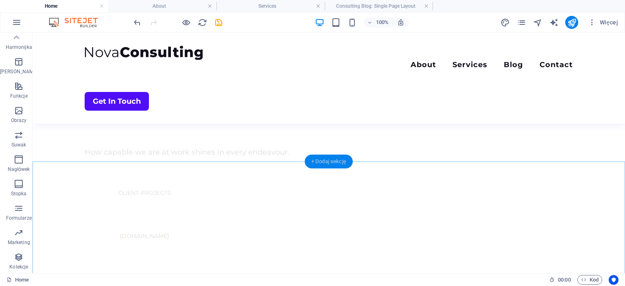
click at [331, 164] on div "+ Dodaj sekcję" at bounding box center [329, 162] width 48 height 14
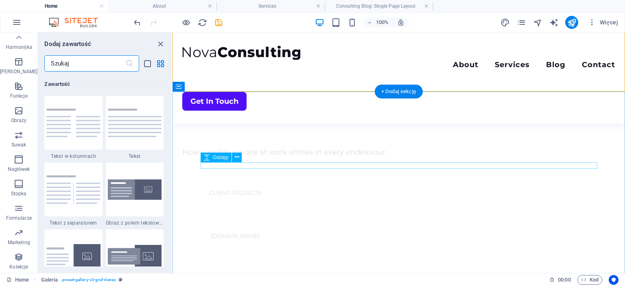
scroll to position [1424, 0]
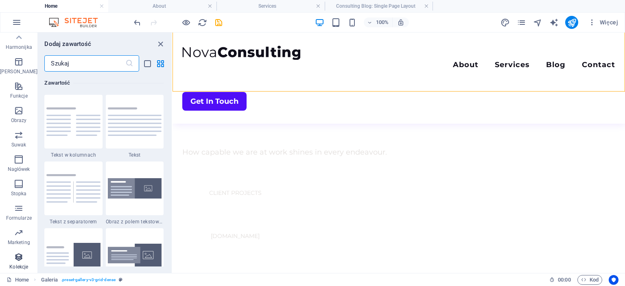
click at [14, 259] on icon "button" at bounding box center [19, 257] width 10 height 10
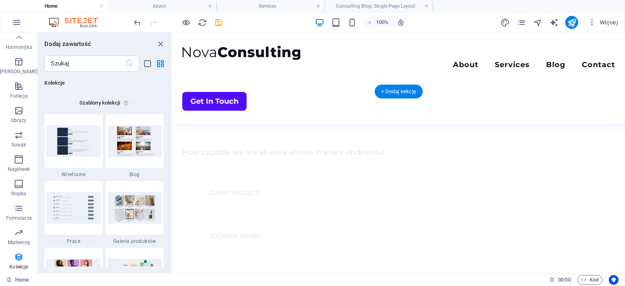
scroll to position [125, 0]
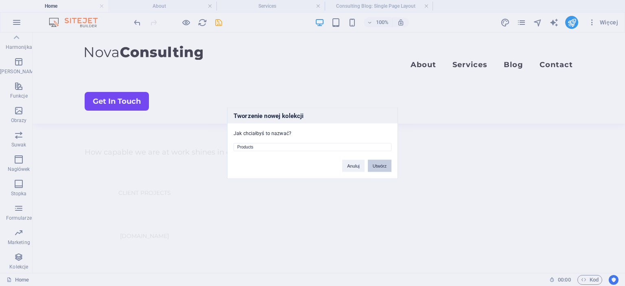
click at [372, 163] on button "Utwórz" at bounding box center [380, 166] width 24 height 12
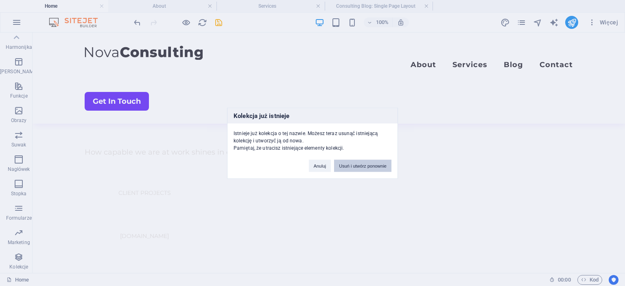
click at [354, 163] on button "Usuń i utwórz ponownie" at bounding box center [362, 166] width 57 height 12
click at [357, 168] on button "Usuń i utwórz ponownie" at bounding box center [362, 166] width 57 height 12
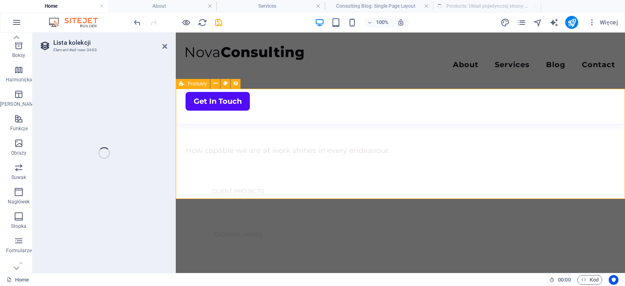
scroll to position [93, 0]
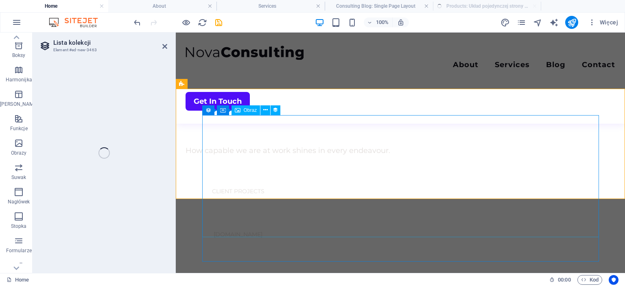
select select "68dd5b60fecd253e7d0468ec"
select select "createdAt_DESC"
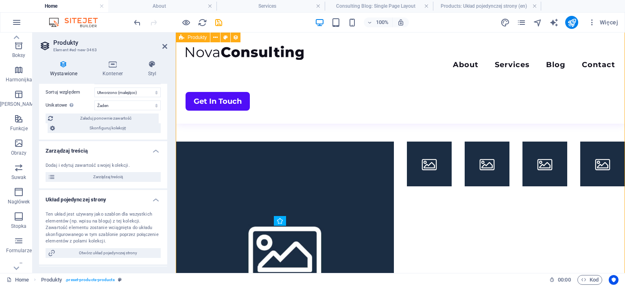
scroll to position [717, 0]
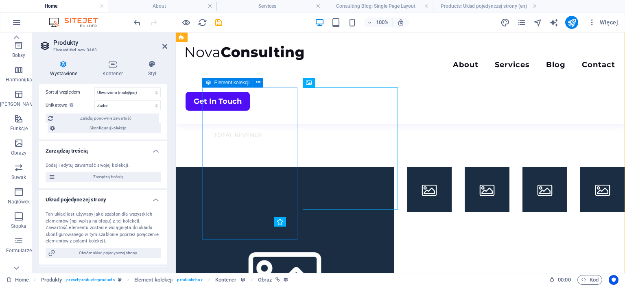
click at [212, 82] on div "Element kolekcji" at bounding box center [227, 83] width 51 height 10
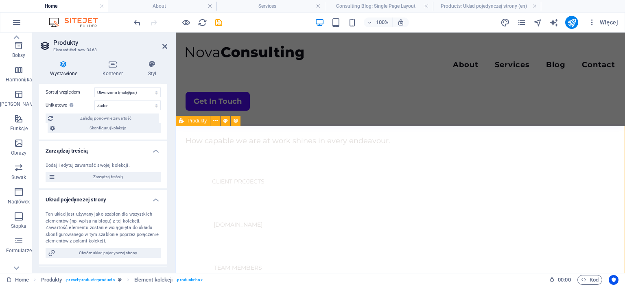
scroll to position [494, 0]
click at [196, 125] on div "Produkty" at bounding box center [193, 121] width 34 height 10
click at [198, 121] on span "Produkty" at bounding box center [197, 120] width 19 height 5
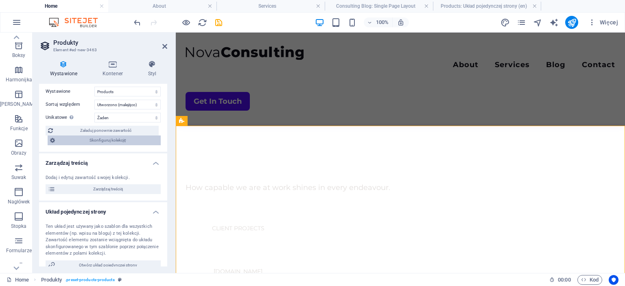
scroll to position [0, 0]
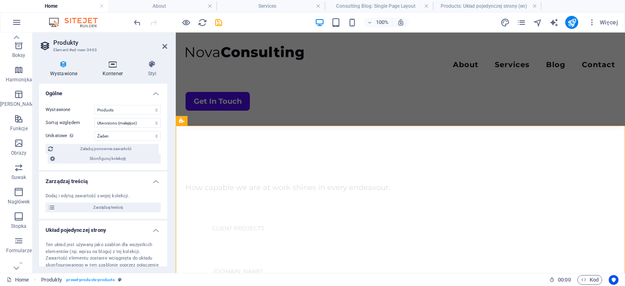
click at [117, 70] on h4 "Kontener" at bounding box center [115, 68] width 46 height 17
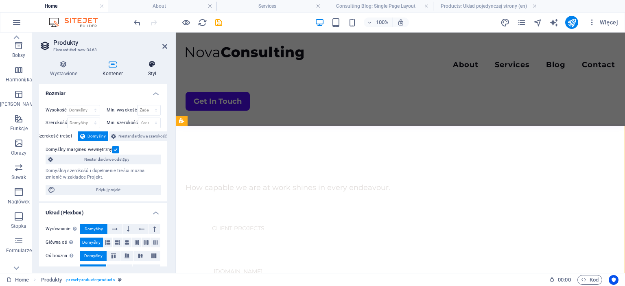
click at [151, 68] on h4 "Styl" at bounding box center [152, 68] width 30 height 17
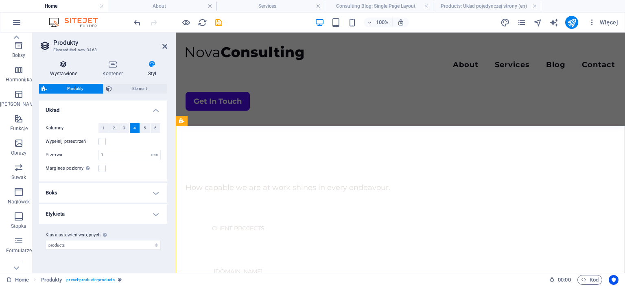
click at [73, 72] on h4 "Wystawione" at bounding box center [65, 68] width 53 height 17
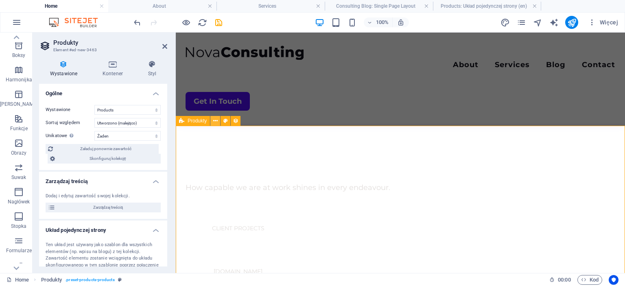
click at [218, 122] on button at bounding box center [215, 121] width 10 height 10
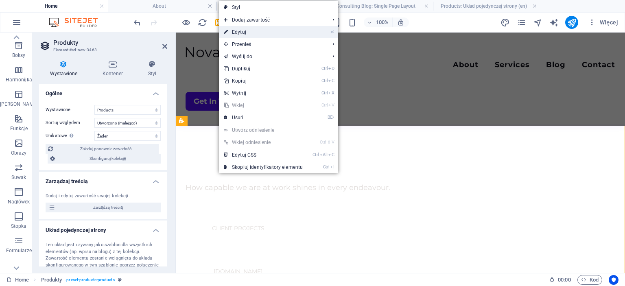
click at [245, 31] on link "⏎ Edytuj" at bounding box center [263, 32] width 89 height 12
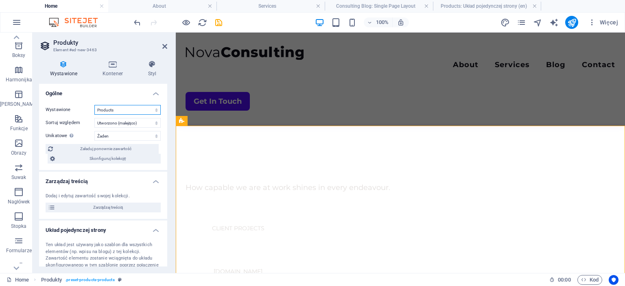
click at [94, 105] on select "Consulting Blog Products" at bounding box center [127, 110] width 66 height 10
click option "Products" at bounding box center [0, 0] width 0 height 0
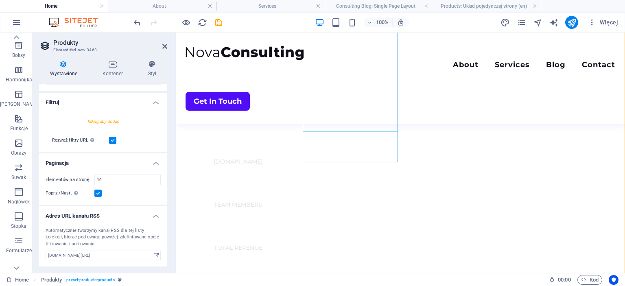
scroll to position [642, 0]
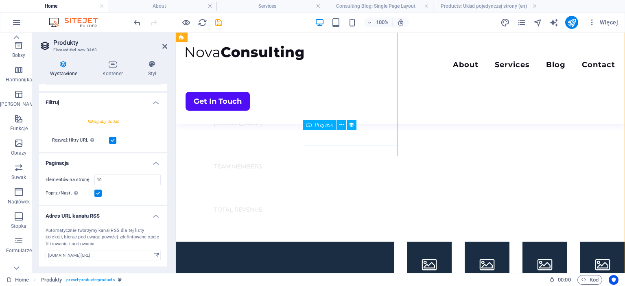
click at [327, 126] on span "Przycisk" at bounding box center [324, 125] width 18 height 5
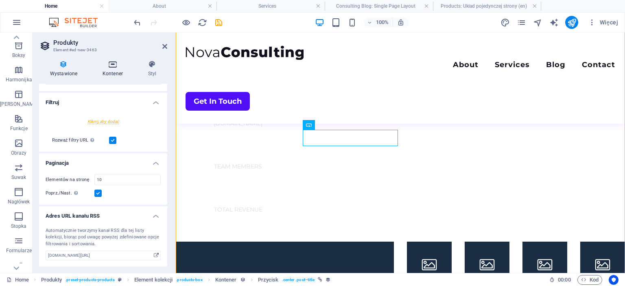
click at [109, 64] on icon at bounding box center [113, 64] width 42 height 8
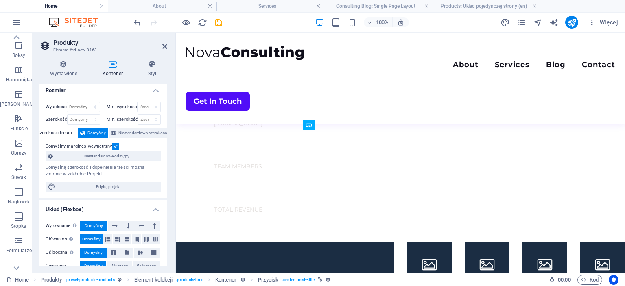
scroll to position [0, 0]
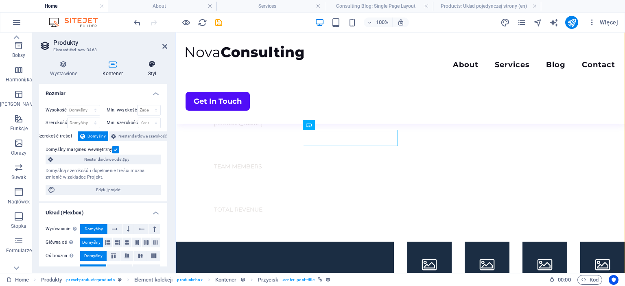
click at [157, 70] on h4 "Styl" at bounding box center [152, 68] width 30 height 17
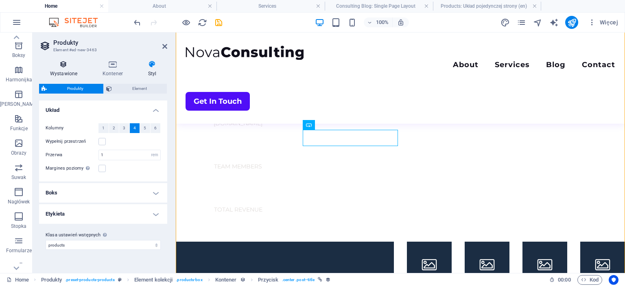
click at [70, 72] on h4 "Wystawione" at bounding box center [65, 68] width 53 height 17
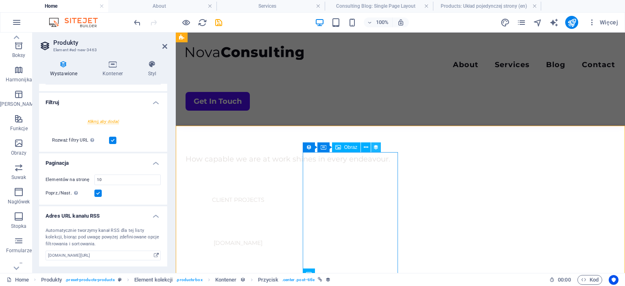
scroll to position [494, 0]
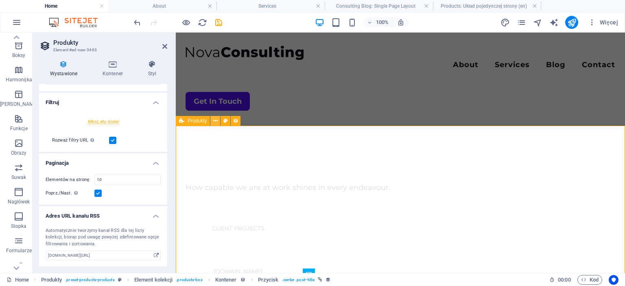
click at [217, 120] on icon at bounding box center [215, 121] width 4 height 9
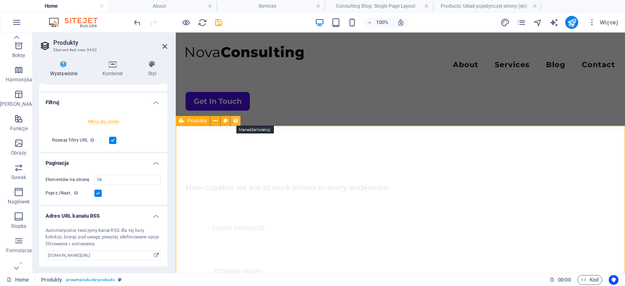
click at [236, 120] on icon at bounding box center [236, 121] width 6 height 9
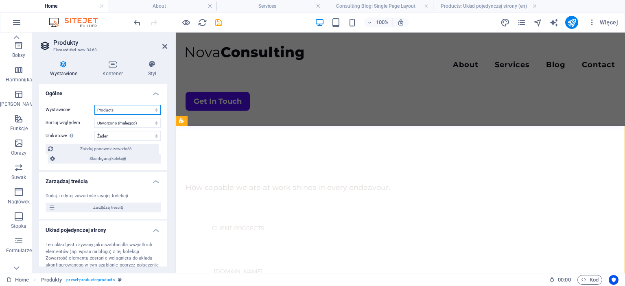
click at [94, 105] on select "Consulting Blog Products" at bounding box center [127, 110] width 66 height 10
click at [121, 109] on select "Consulting Blog Products" at bounding box center [127, 110] width 66 height 10
click at [111, 66] on icon at bounding box center [113, 64] width 42 height 8
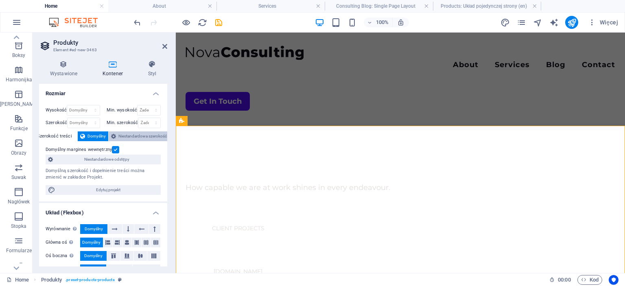
click at [130, 134] on span "Niestandardowa szerokość" at bounding box center [142, 136] width 48 height 10
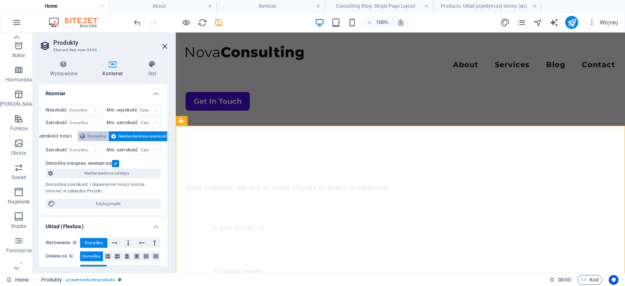
click at [94, 134] on span "Domyślny" at bounding box center [97, 136] width 18 height 10
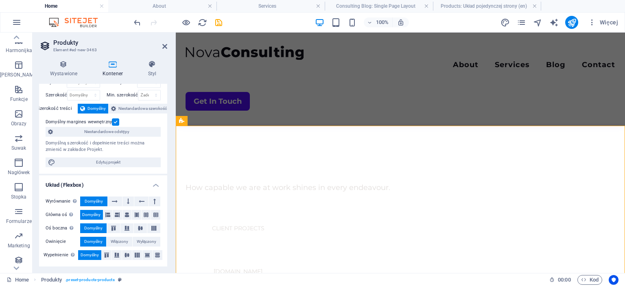
scroll to position [125, 0]
click at [15, 256] on icon "button" at bounding box center [19, 257] width 10 height 10
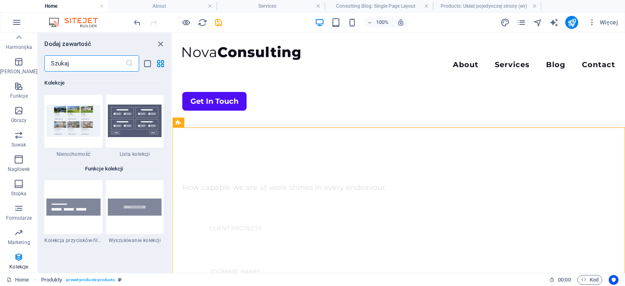
scroll to position [7673, 0]
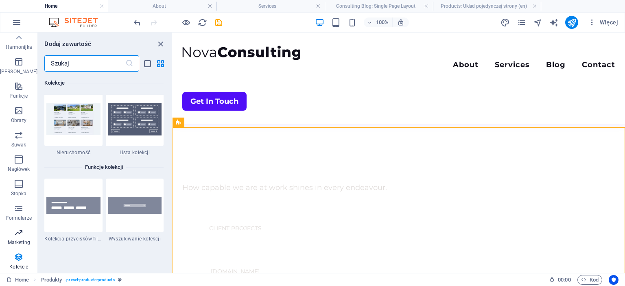
click at [19, 234] on icon "button" at bounding box center [19, 233] width 10 height 10
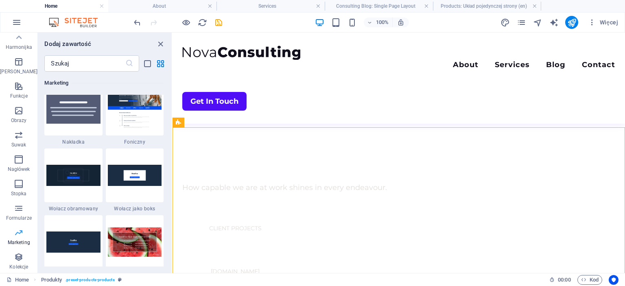
scroll to position [6629, 0]
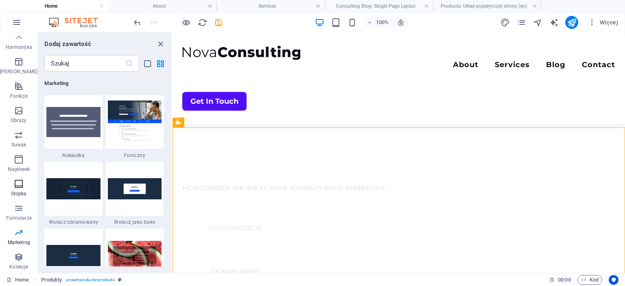
click at [14, 183] on icon "button" at bounding box center [19, 184] width 10 height 10
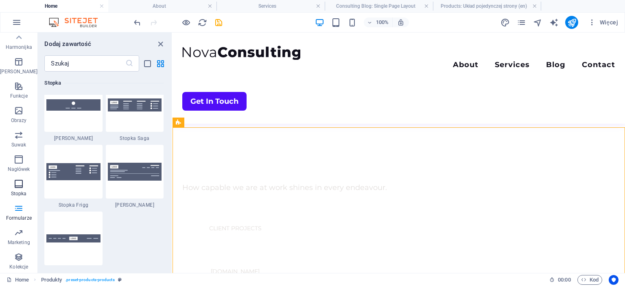
scroll to position [5388, 0]
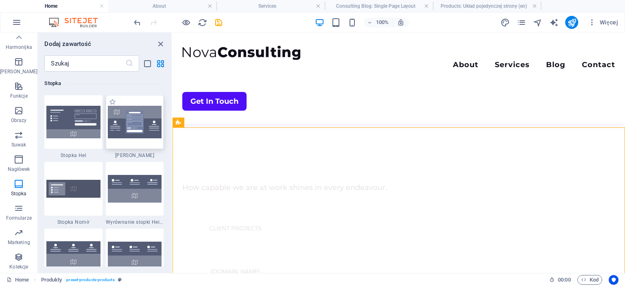
click at [116, 128] on img at bounding box center [135, 122] width 54 height 33
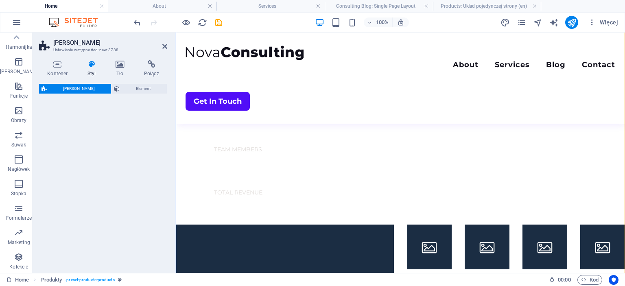
scroll to position [125, 0]
select select "rem"
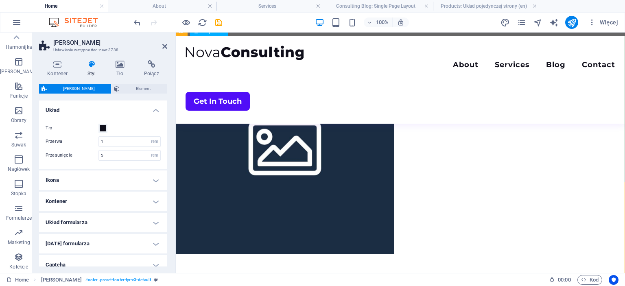
scroll to position [820, 0]
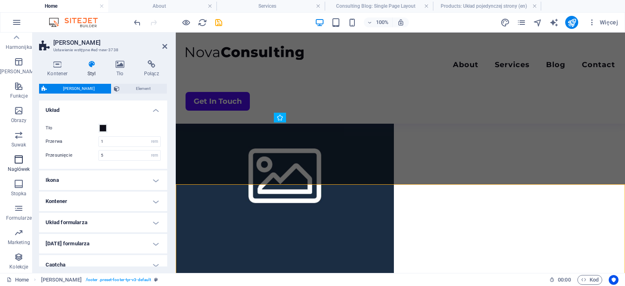
click at [19, 162] on icon "button" at bounding box center [19, 160] width 10 height 10
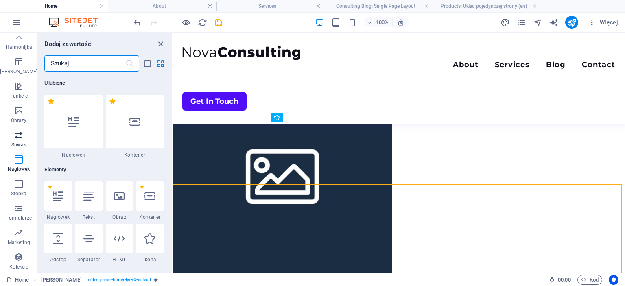
scroll to position [125, 0]
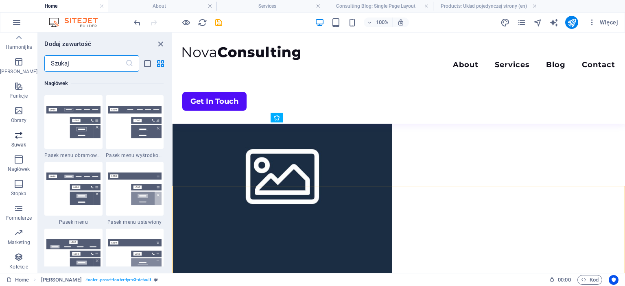
click at [18, 140] on span "Suwak" at bounding box center [18, 140] width 37 height 20
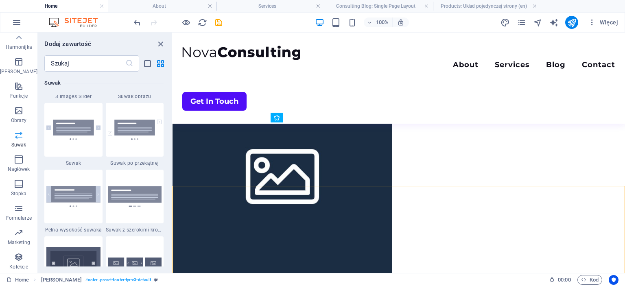
scroll to position [4614, 0]
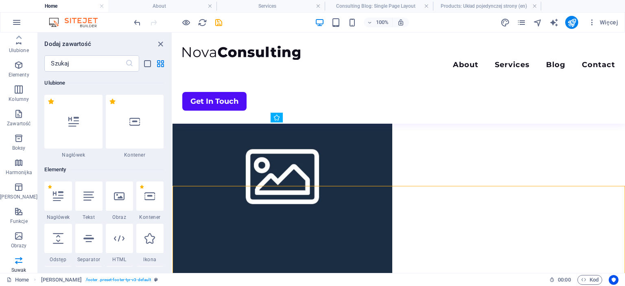
scroll to position [4725, 0]
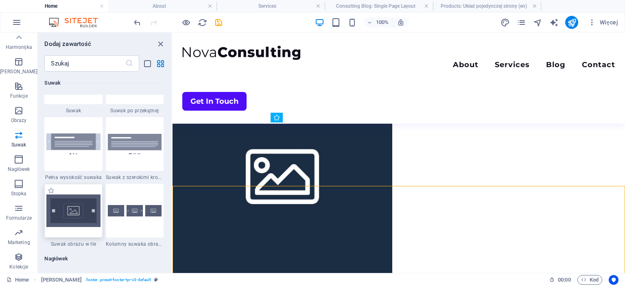
click at [70, 209] on img at bounding box center [73, 211] width 54 height 33
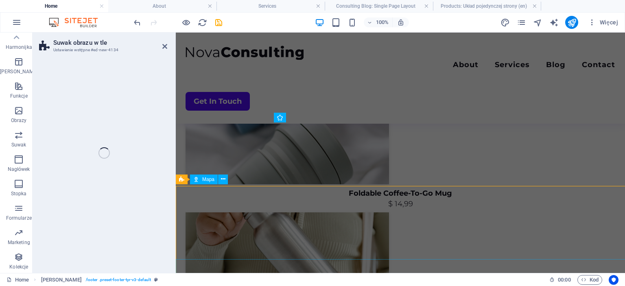
scroll to position [1367, 0]
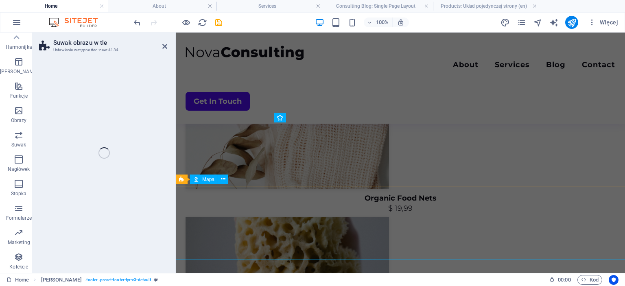
select select "rem"
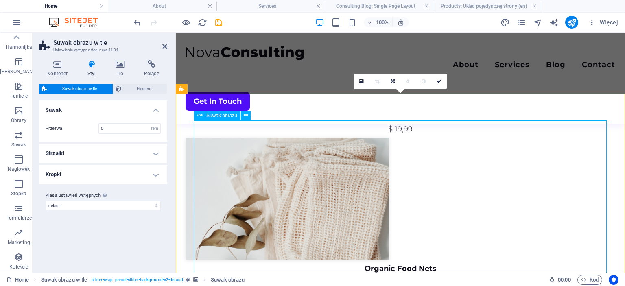
scroll to position [1293, 0]
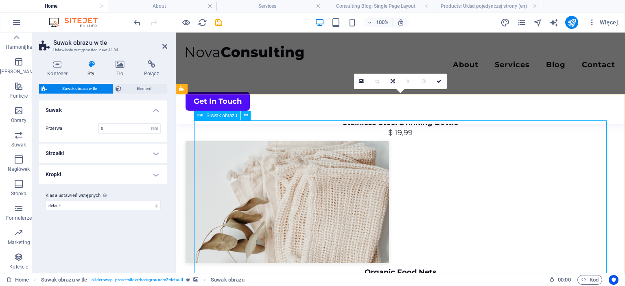
click at [218, 116] on span "Suwak obrazu" at bounding box center [221, 115] width 31 height 5
click at [200, 116] on icon at bounding box center [200, 116] width 6 height 10
click at [120, 68] on h4 "Tło" at bounding box center [121, 68] width 28 height 17
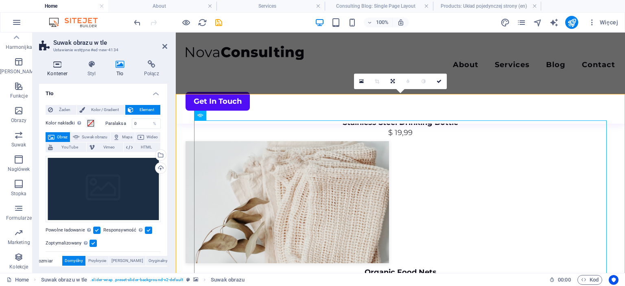
click at [58, 66] on icon at bounding box center [57, 64] width 37 height 8
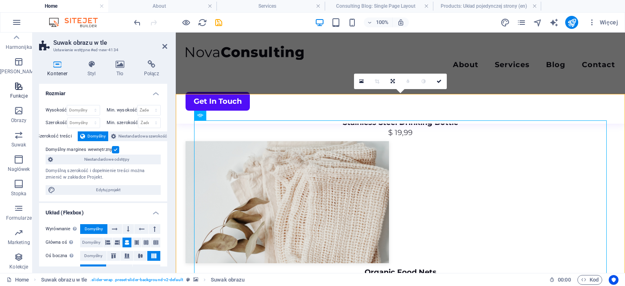
click at [12, 92] on span "Funkcje" at bounding box center [18, 91] width 37 height 20
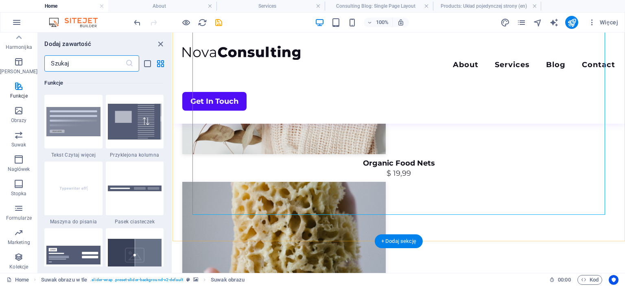
scroll to position [1479, 0]
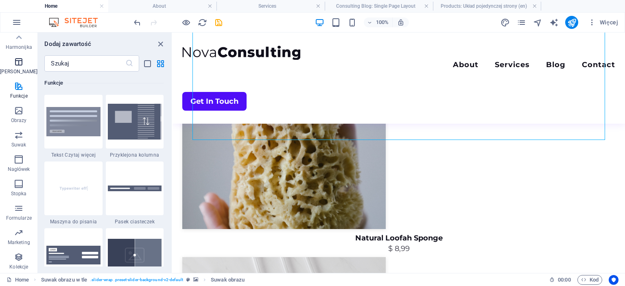
click at [18, 66] on icon "button" at bounding box center [19, 62] width 10 height 10
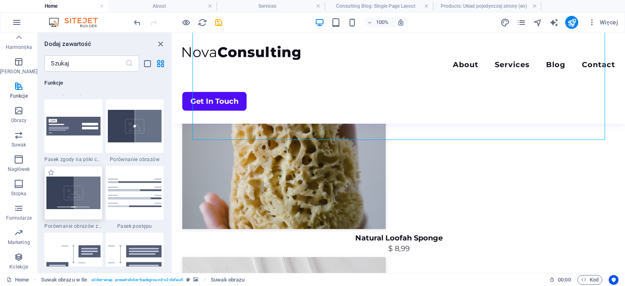
scroll to position [3450, 0]
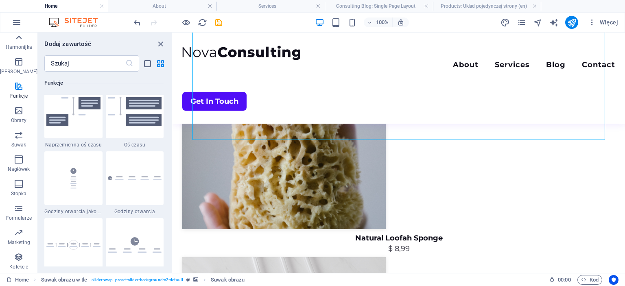
click at [18, 38] on icon at bounding box center [19, 37] width 6 height 4
click at [14, 68] on icon "button" at bounding box center [19, 65] width 10 height 10
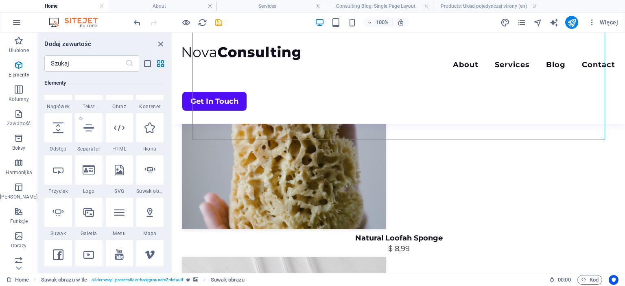
scroll to position [124, 0]
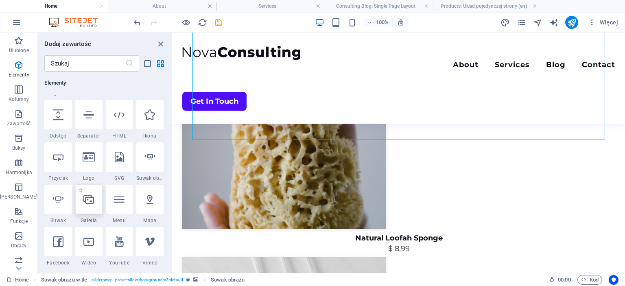
click at [86, 203] on icon at bounding box center [88, 199] width 11 height 11
select select "4"
select select "%"
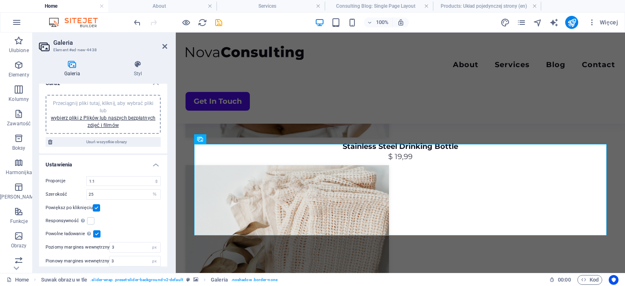
scroll to position [15, 0]
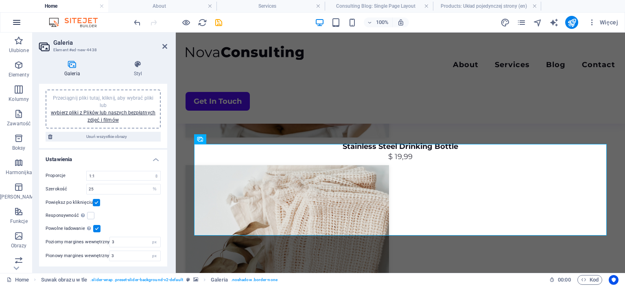
click at [12, 22] on icon "button" at bounding box center [17, 23] width 10 height 10
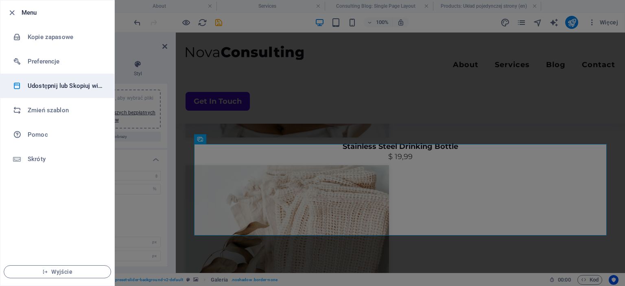
click at [66, 85] on h6 "Udostępnij lub Skopiuj witrynę" at bounding box center [65, 86] width 75 height 10
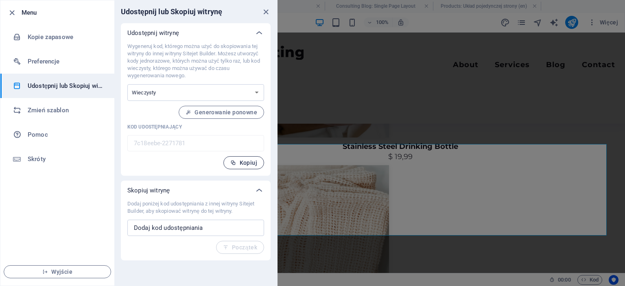
click at [236, 162] on icon "button" at bounding box center [233, 163] width 6 height 6
click at [56, 67] on li "Preferencje" at bounding box center [57, 61] width 114 height 24
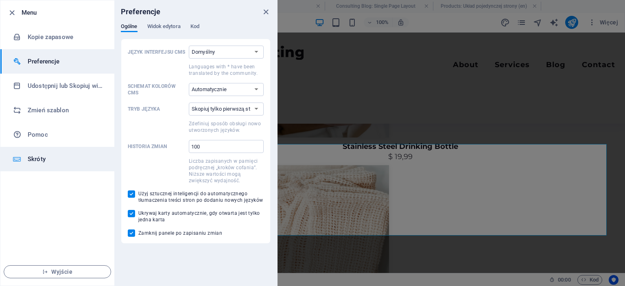
click at [30, 157] on h6 "Skróty" at bounding box center [65, 159] width 75 height 10
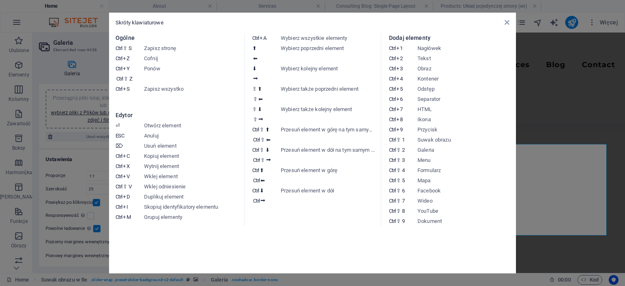
click at [509, 19] on div "Skróty klawiaturowe Ogólne Ctrl ⇧ S Zapisz stronę Ctrl Z Cofnij Ctrl Y Ctrl ⇧ Z…" at bounding box center [312, 143] width 407 height 261
click at [507, 24] on icon at bounding box center [507, 22] width 5 height 7
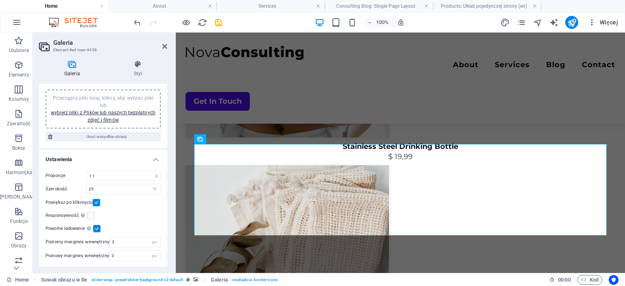
click at [602, 20] on span "Więcej" at bounding box center [603, 22] width 30 height 8
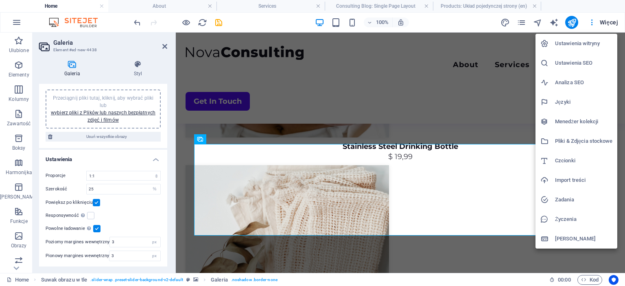
click at [568, 235] on h6 "[PERSON_NAME]" at bounding box center [583, 239] width 57 height 10
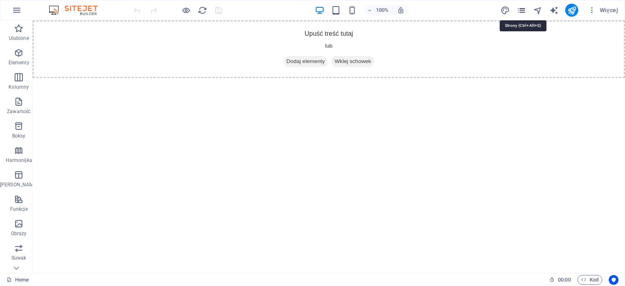
click at [517, 13] on icon "pages" at bounding box center [521, 10] width 9 height 9
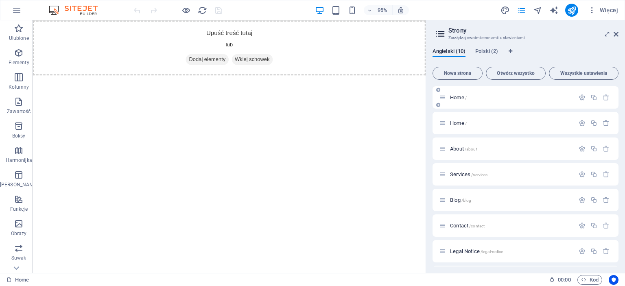
click at [510, 105] on div "Home /" at bounding box center [526, 97] width 186 height 22
click at [508, 100] on p "Home /" at bounding box center [511, 97] width 122 height 5
click at [509, 95] on p "Home /" at bounding box center [511, 97] width 122 height 5
click at [480, 120] on div "Home /" at bounding box center [507, 122] width 136 height 9
click at [476, 124] on p "Home /" at bounding box center [511, 122] width 122 height 5
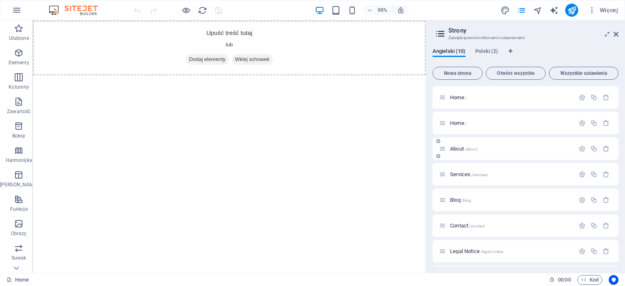
click at [494, 152] on div "About /about" at bounding box center [507, 148] width 136 height 9
click at [457, 147] on span "About /about" at bounding box center [463, 149] width 27 height 6
